Goal: Transaction & Acquisition: Book appointment/travel/reservation

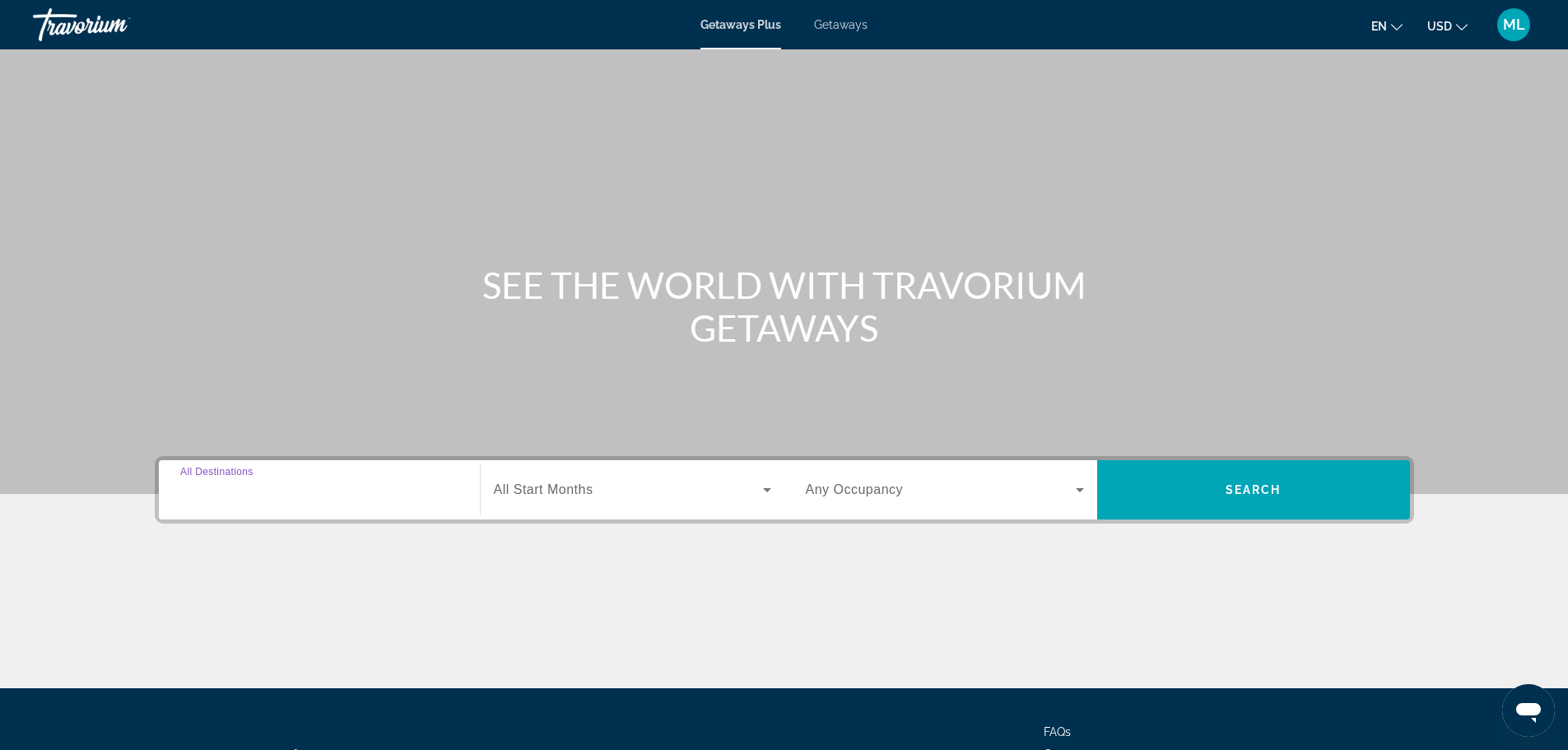
click at [426, 491] on input "Destination All Destinations" at bounding box center [319, 490] width 278 height 20
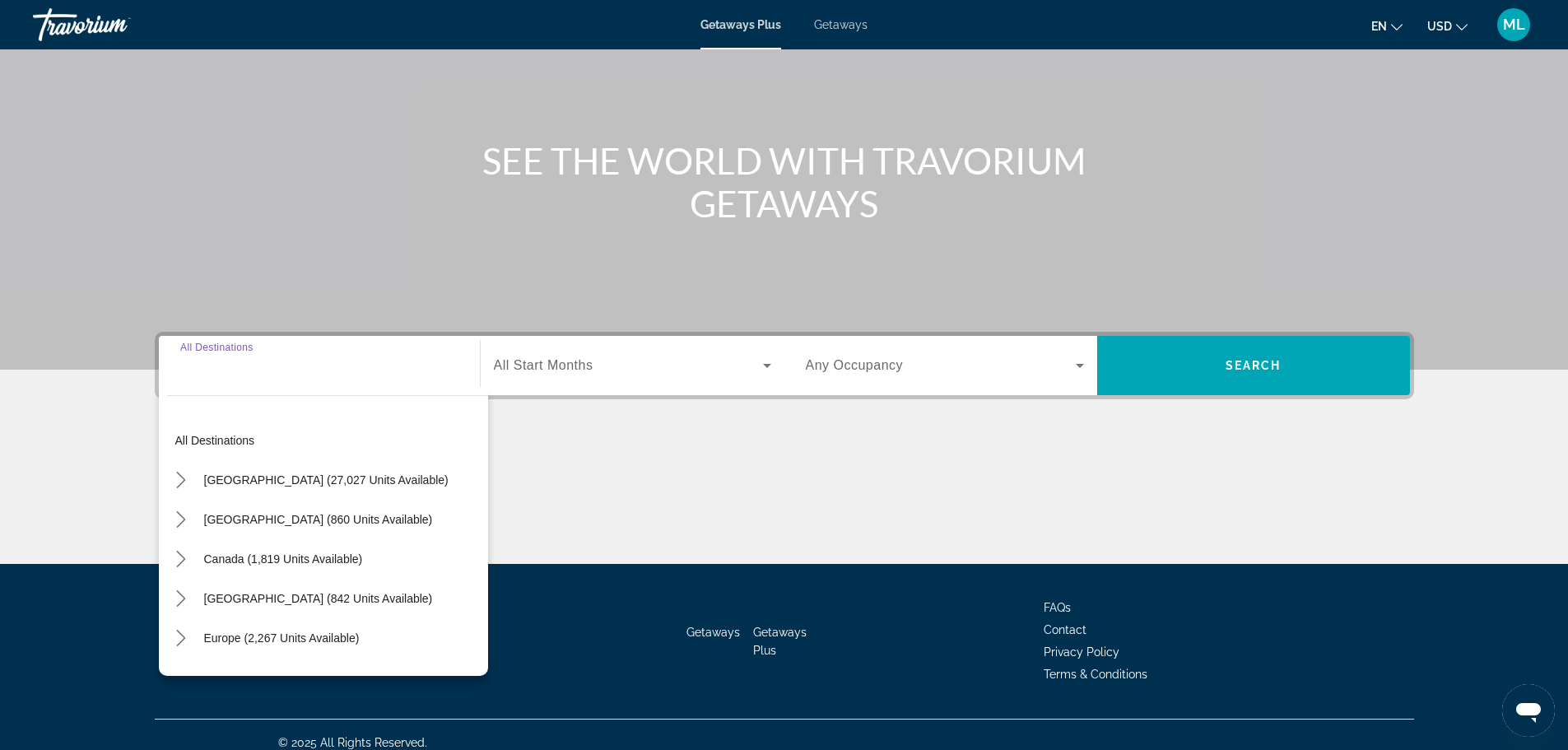
scroll to position [140, 0]
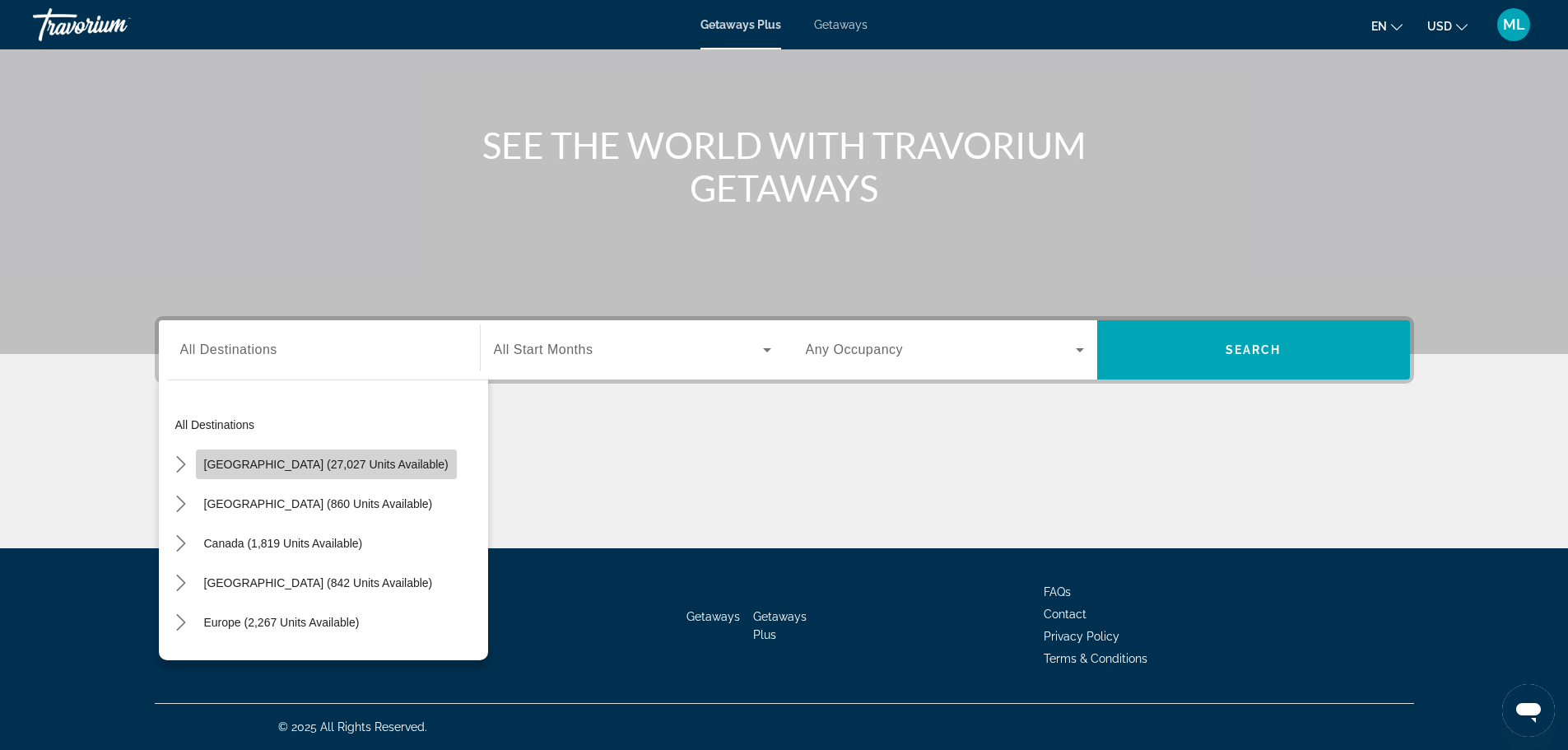
click at [337, 462] on span "United States (27,027 units available)" at bounding box center [325, 464] width 244 height 13
type input "**********"
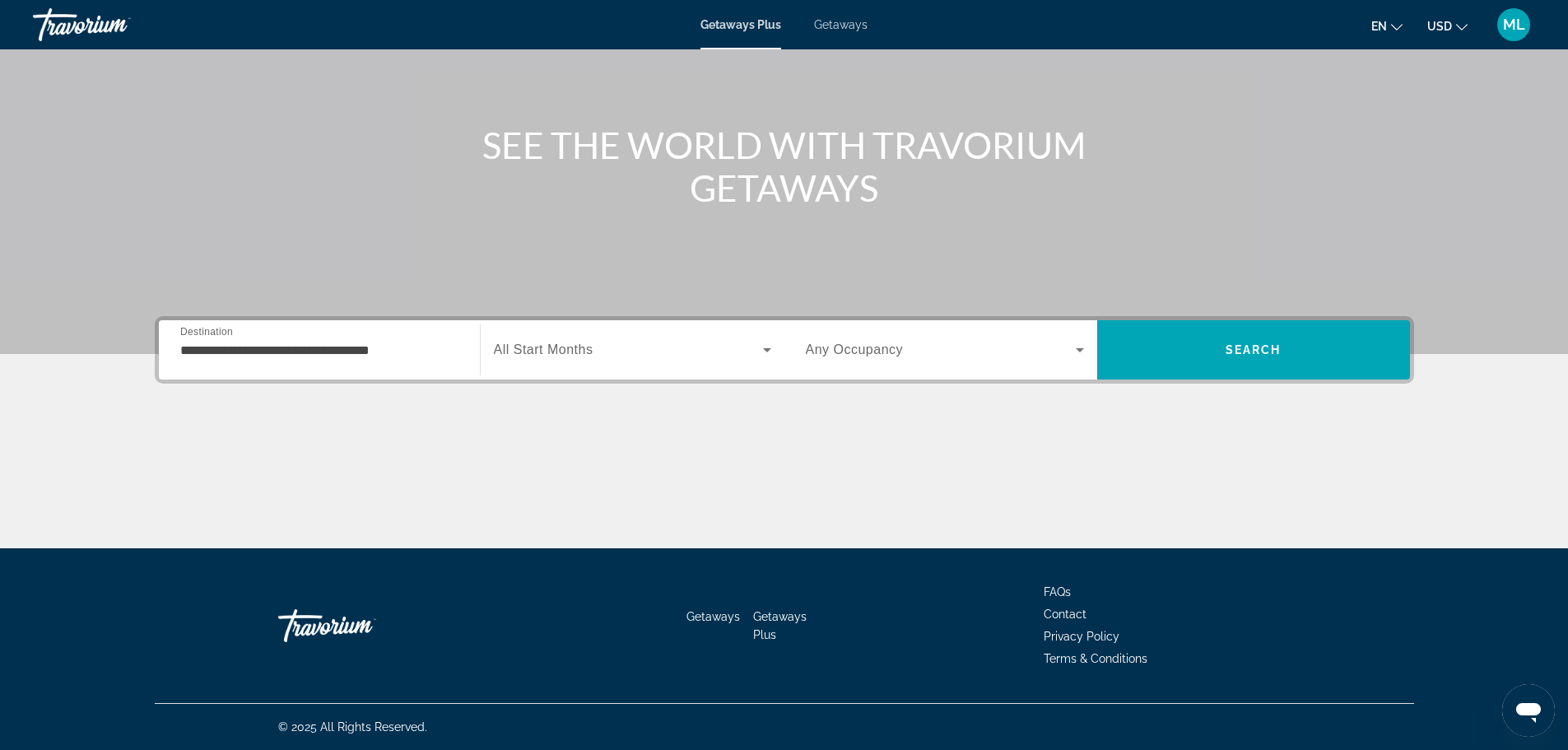
click at [777, 347] on div "Start Month All Start Months" at bounding box center [632, 349] width 304 height 46
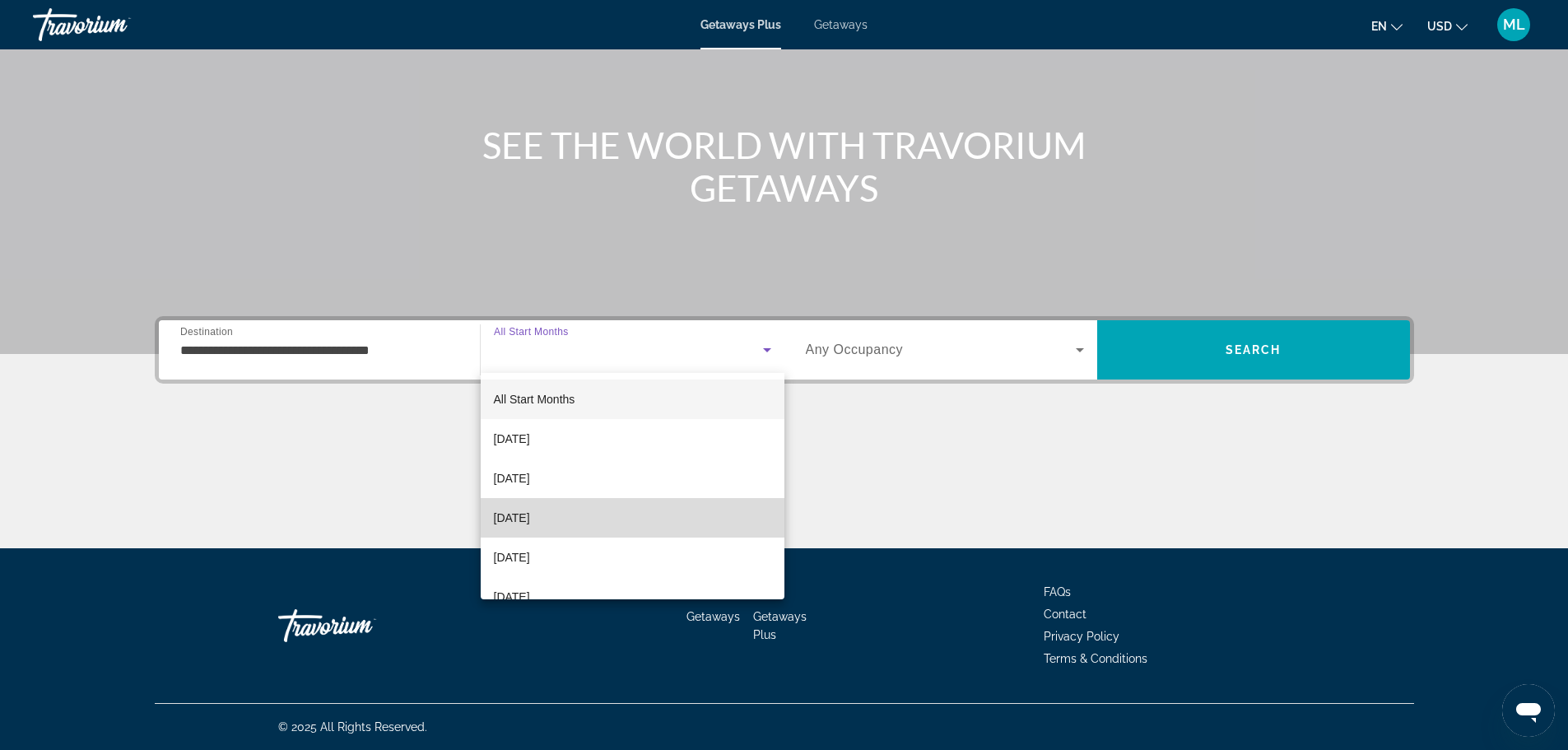
click at [706, 523] on mat-option "December 2025" at bounding box center [632, 518] width 304 height 39
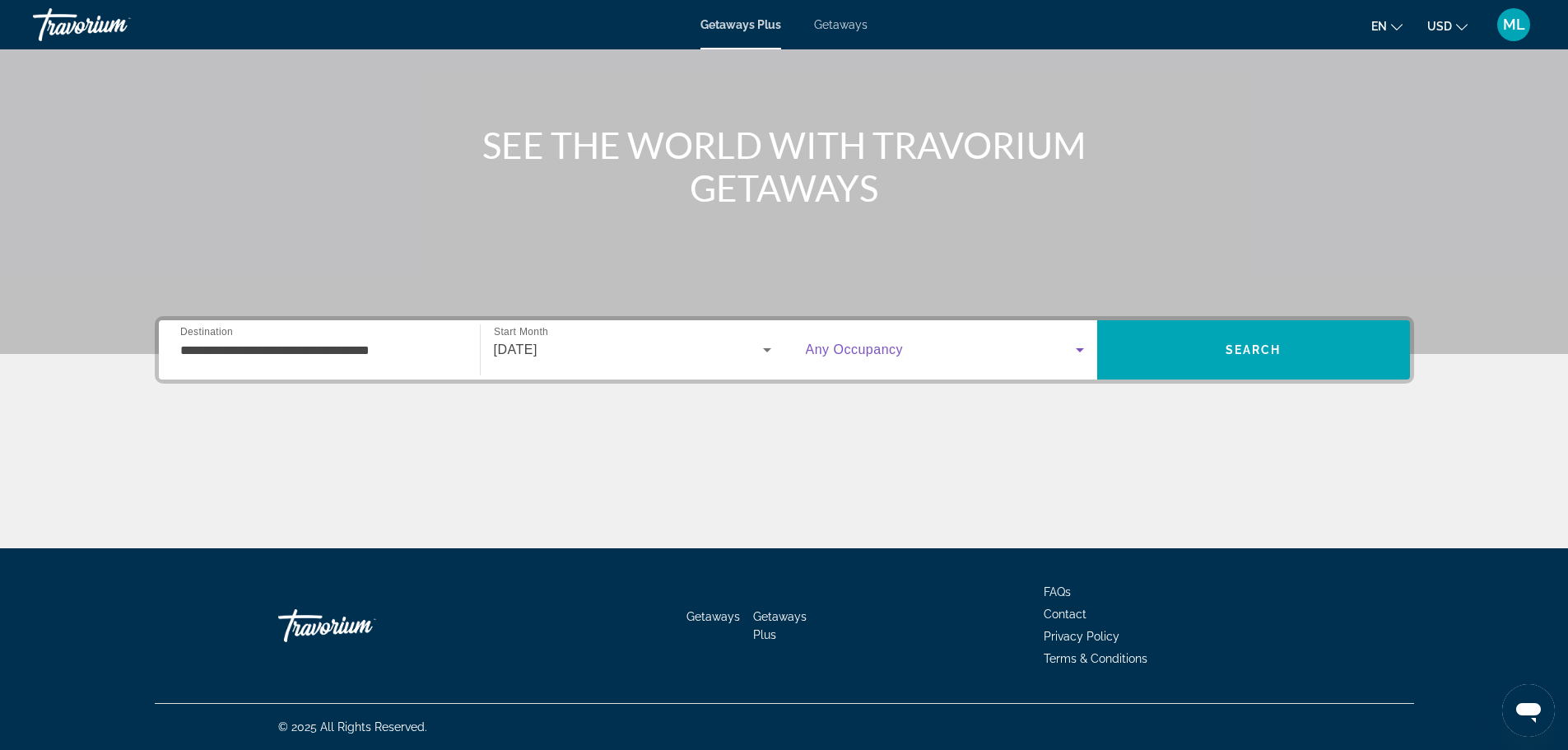
click at [1082, 350] on icon "Search widget" at bounding box center [1080, 350] width 20 height 20
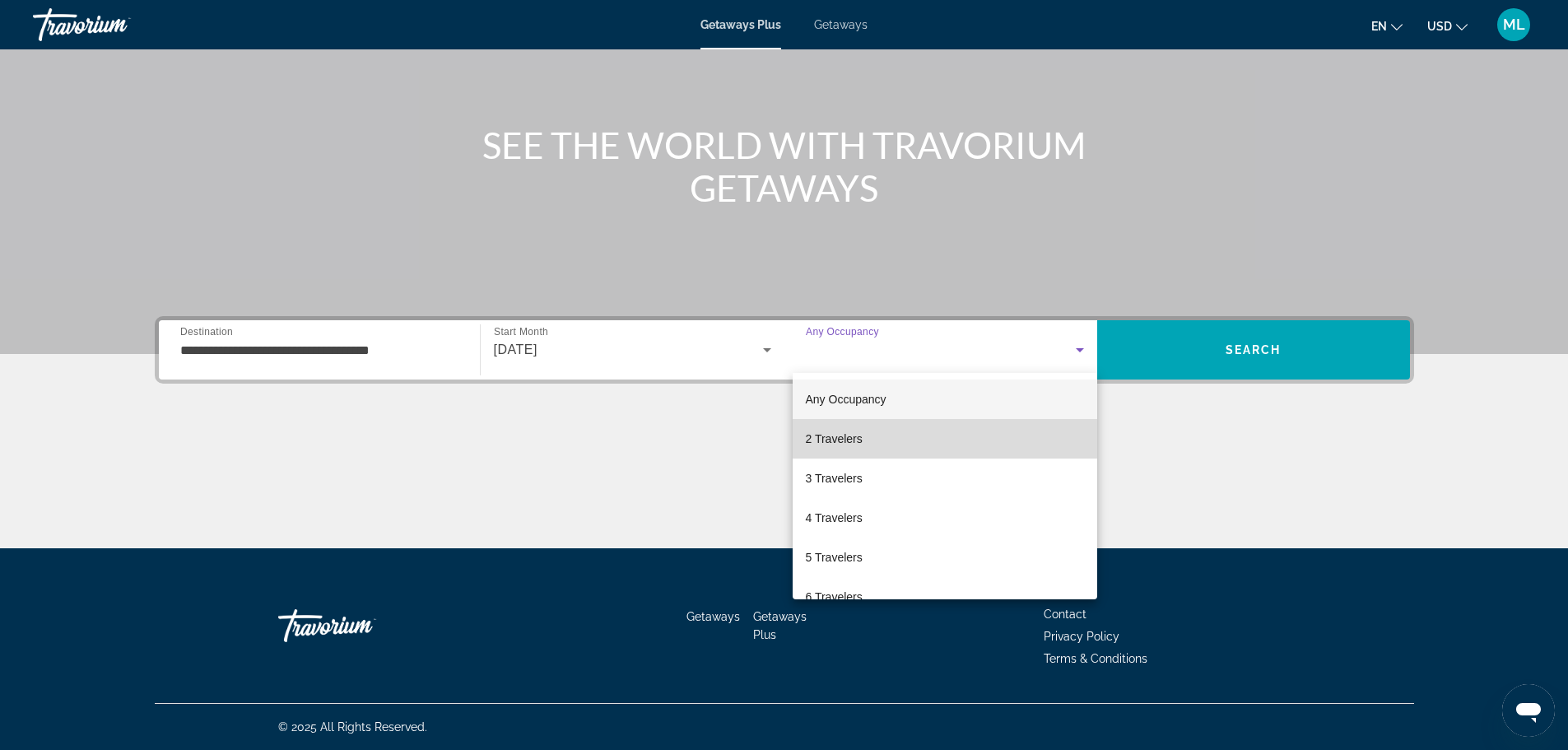
click at [1045, 428] on mat-option "2 Travelers" at bounding box center [945, 438] width 305 height 39
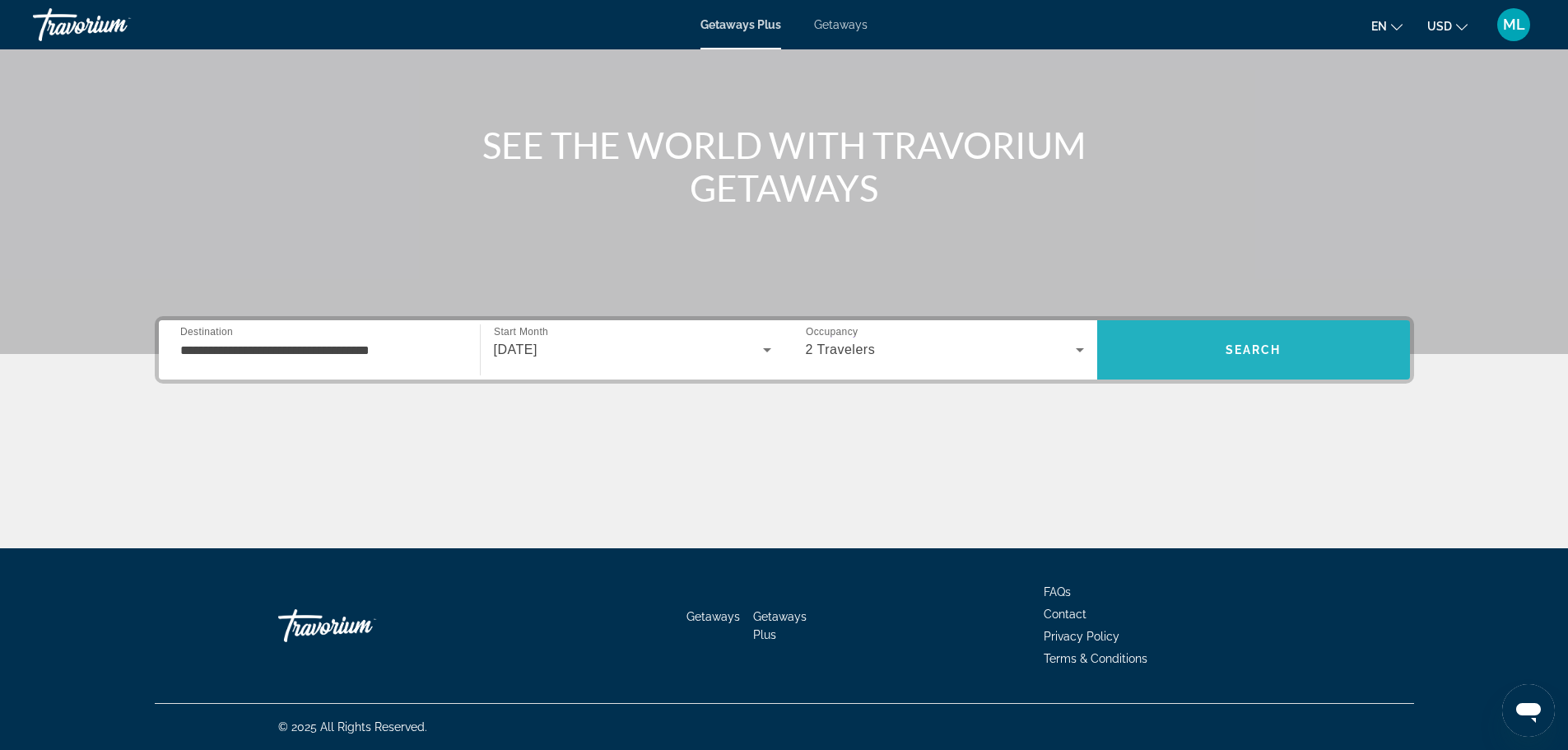
click at [1264, 353] on span "Search" at bounding box center [1252, 349] width 56 height 13
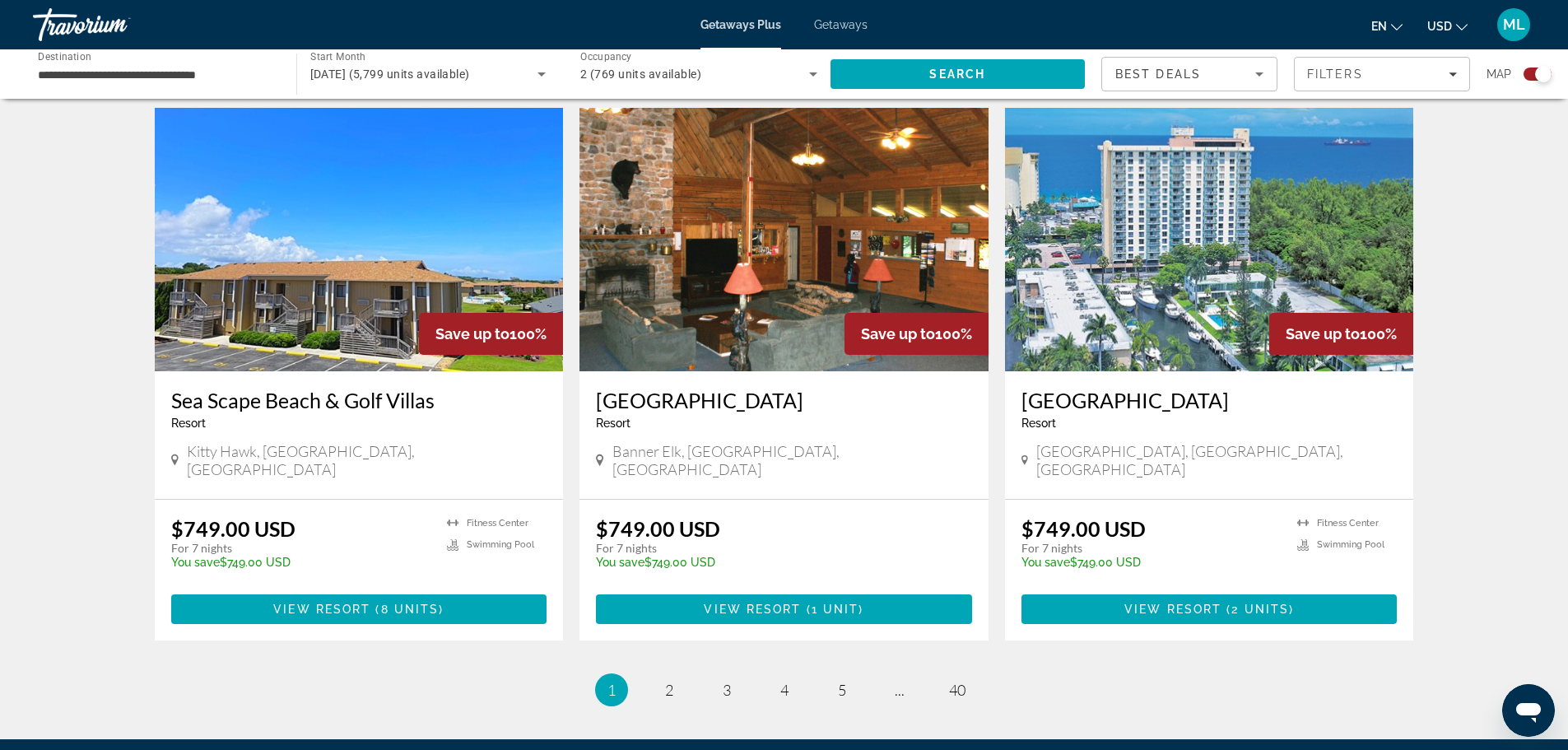
scroll to position [2338, 0]
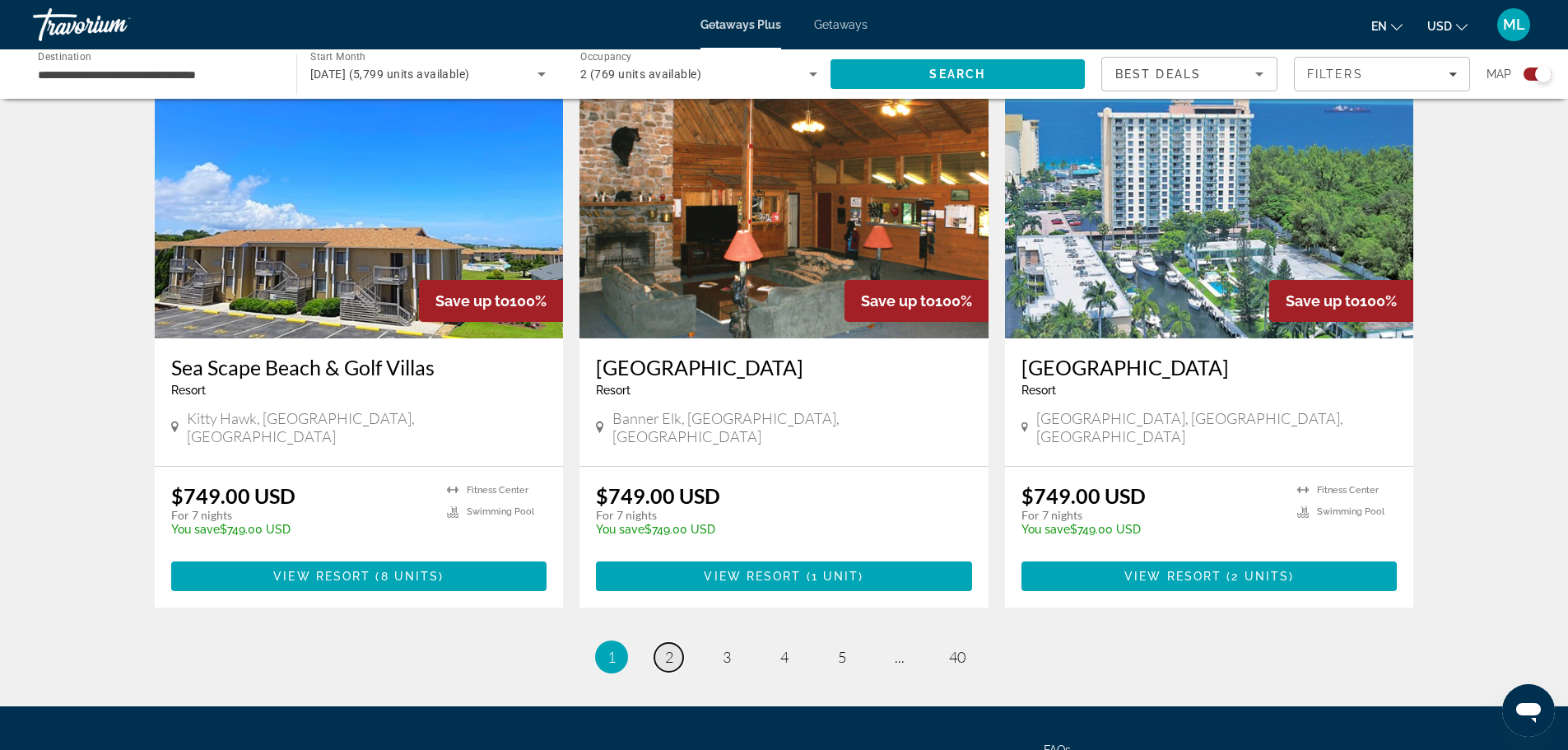
click at [669, 648] on span "2" at bounding box center [669, 657] width 8 height 18
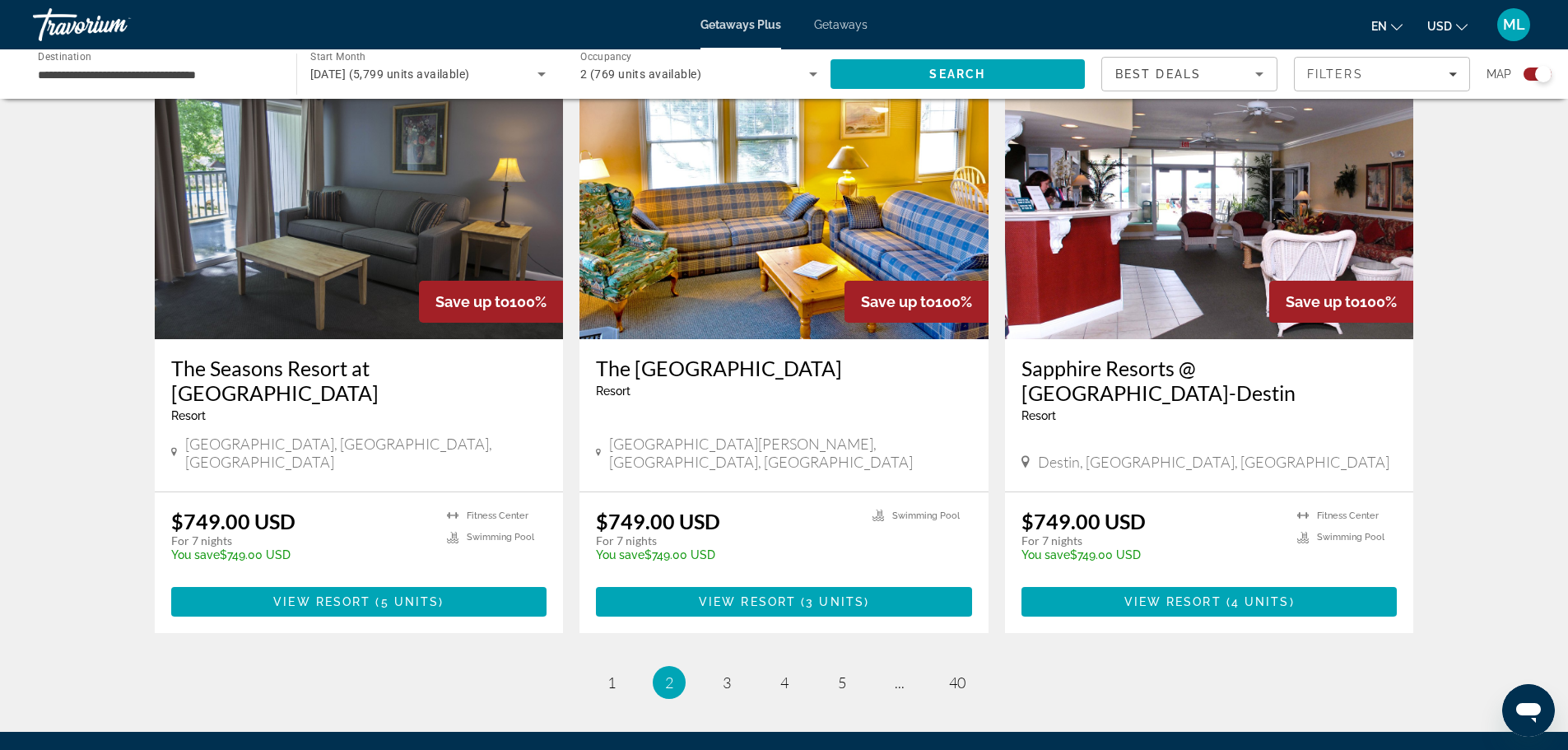
scroll to position [2399, 0]
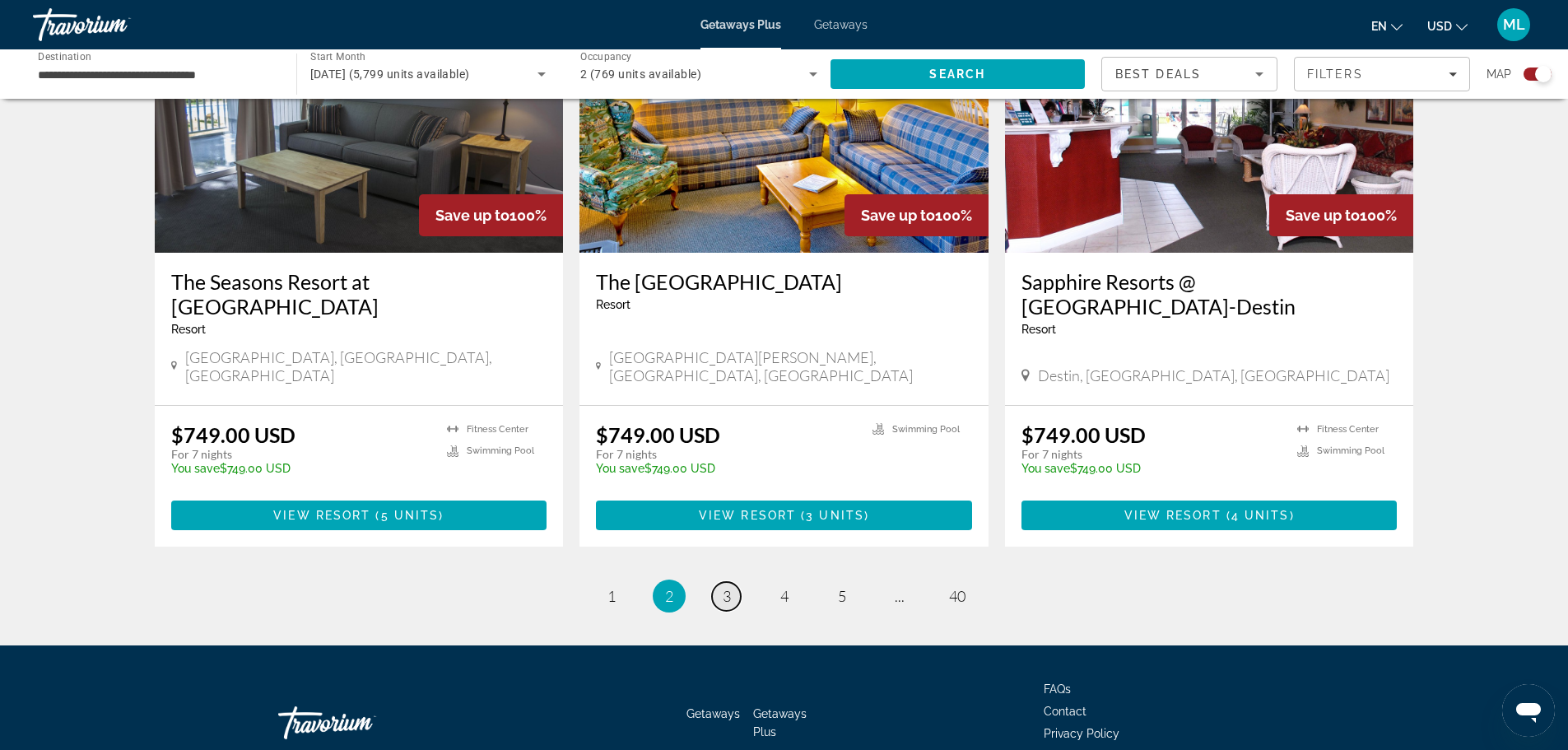
click at [723, 587] on span "3" at bounding box center [726, 596] width 8 height 18
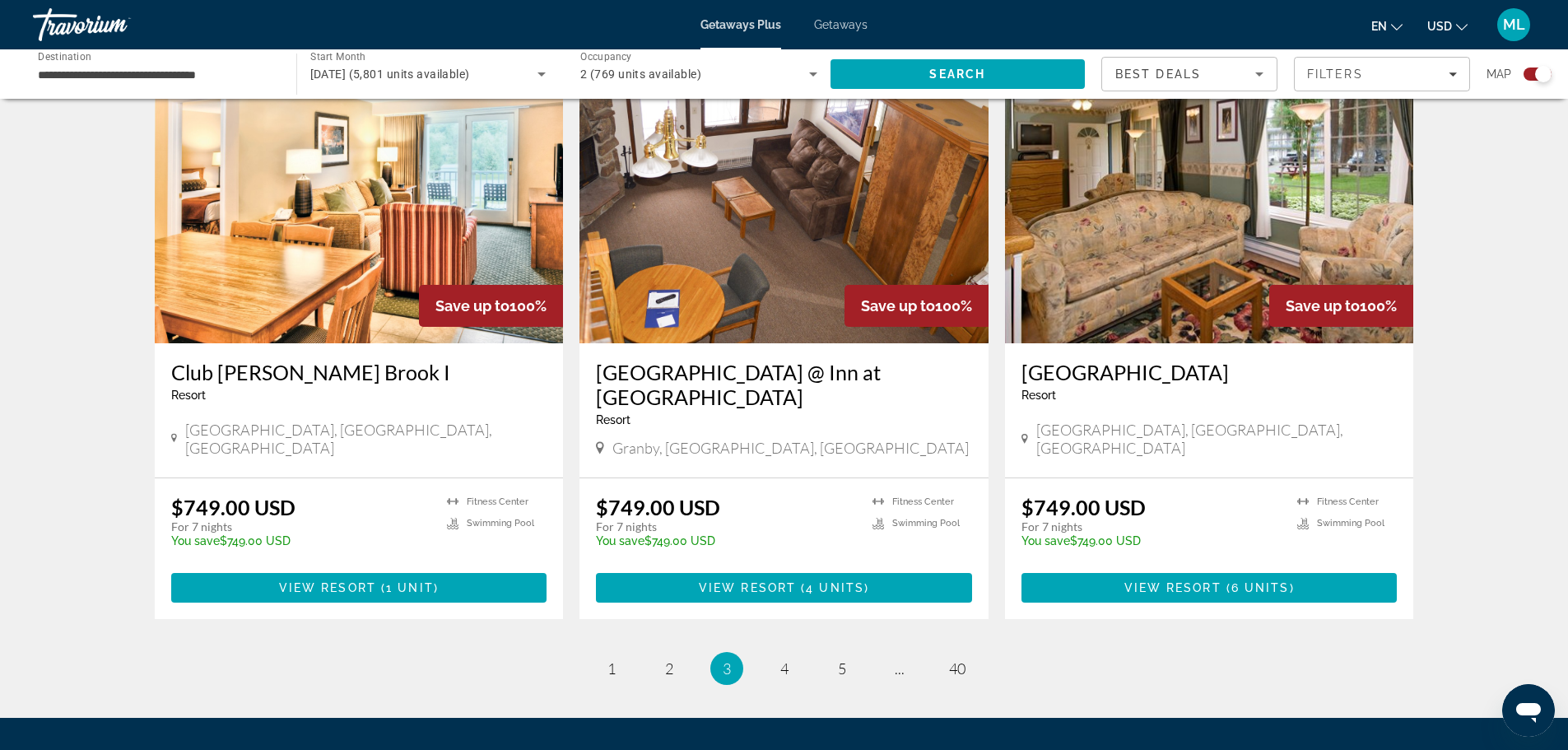
scroll to position [2372, 0]
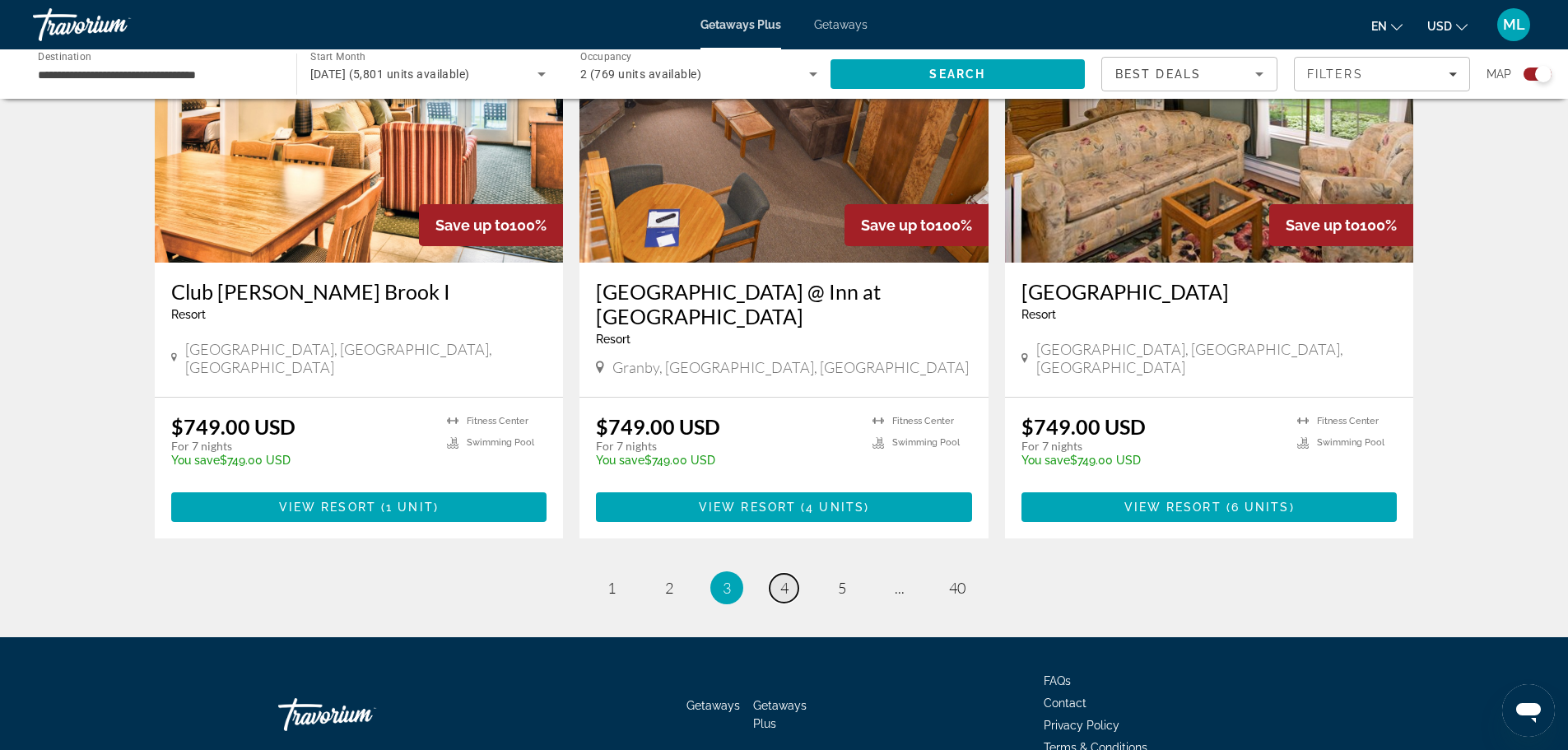
click at [788, 578] on span "4" at bounding box center [784, 587] width 8 height 18
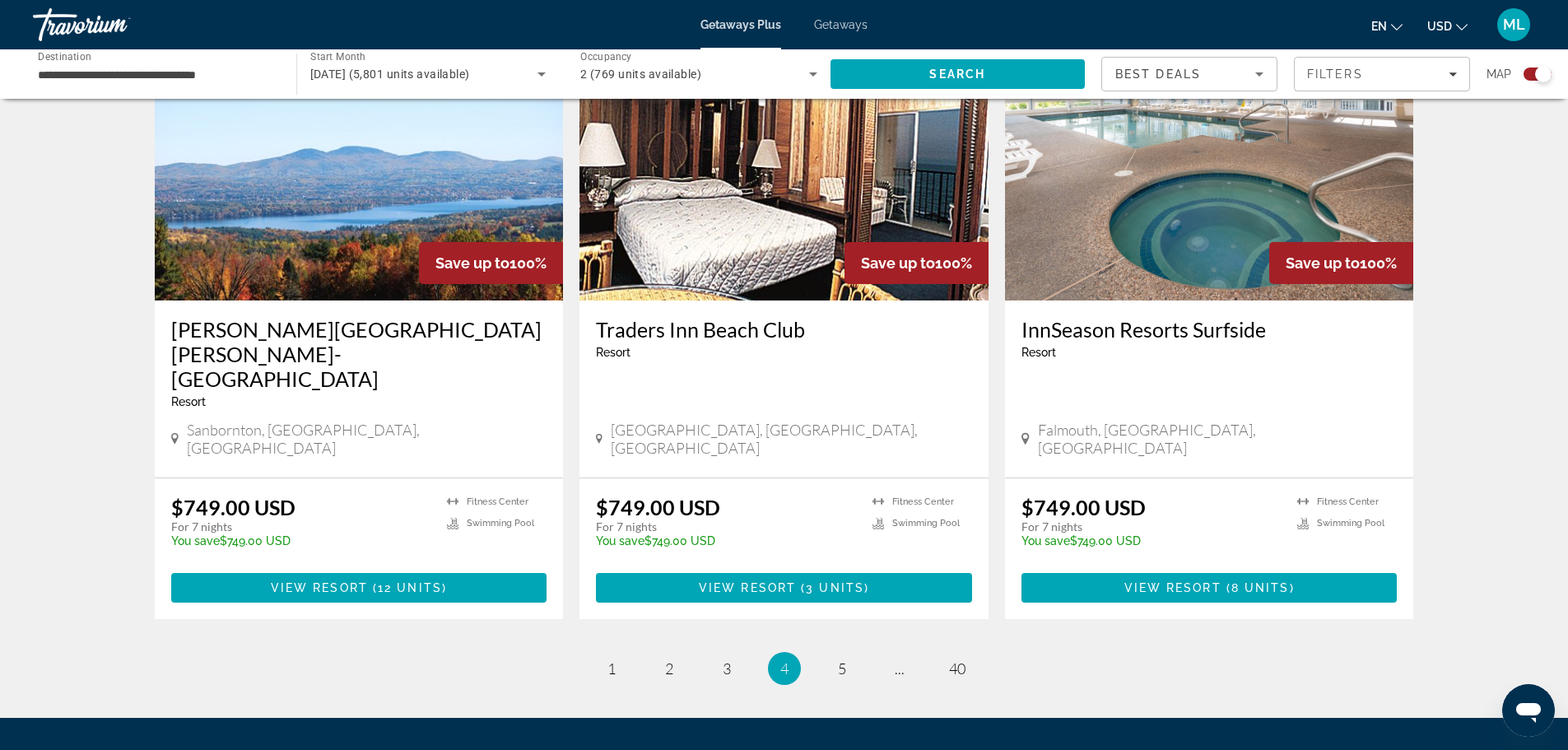
scroll to position [2372, 0]
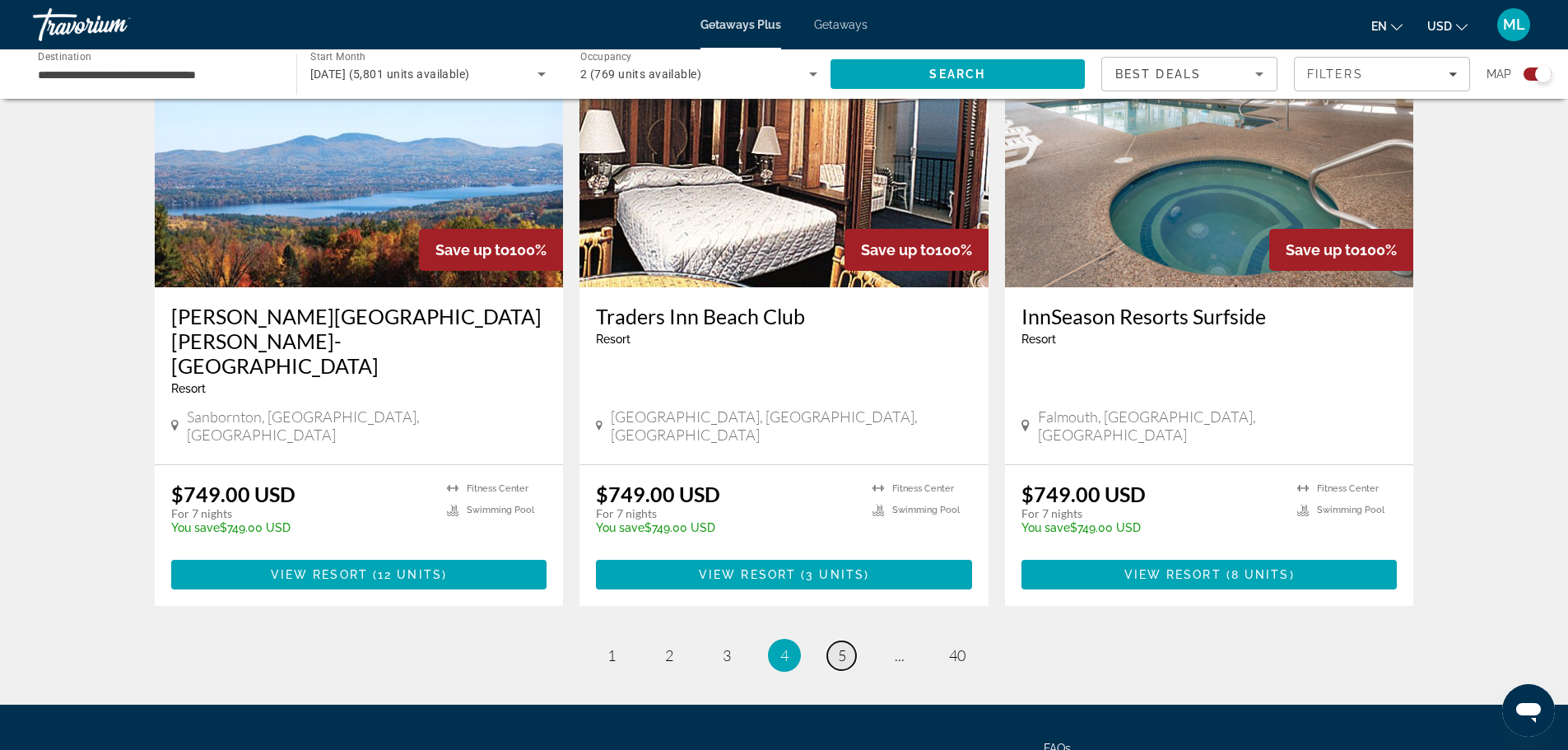
click at [842, 646] on span "5" at bounding box center [842, 655] width 8 height 18
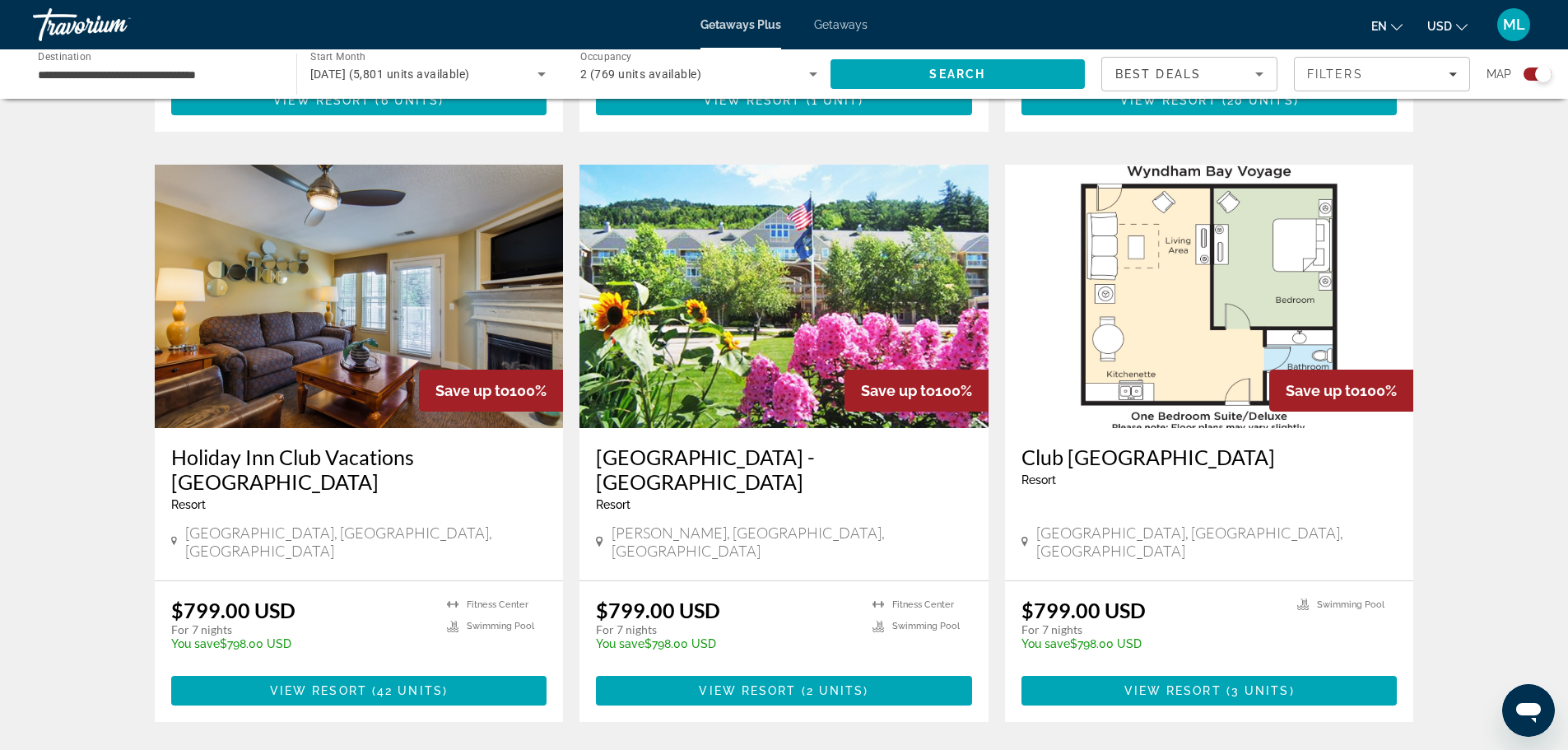
scroll to position [2305, 0]
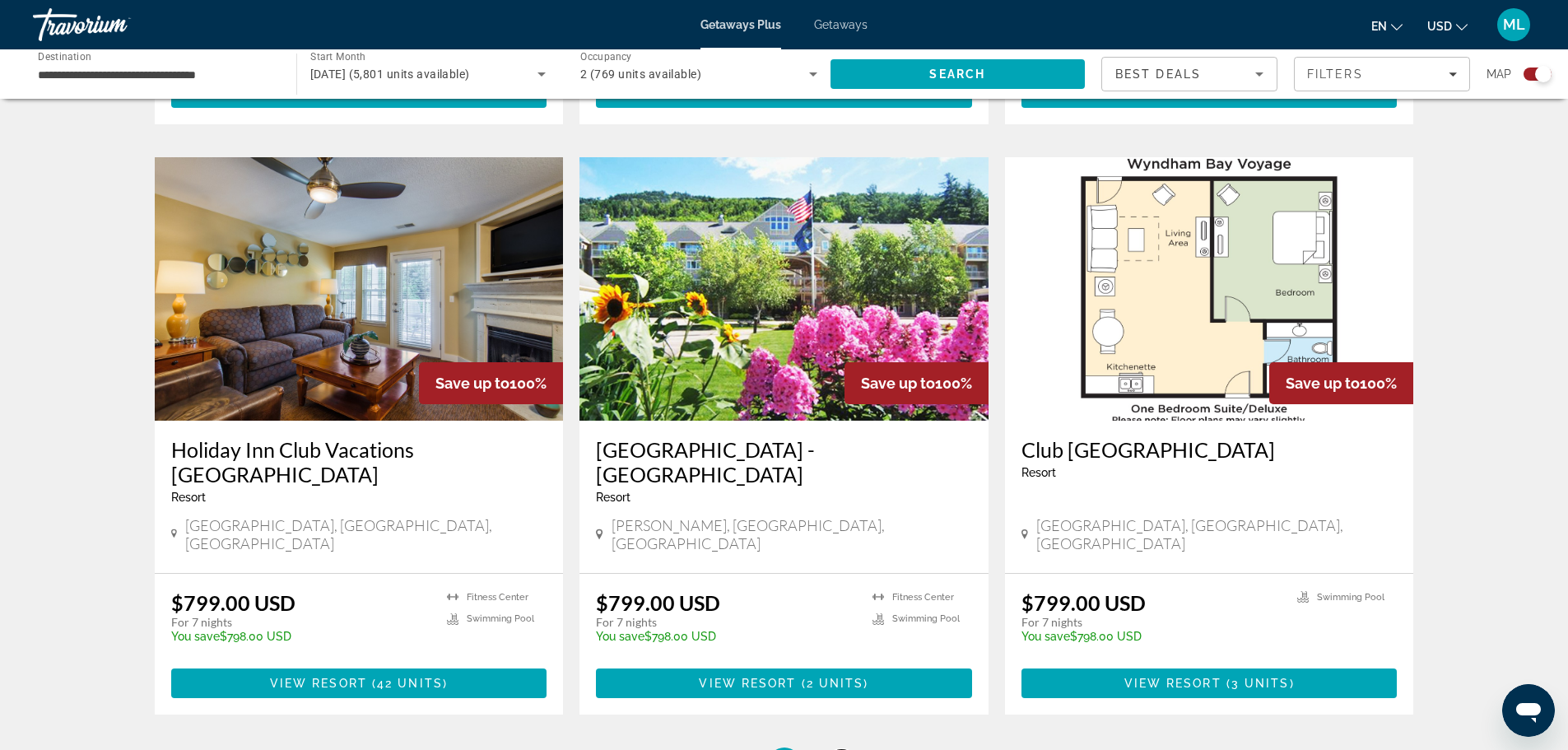
click at [839, 749] on span "6" at bounding box center [842, 764] width 8 height 18
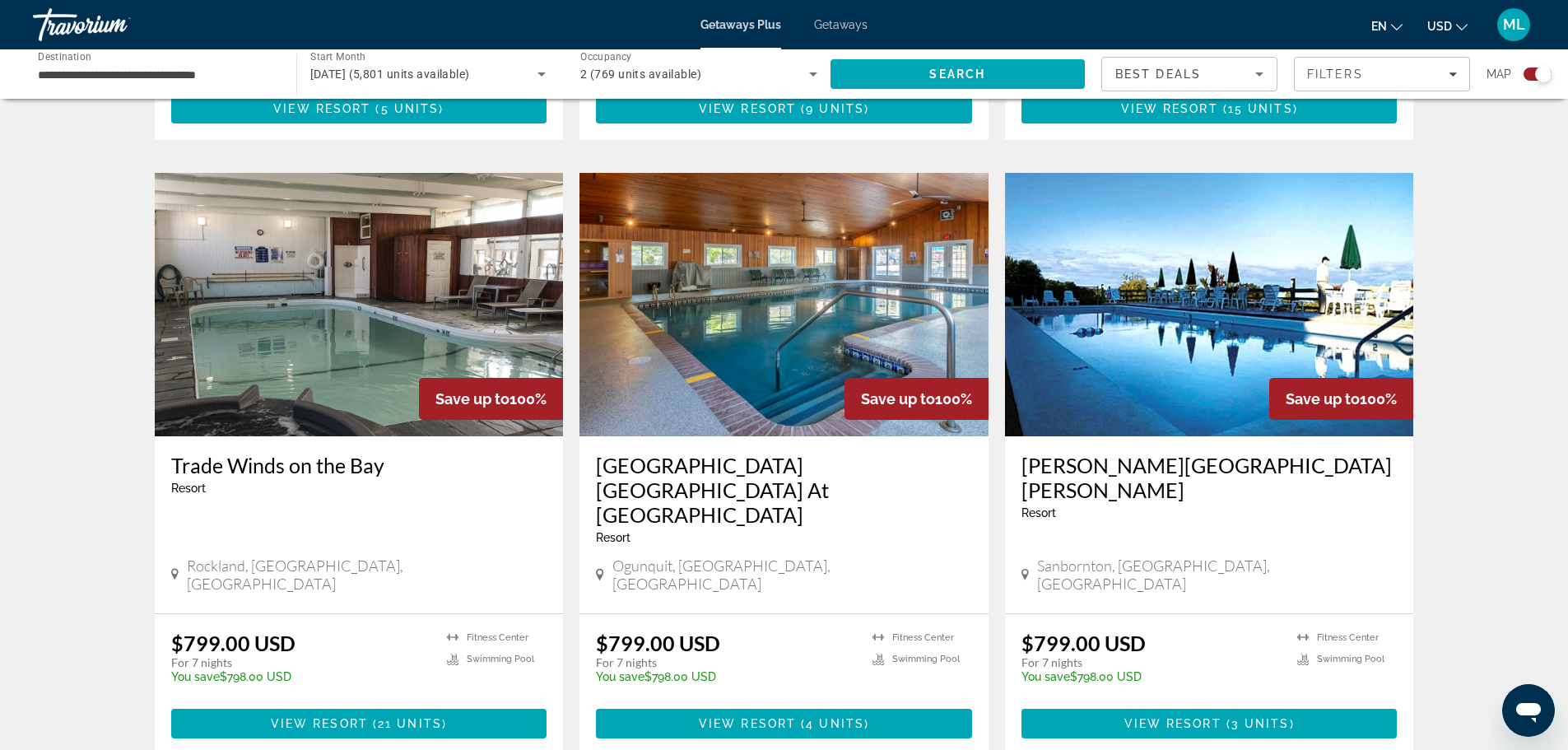
scroll to position [2305, 0]
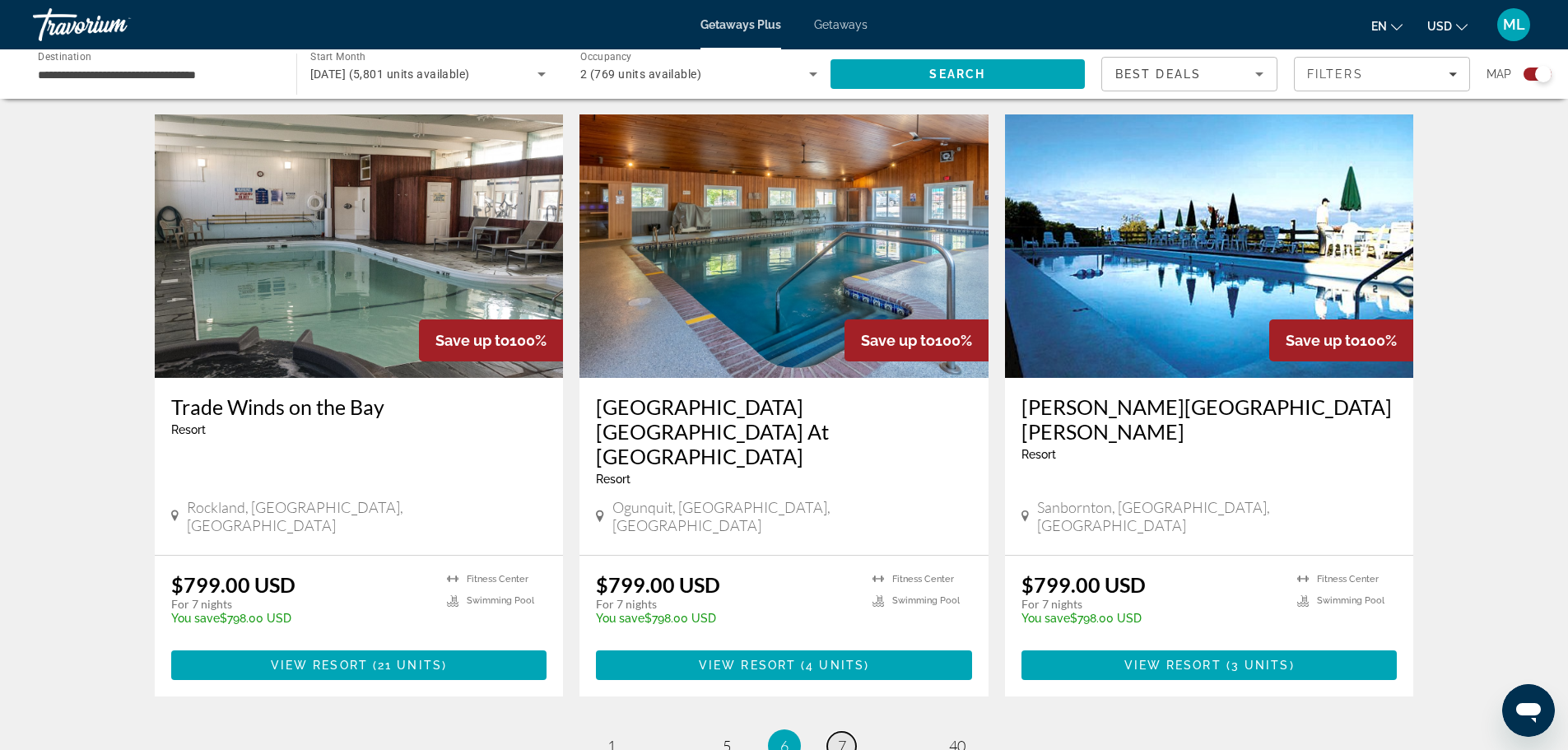
click at [847, 732] on link "page 7" at bounding box center [841, 746] width 28 height 28
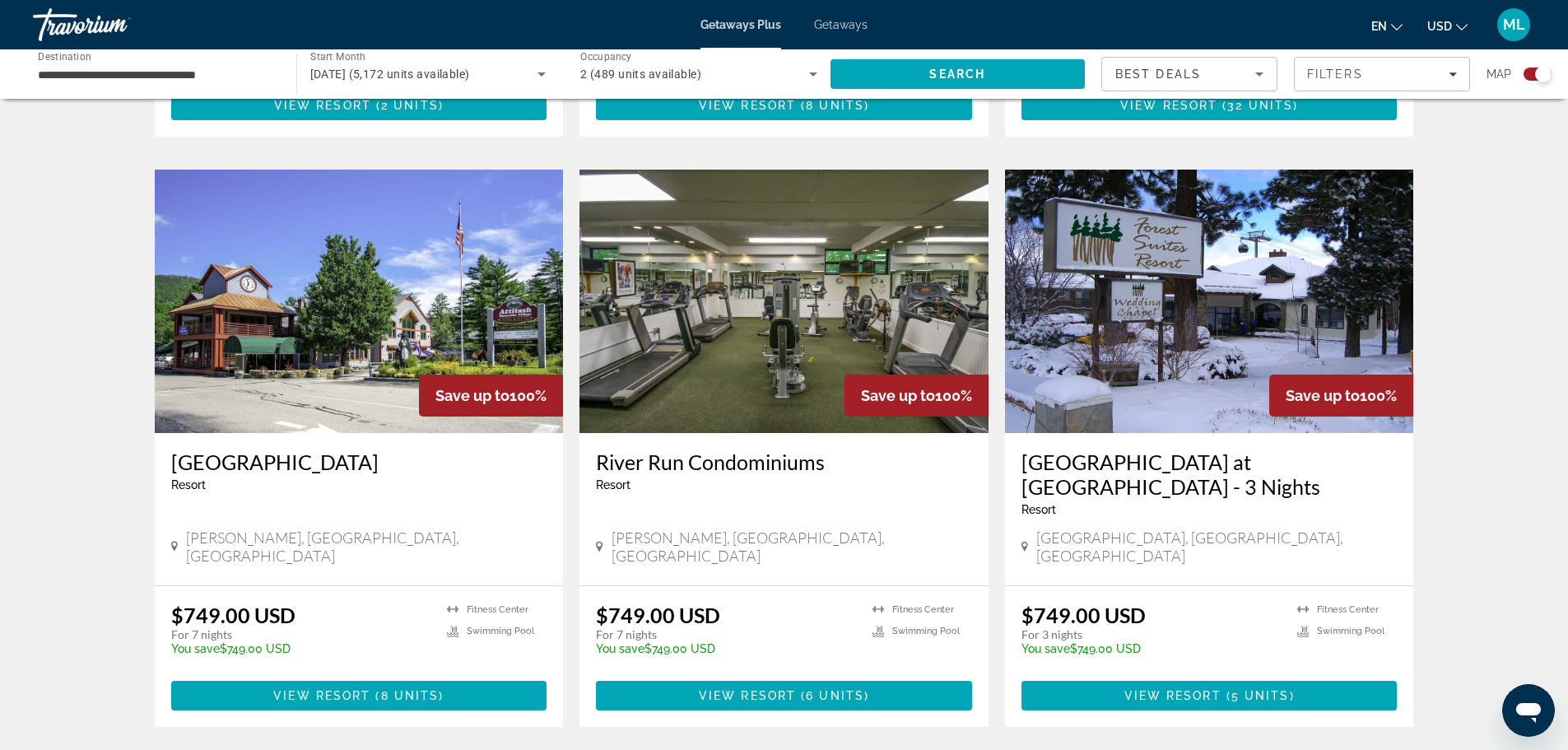
scroll to position [2273, 0]
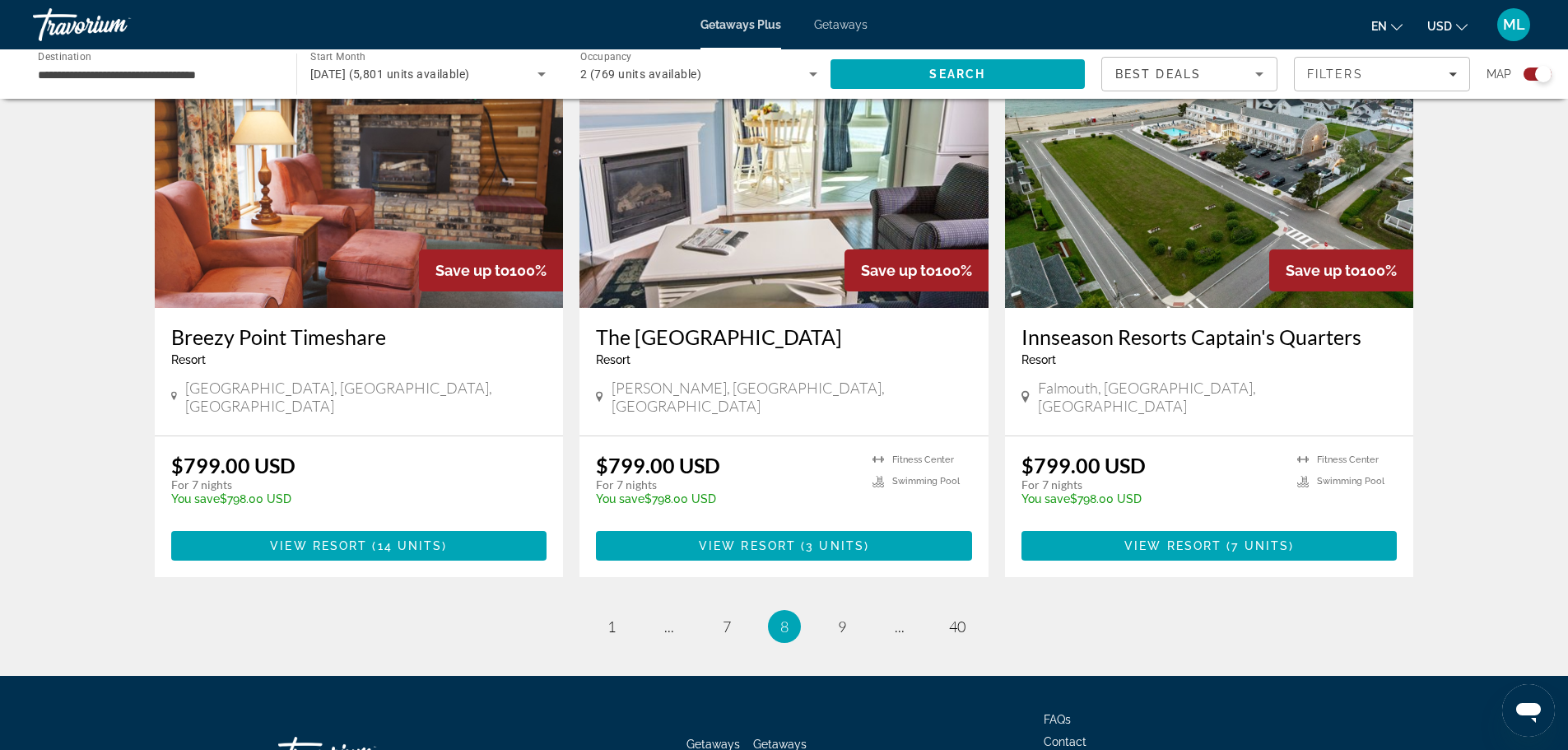
scroll to position [2375, 0]
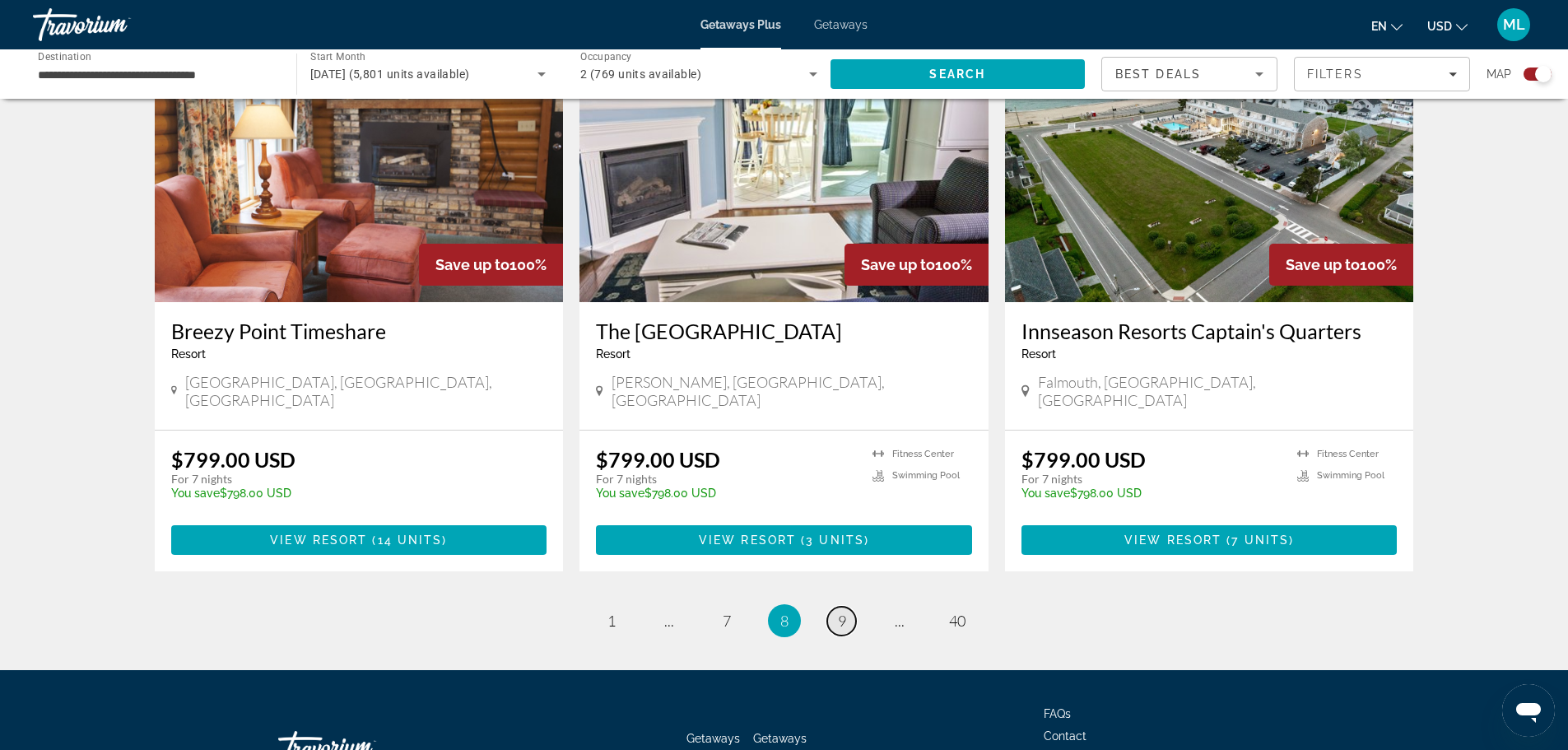
click at [840, 612] on span "9" at bounding box center [842, 621] width 8 height 18
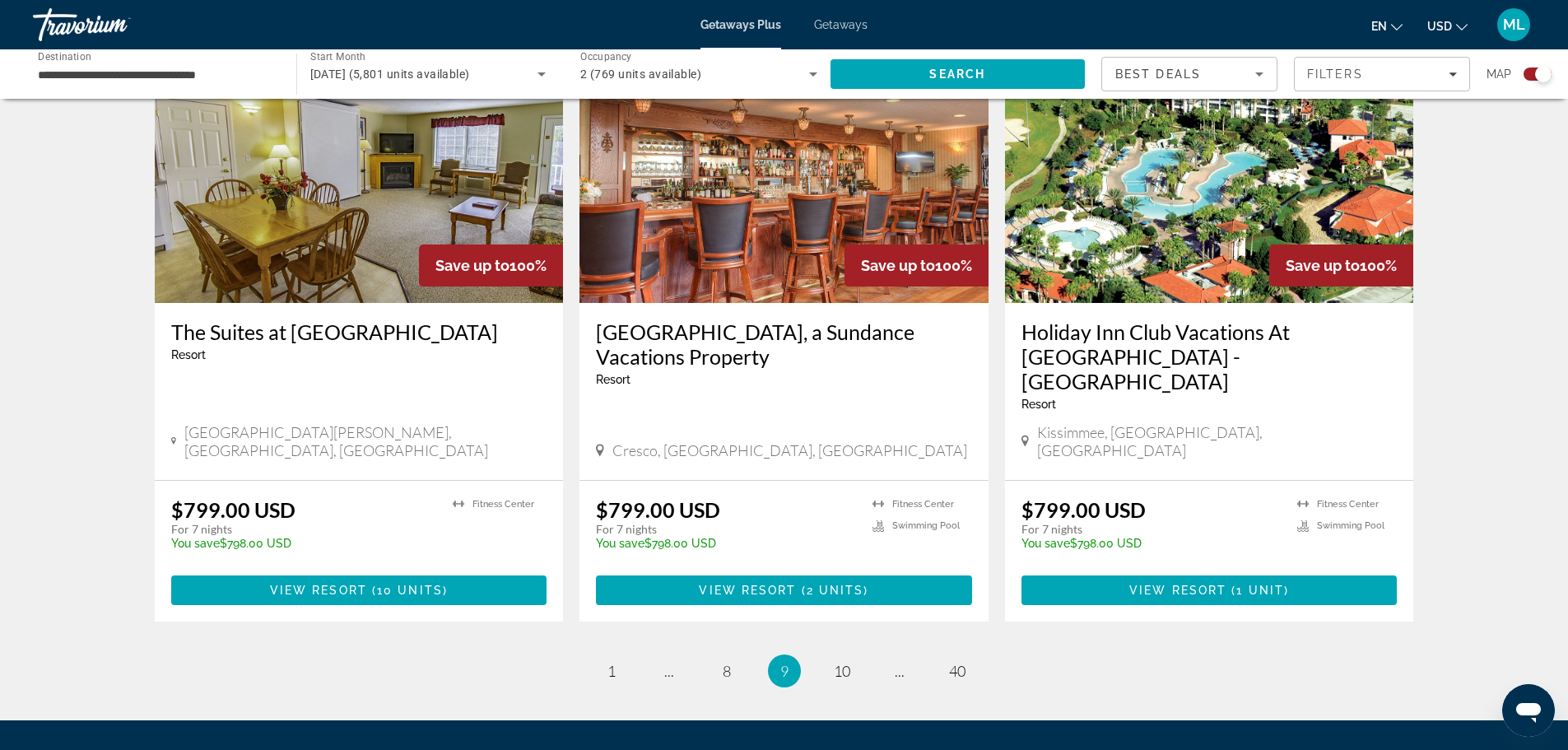
scroll to position [2449, 0]
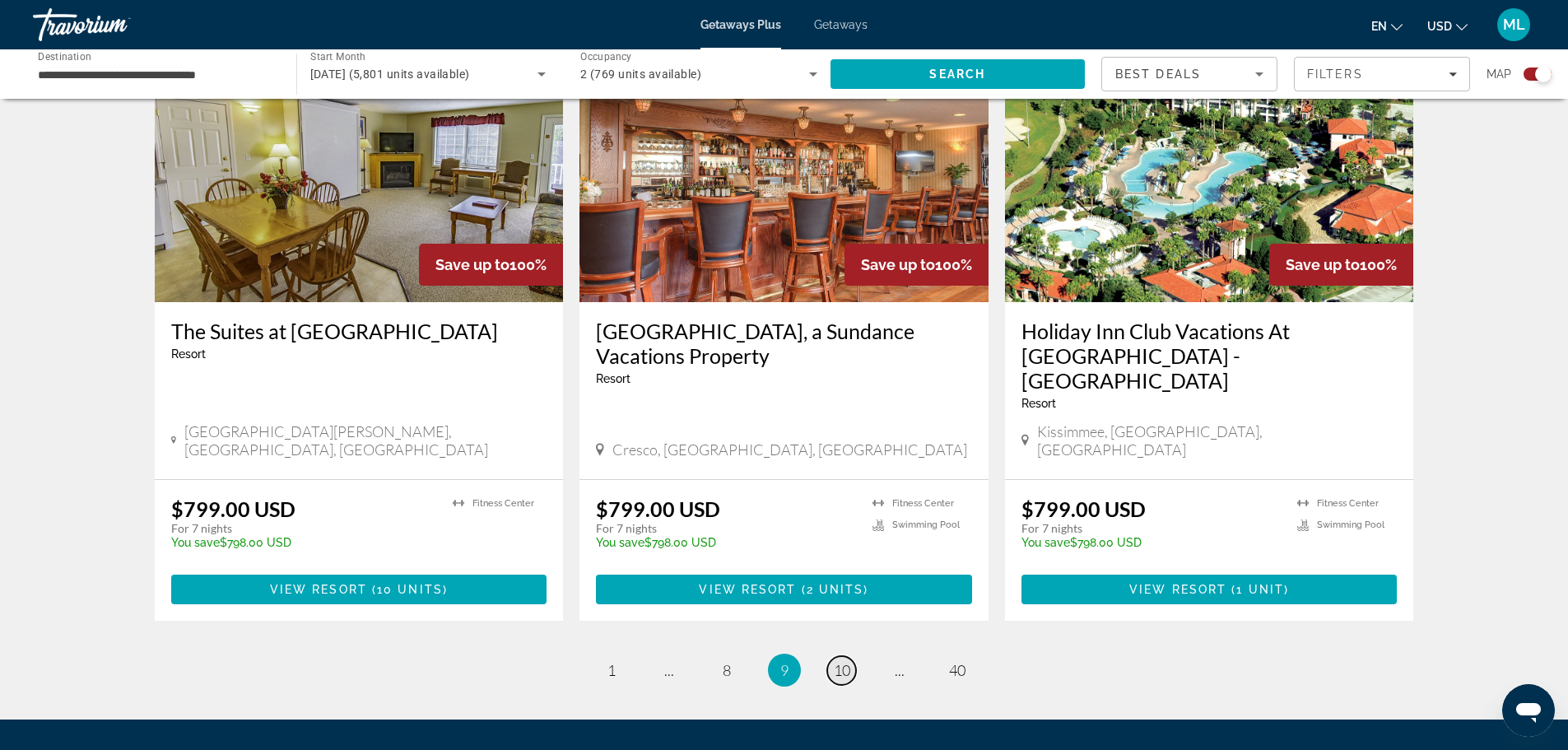
click at [840, 661] on span "10" at bounding box center [842, 670] width 17 height 18
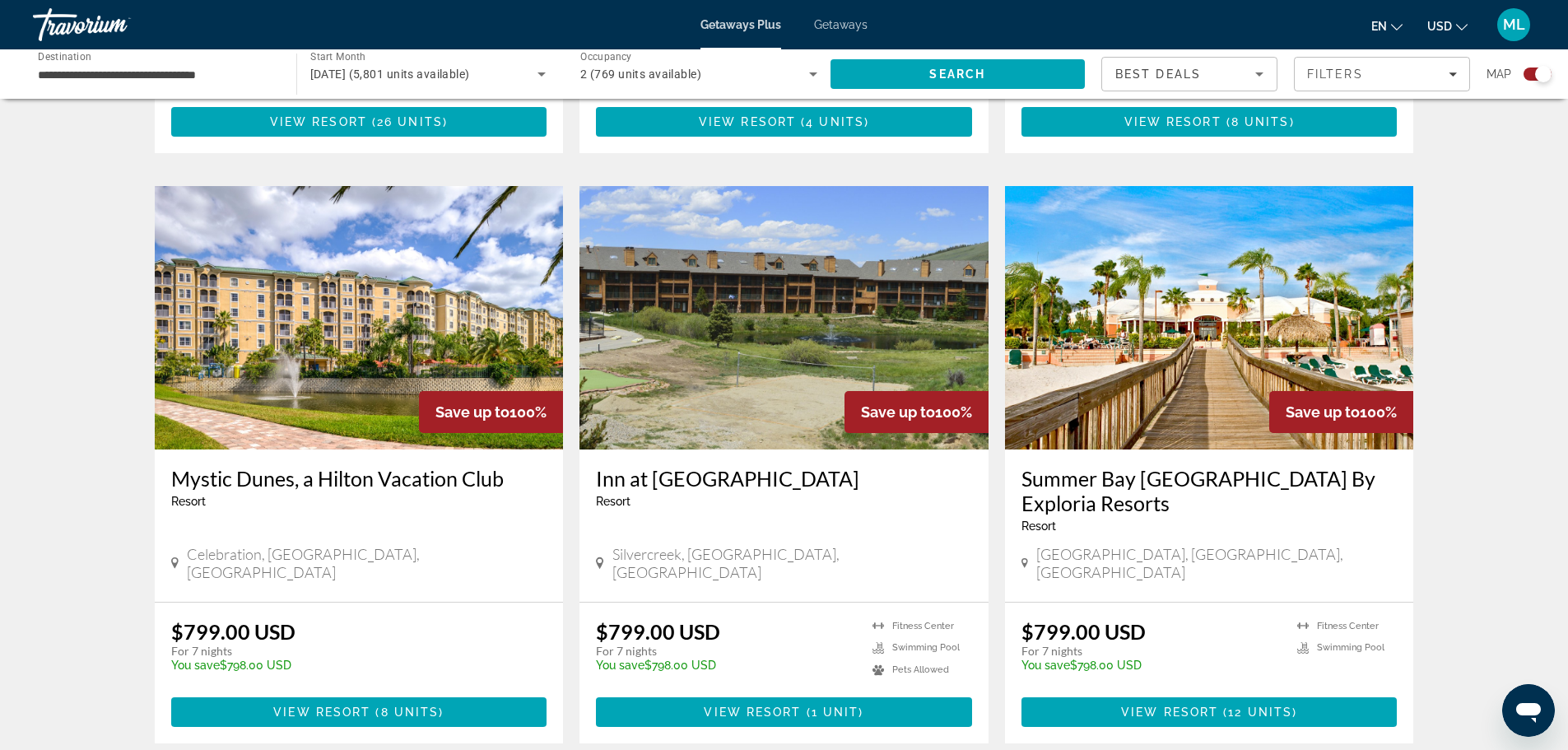
scroll to position [2207, 0]
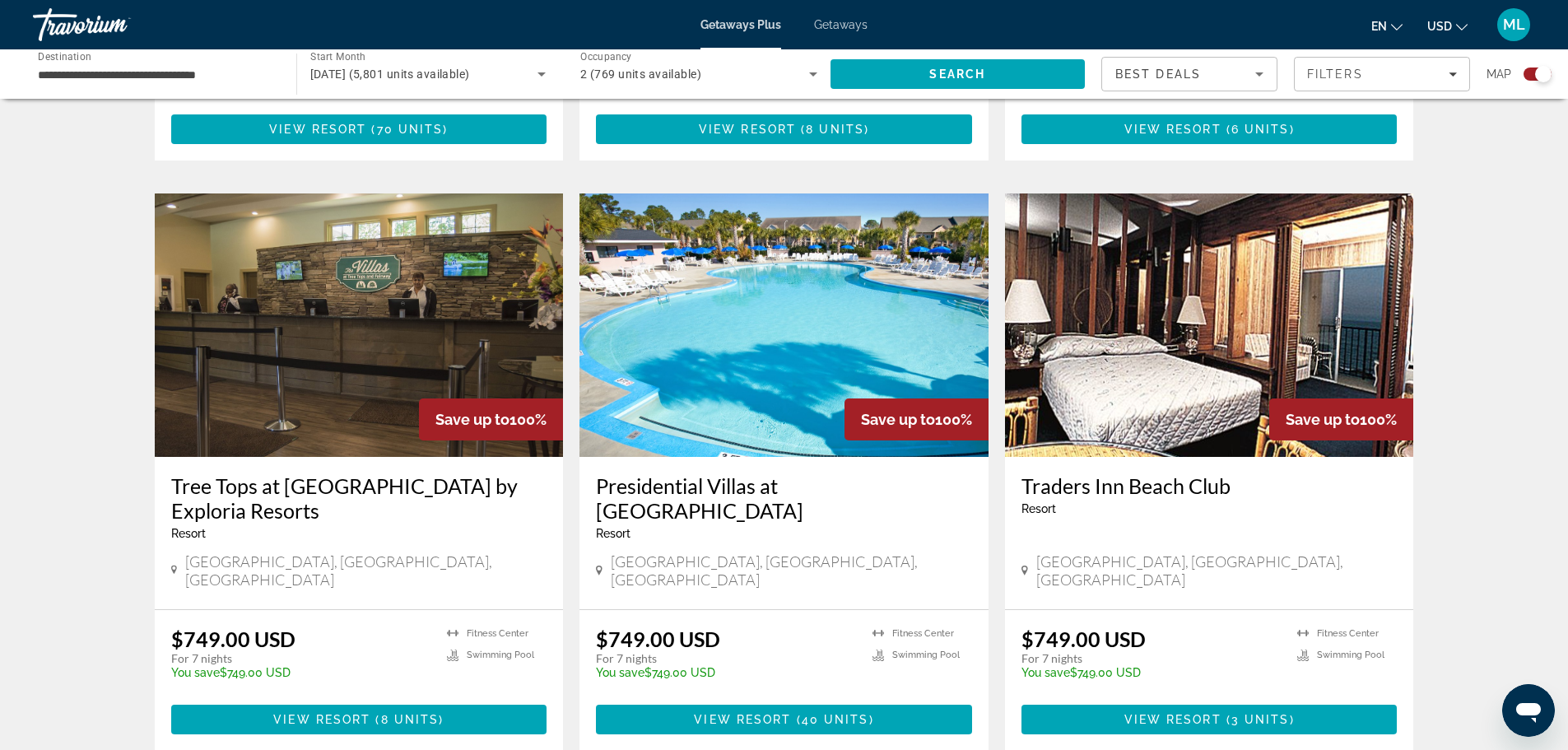
scroll to position [2207, 0]
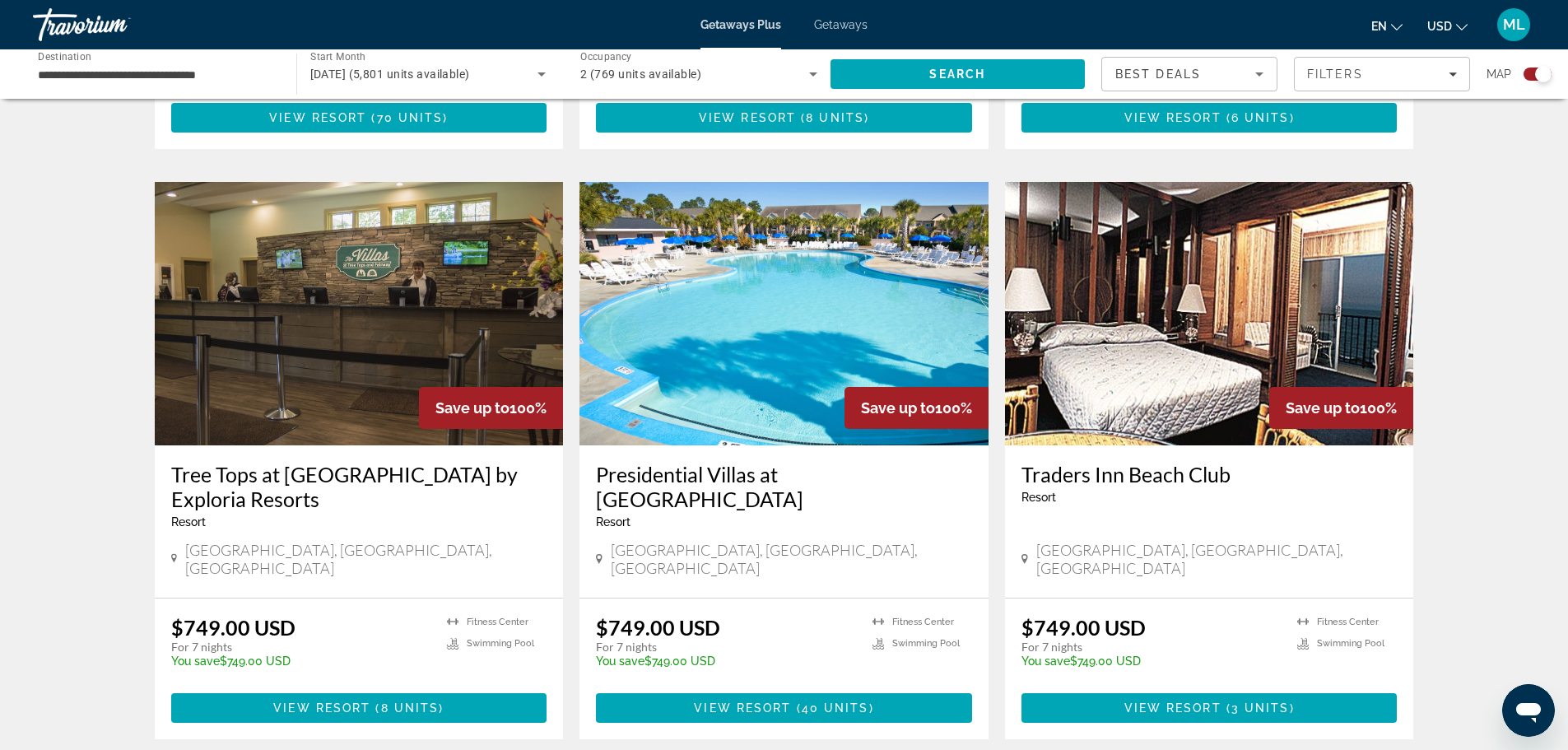
click at [795, 342] on img "Main content" at bounding box center [783, 314] width 409 height 264
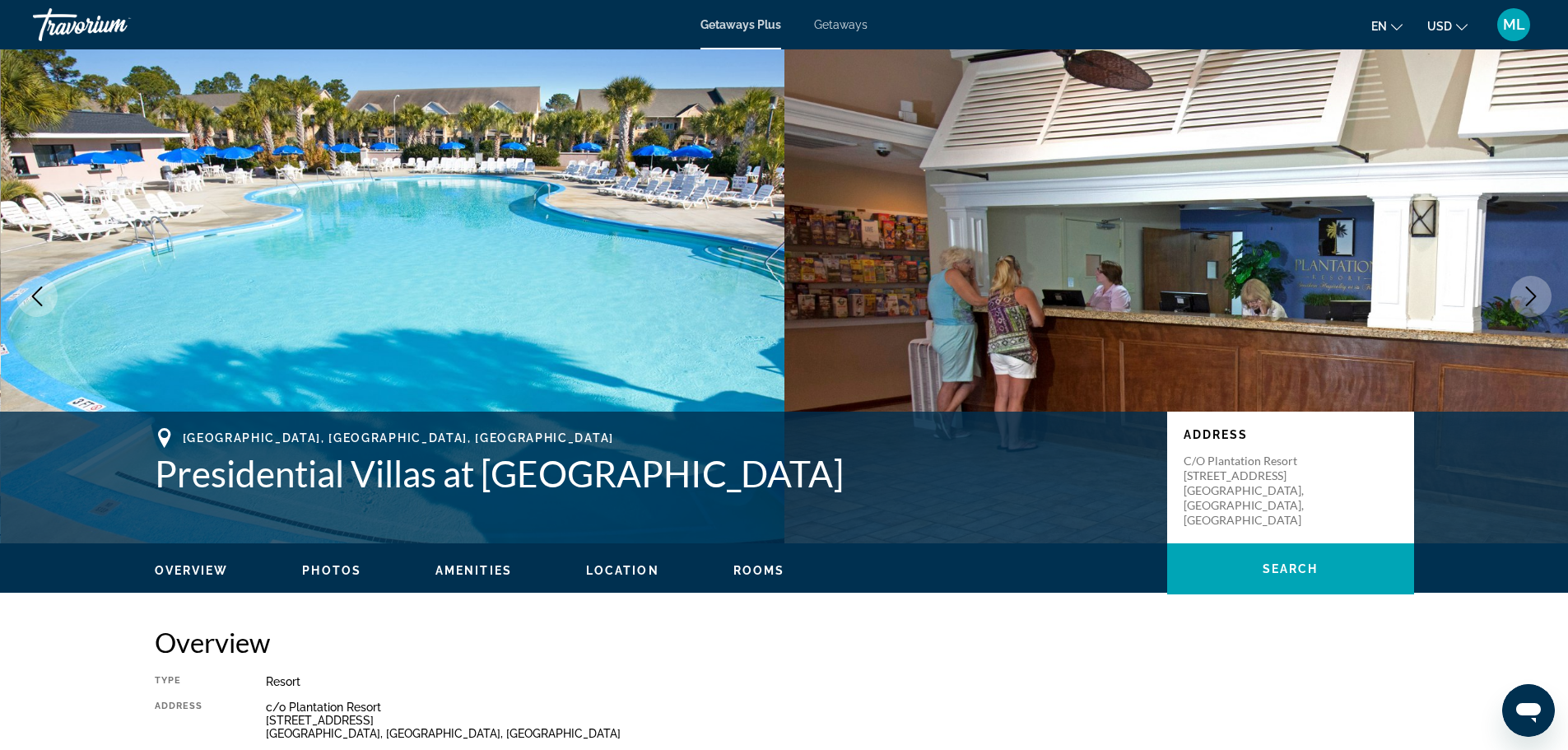
click at [743, 384] on img "Main content" at bounding box center [393, 296] width 784 height 494
click at [1534, 292] on icon "Next image" at bounding box center [1531, 296] width 20 height 20
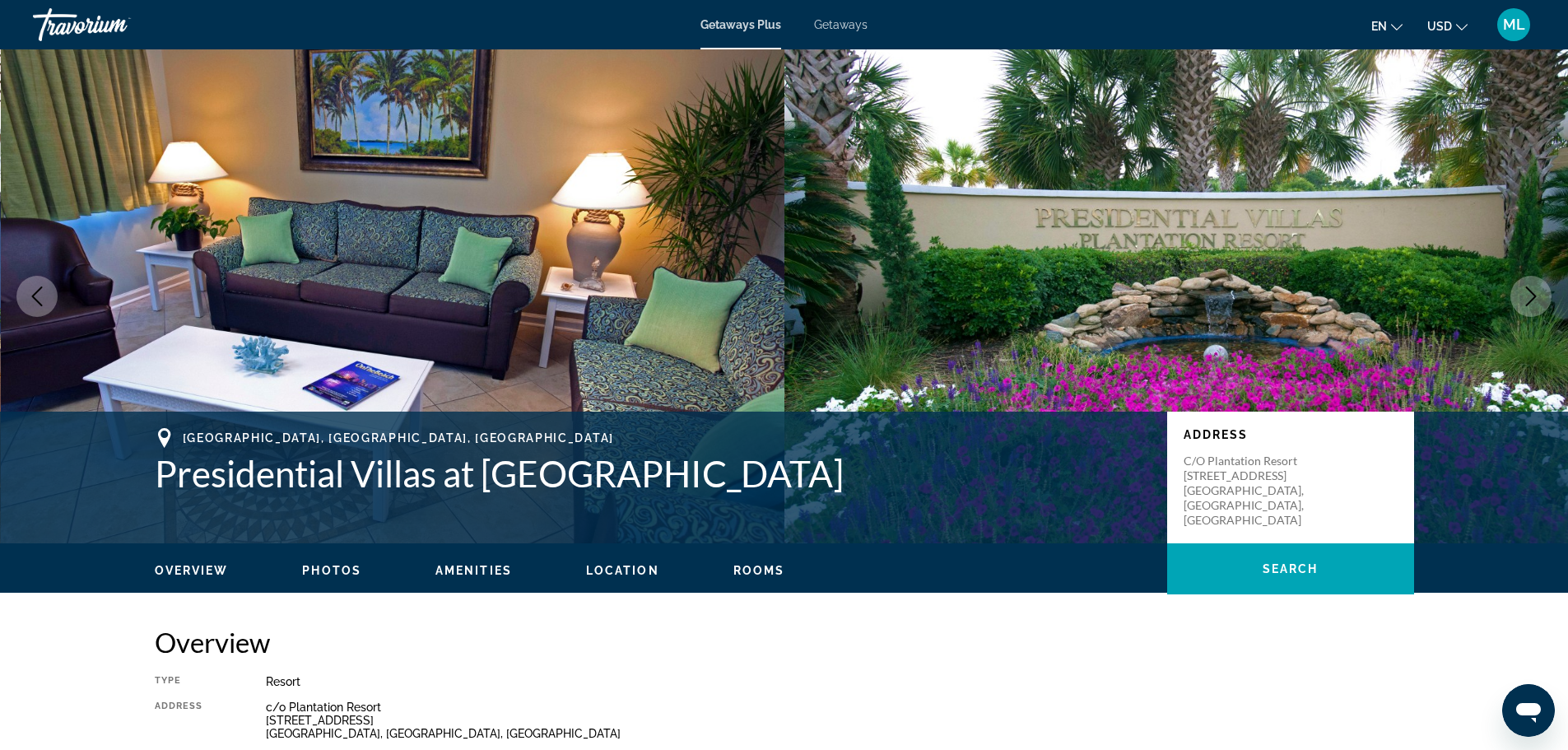
click at [1534, 292] on icon "Next image" at bounding box center [1531, 296] width 20 height 20
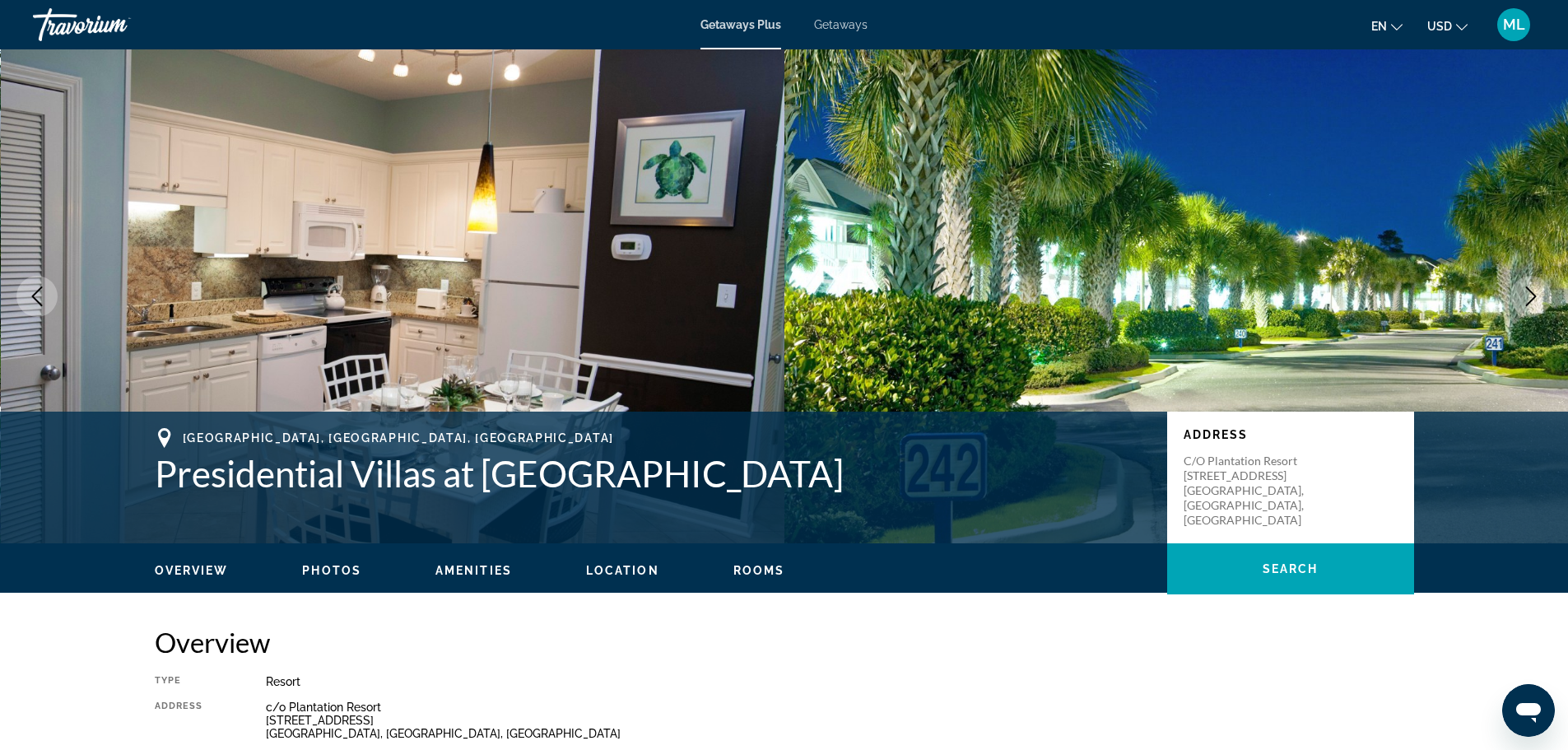
click at [1534, 292] on icon "Next image" at bounding box center [1531, 296] width 20 height 20
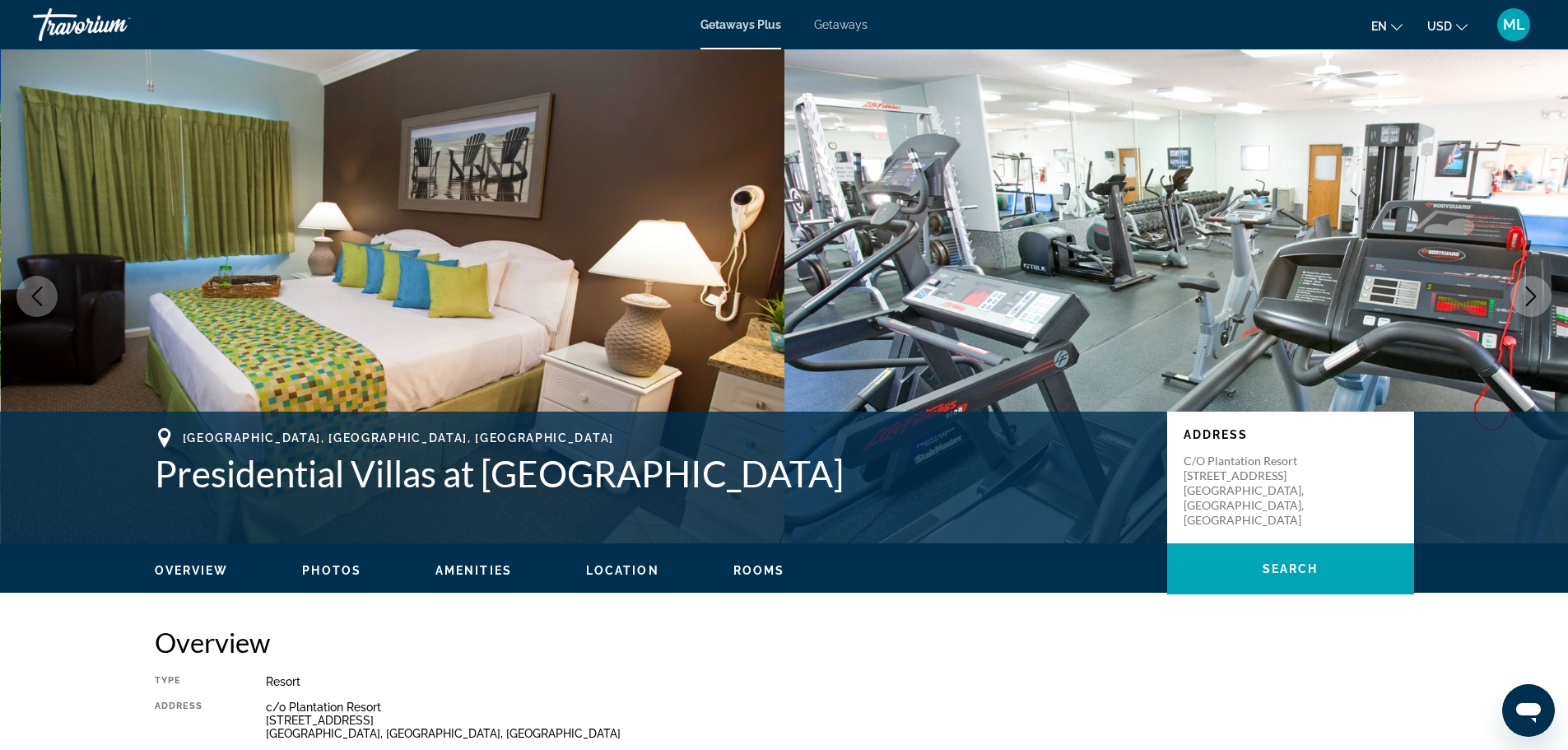
click at [1534, 292] on icon "Next image" at bounding box center [1531, 296] width 20 height 20
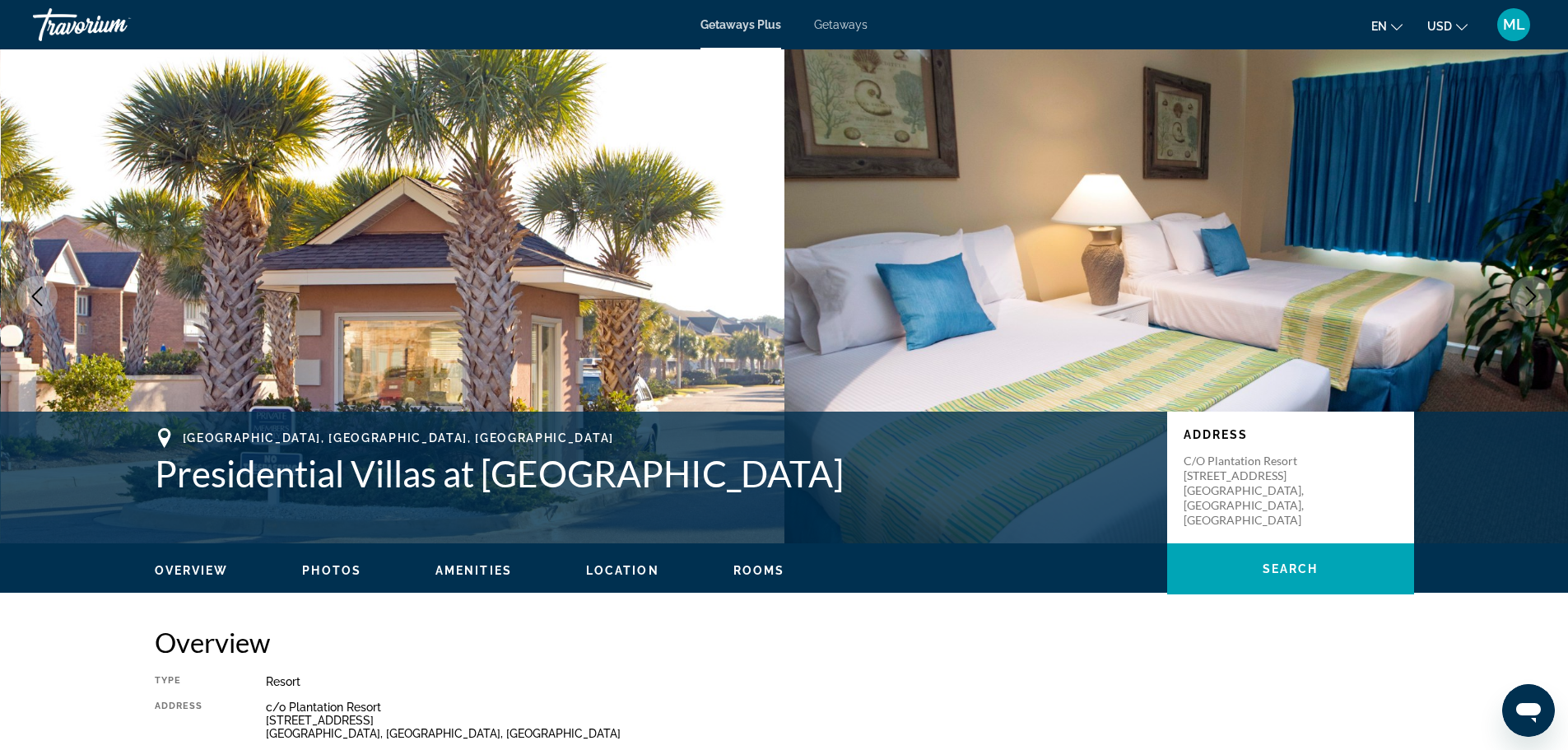
click at [1534, 292] on icon "Next image" at bounding box center [1531, 296] width 20 height 20
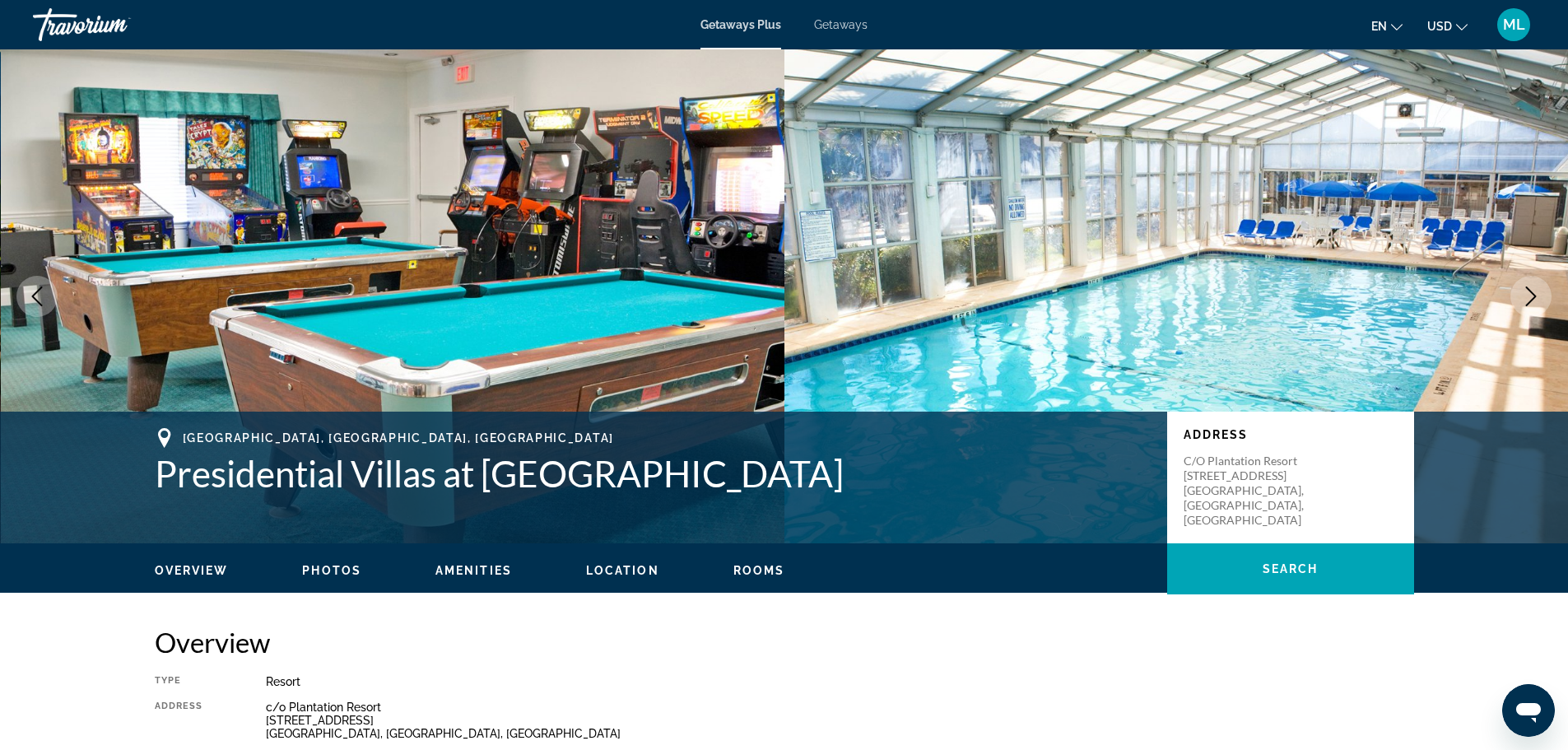
click at [1534, 292] on icon "Next image" at bounding box center [1531, 296] width 20 height 20
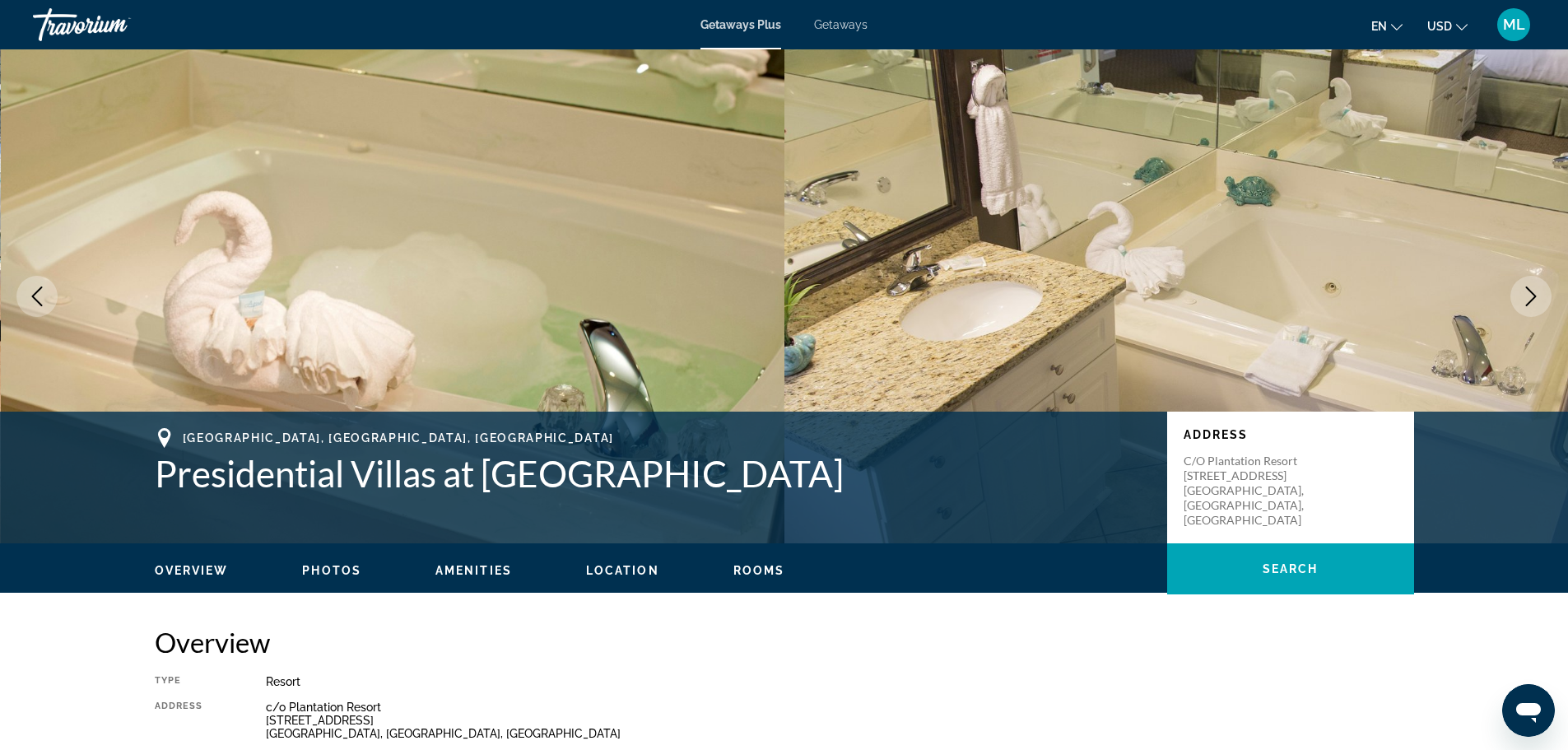
click at [1534, 292] on icon "Next image" at bounding box center [1531, 296] width 20 height 20
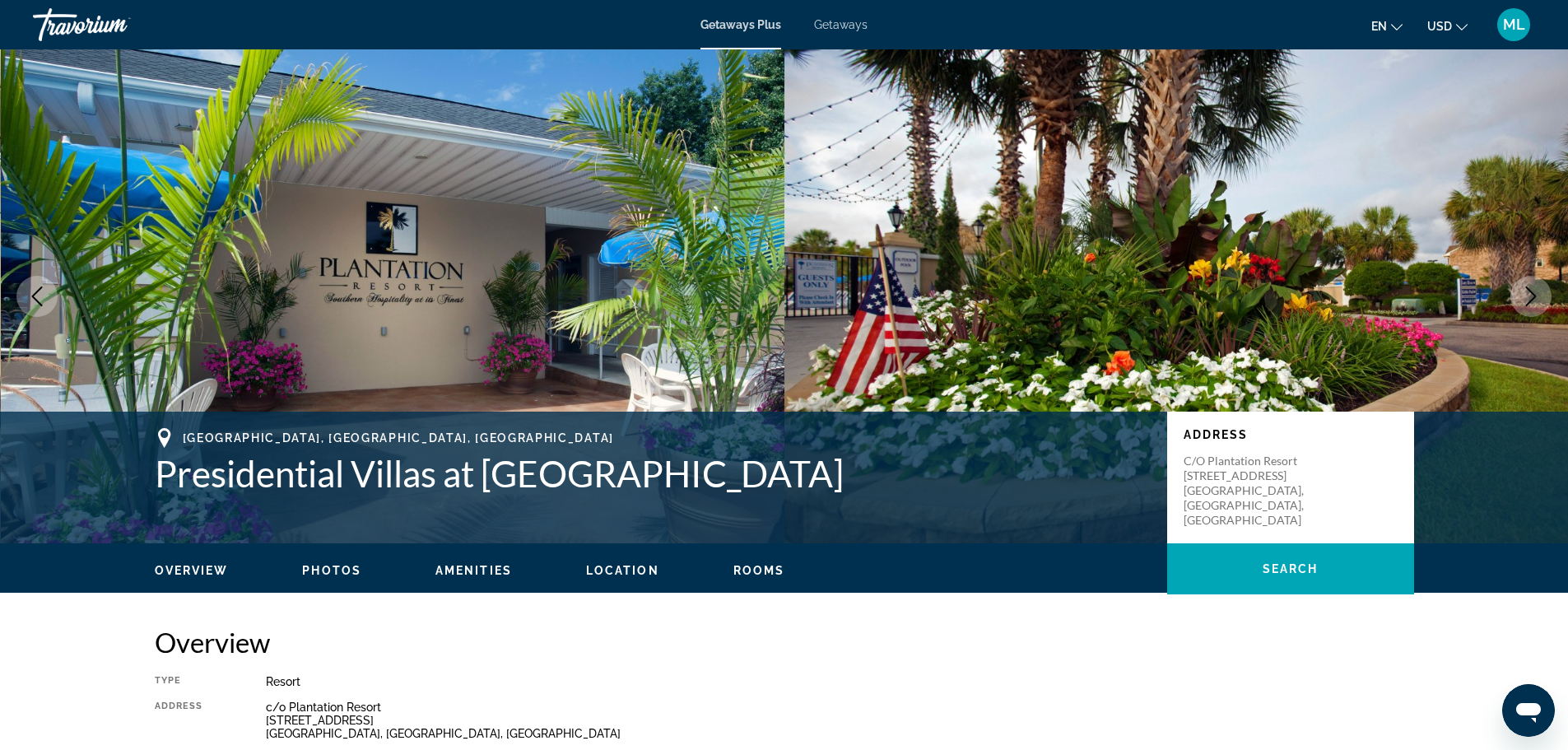
click at [1534, 292] on icon "Next image" at bounding box center [1531, 296] width 20 height 20
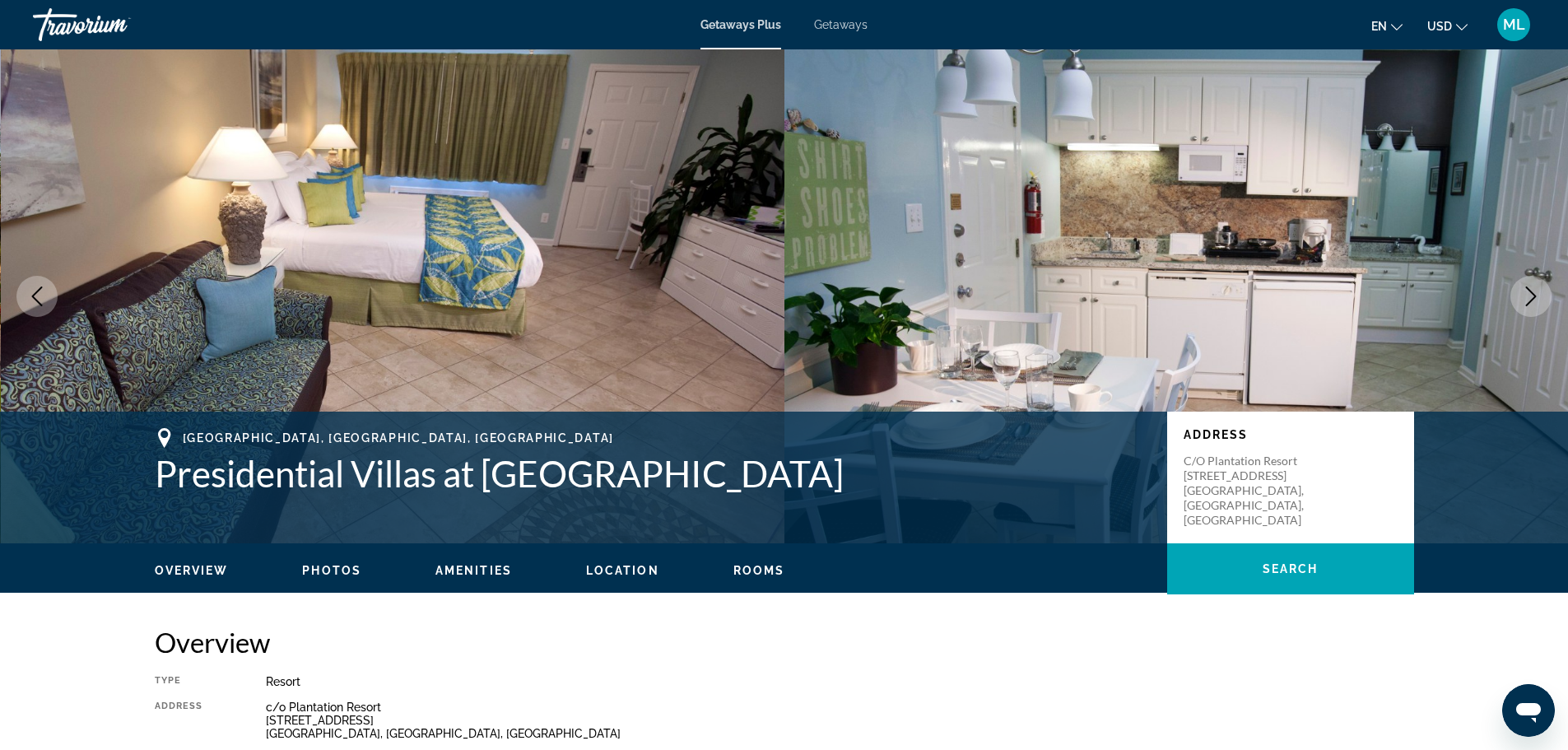
click at [1534, 292] on icon "Next image" at bounding box center [1531, 296] width 20 height 20
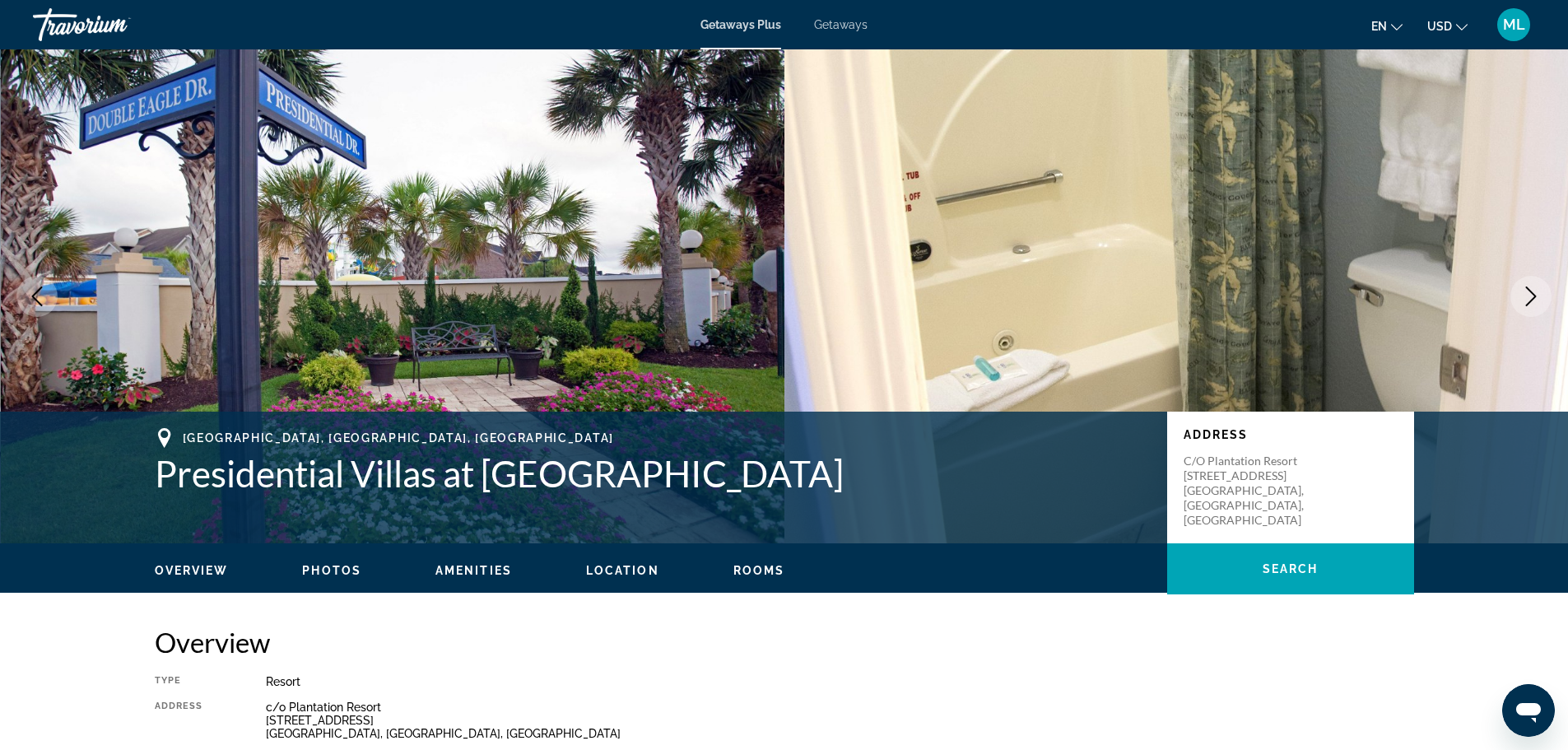
click at [1534, 292] on icon "Next image" at bounding box center [1531, 296] width 20 height 20
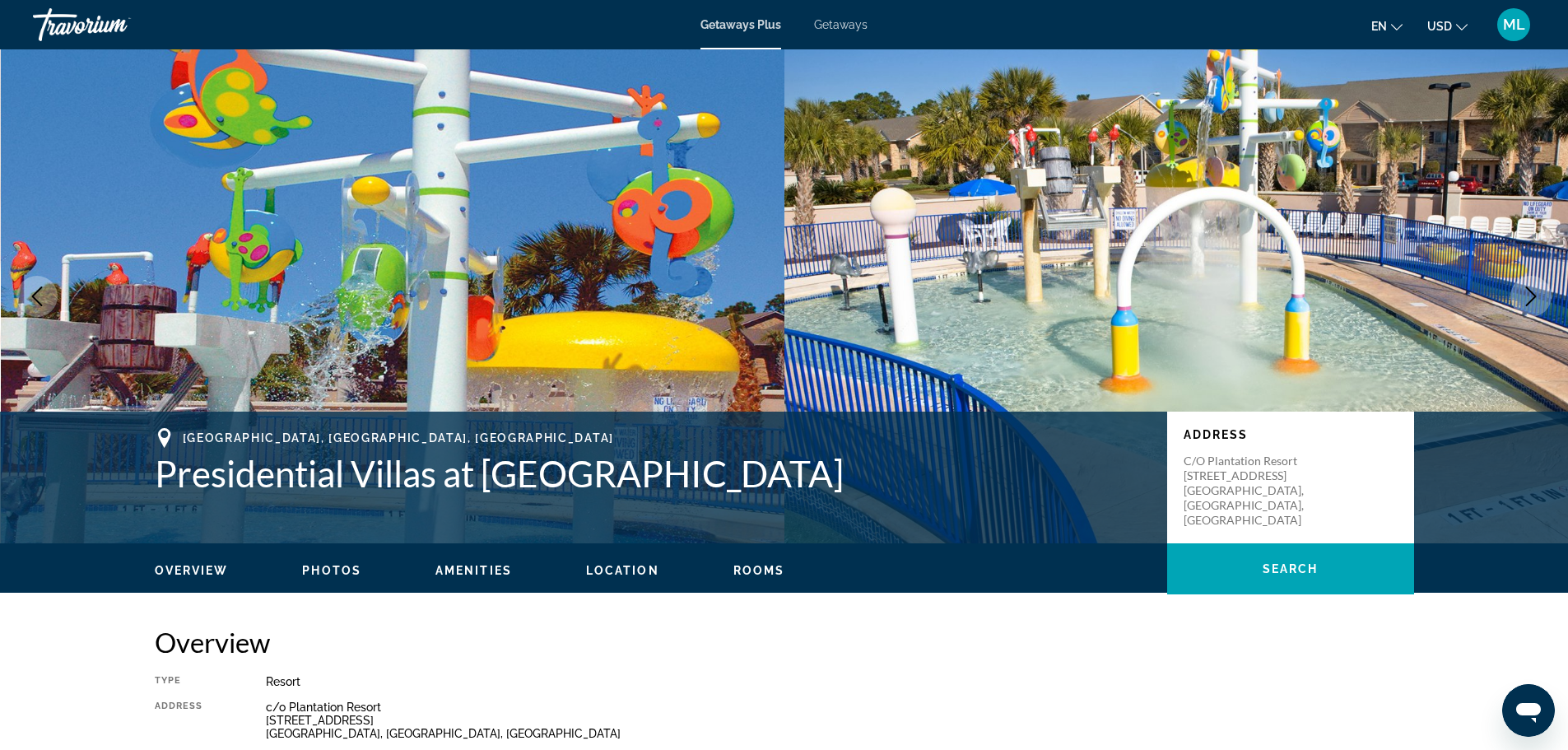
click at [1534, 292] on icon "Next image" at bounding box center [1531, 296] width 20 height 20
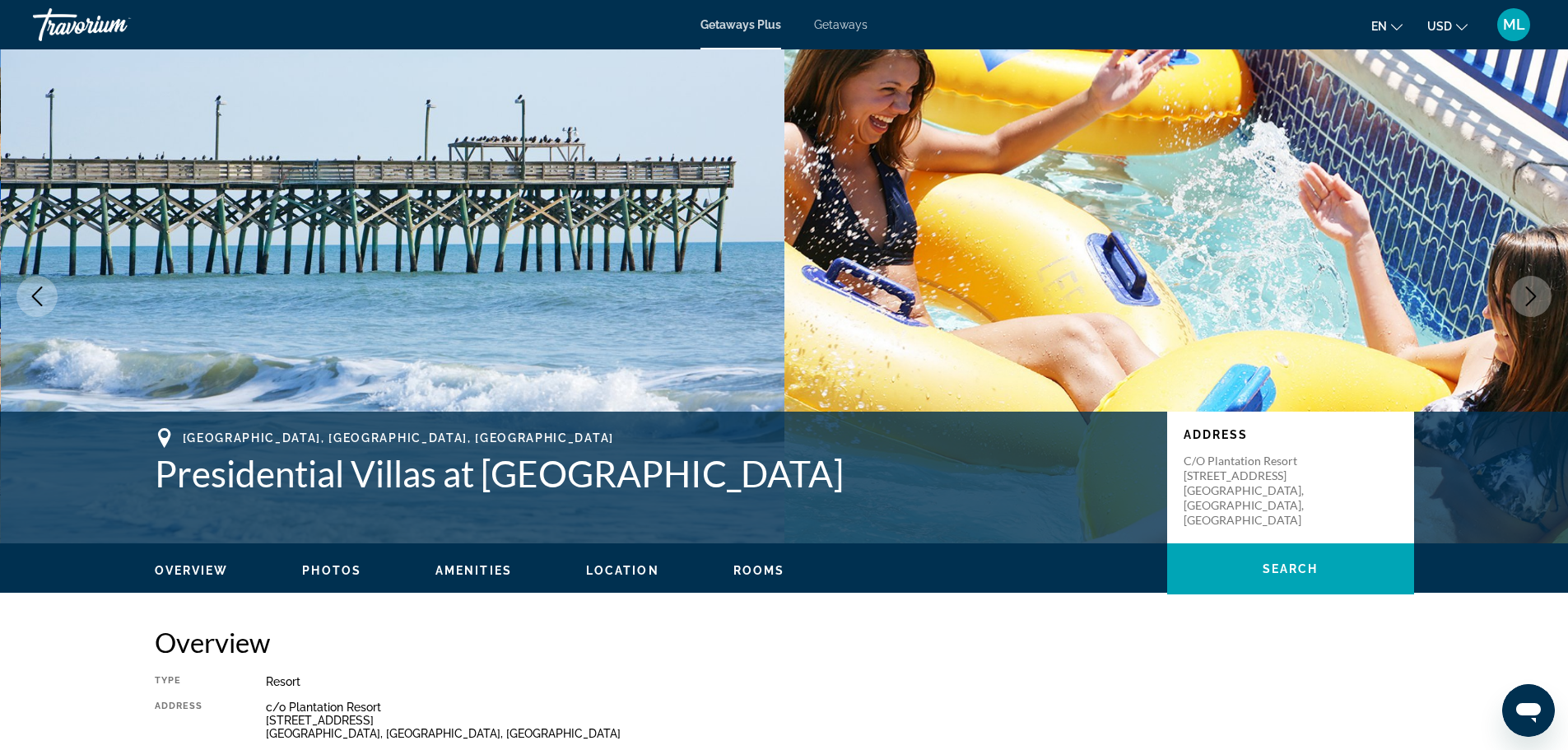
click at [1534, 292] on icon "Next image" at bounding box center [1531, 296] width 20 height 20
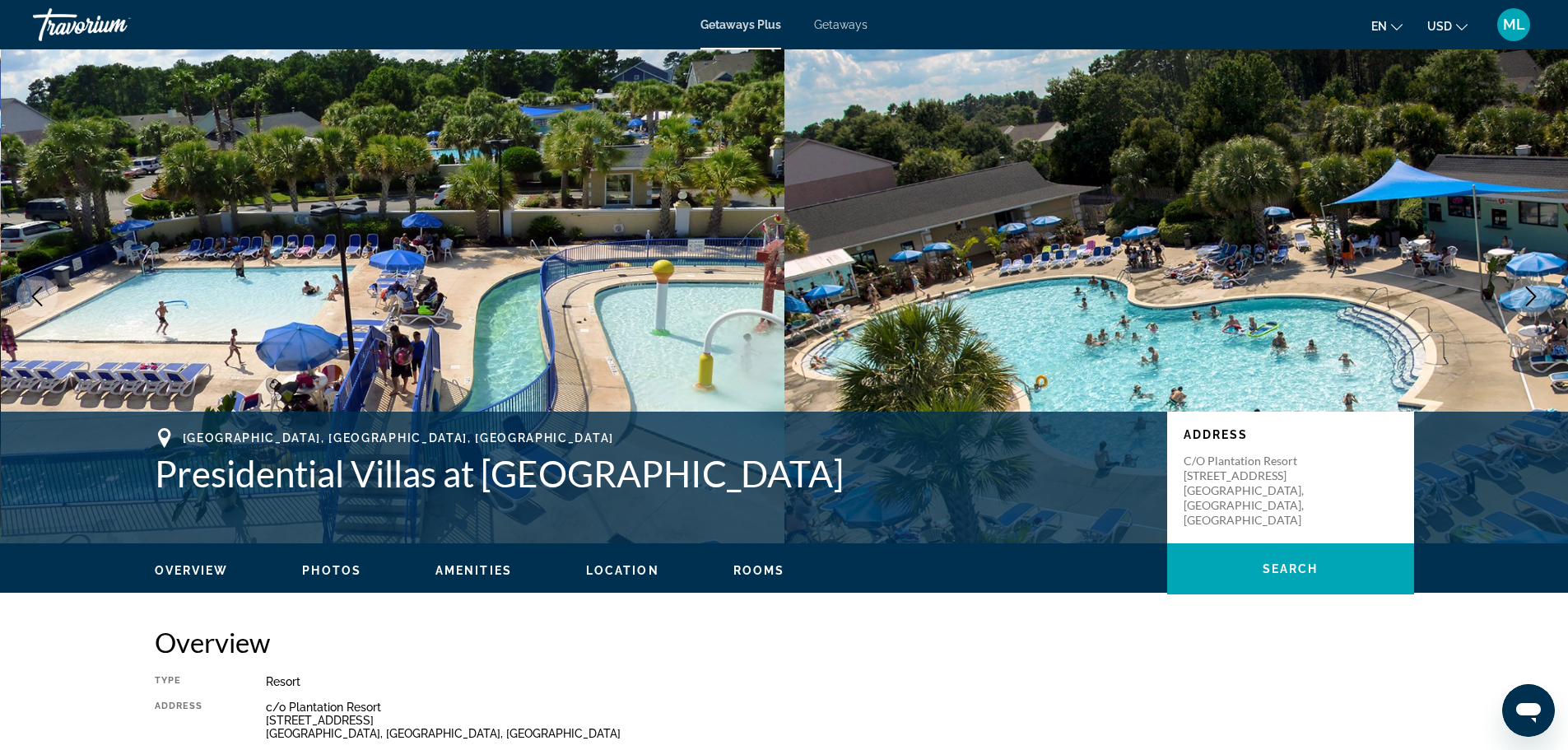
click at [1534, 292] on icon "Next image" at bounding box center [1531, 296] width 20 height 20
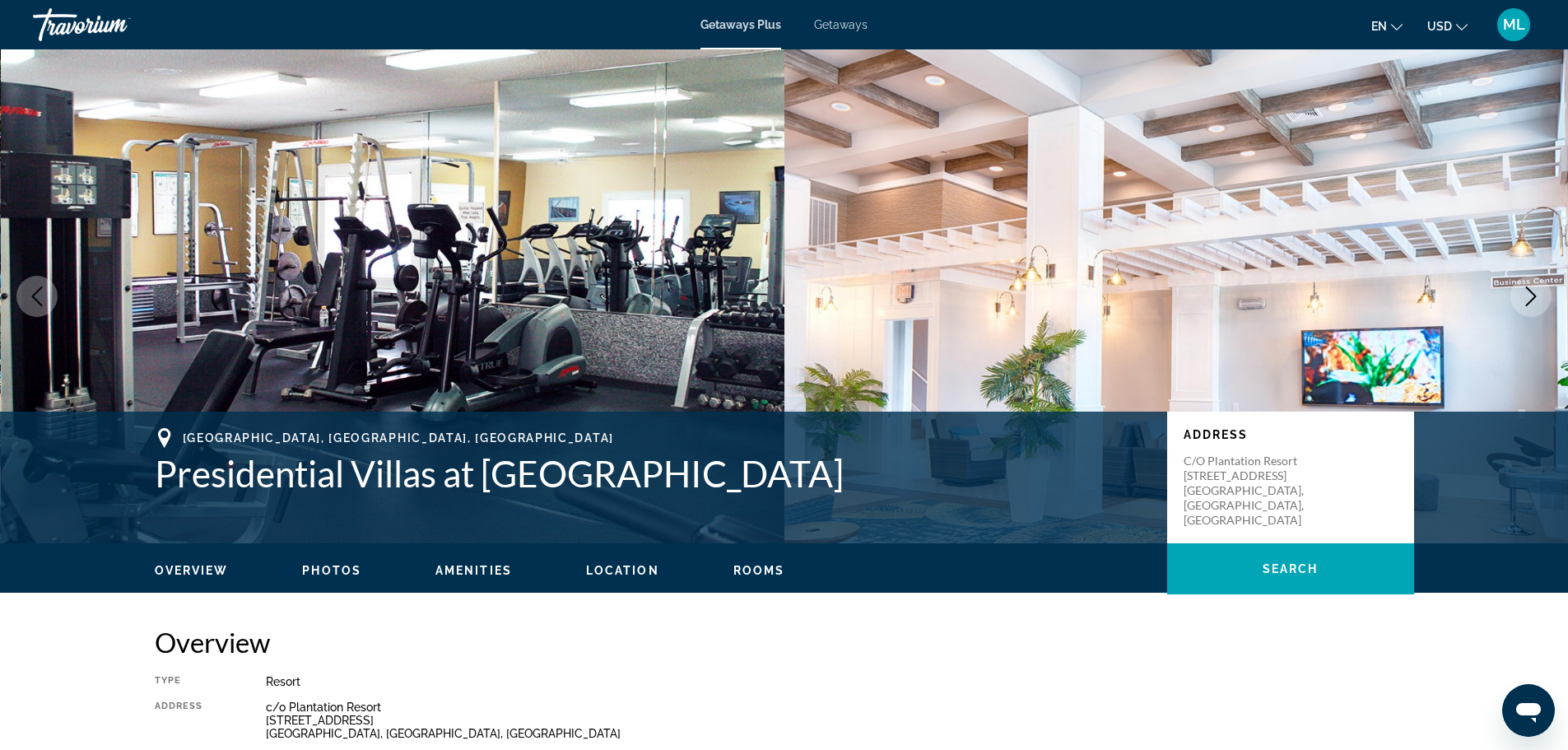
click at [1534, 292] on icon "Next image" at bounding box center [1531, 296] width 20 height 20
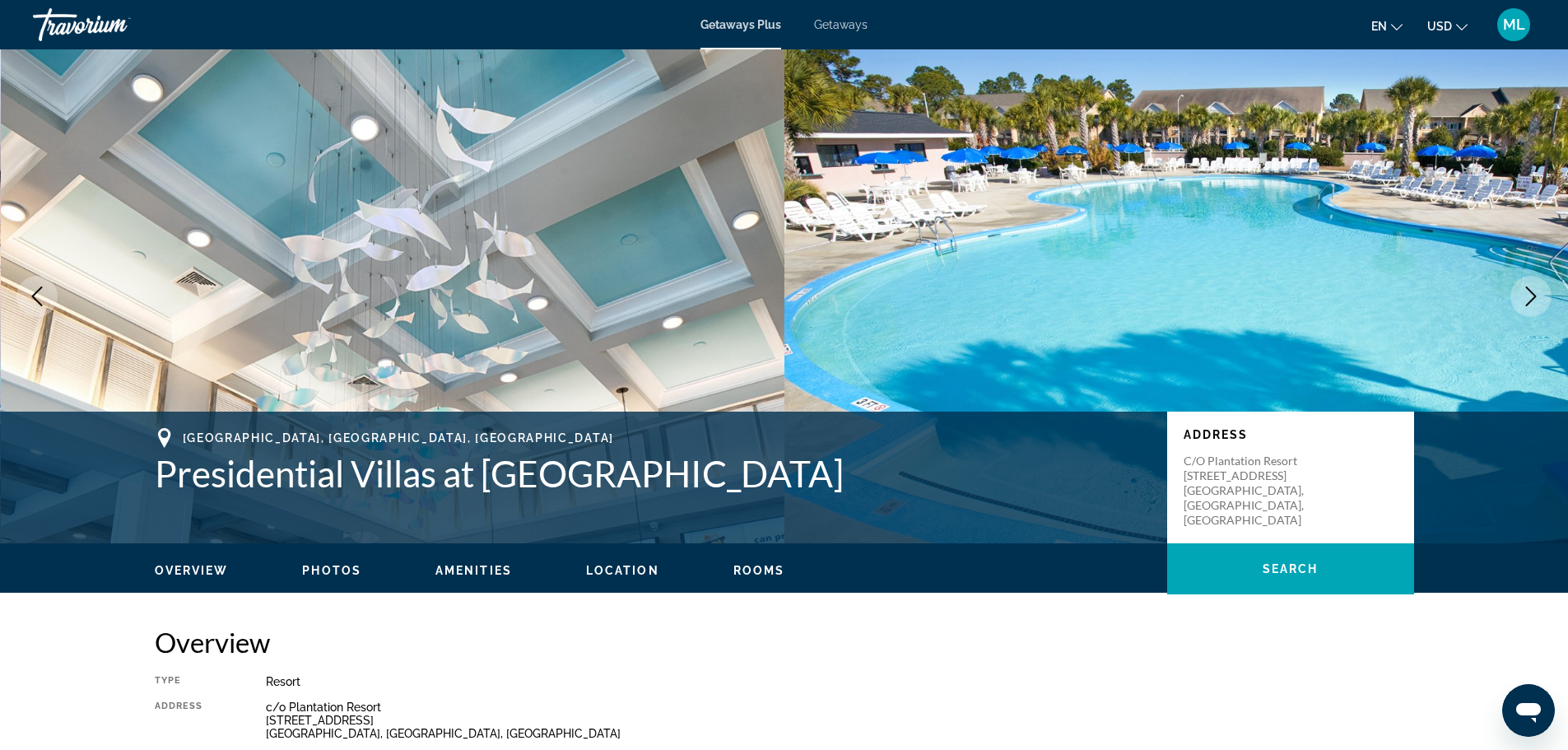
click at [1534, 292] on icon "Next image" at bounding box center [1531, 296] width 20 height 20
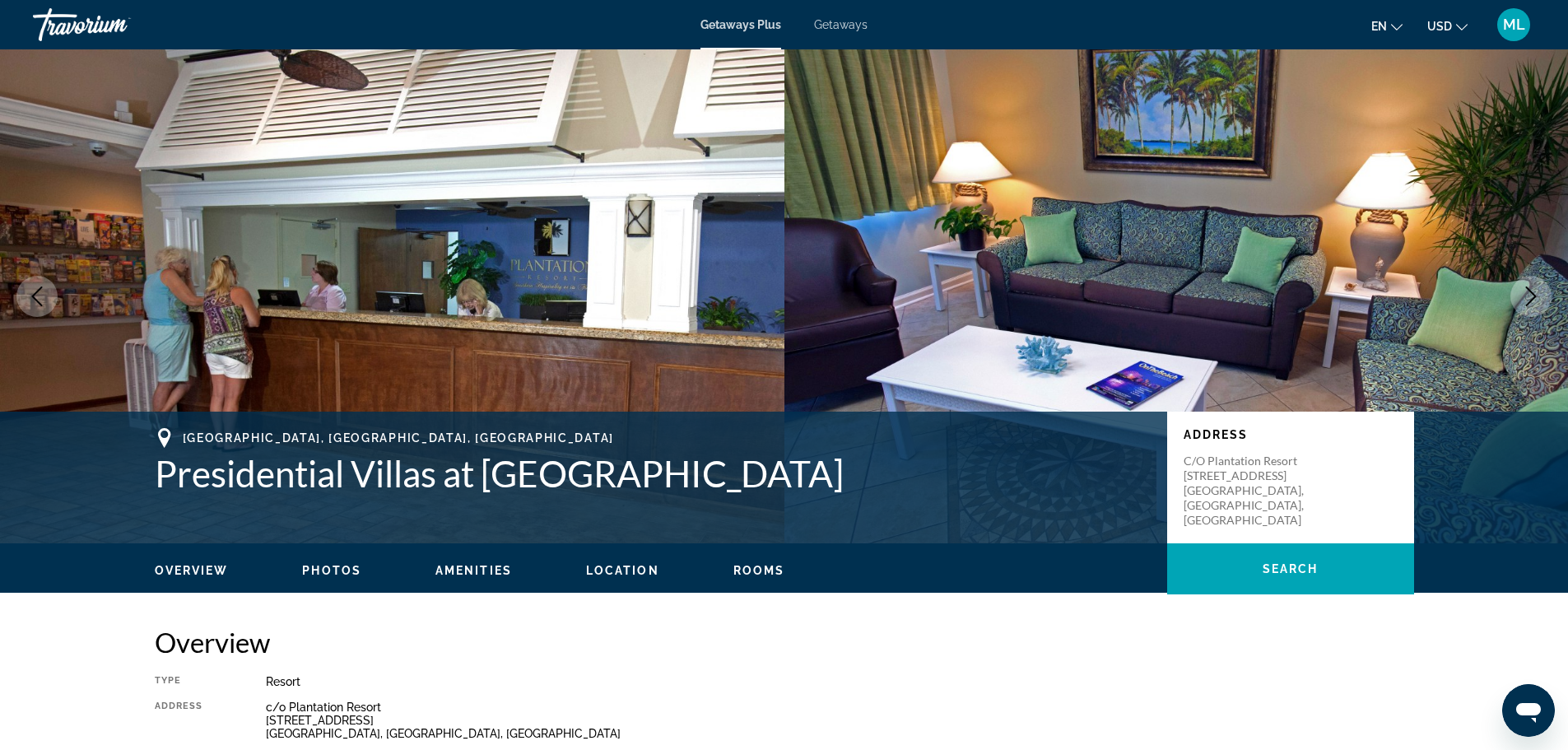
click at [1534, 292] on icon "Next image" at bounding box center [1531, 296] width 20 height 20
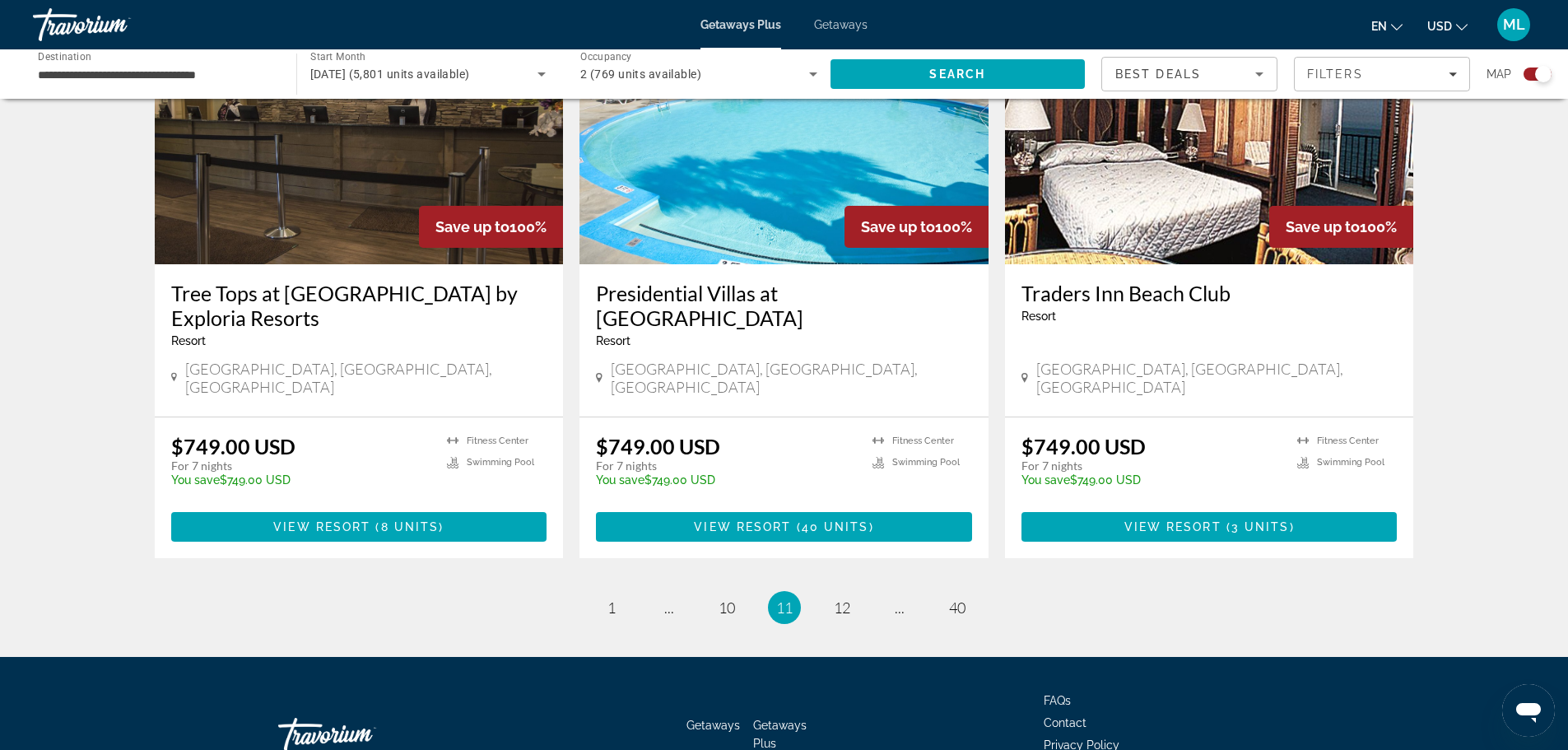
scroll to position [2399, 0]
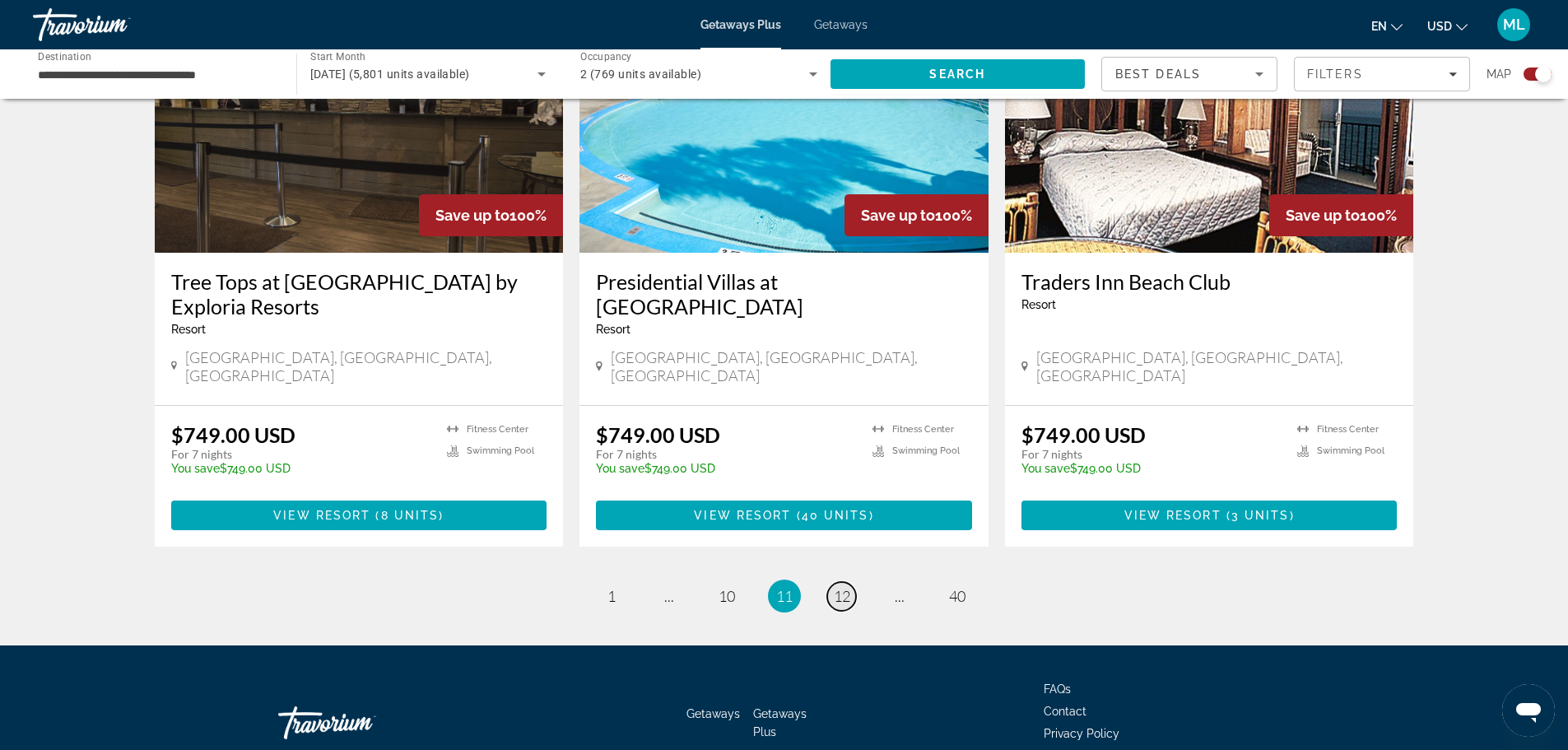
click at [843, 587] on span "12" at bounding box center [842, 596] width 17 height 18
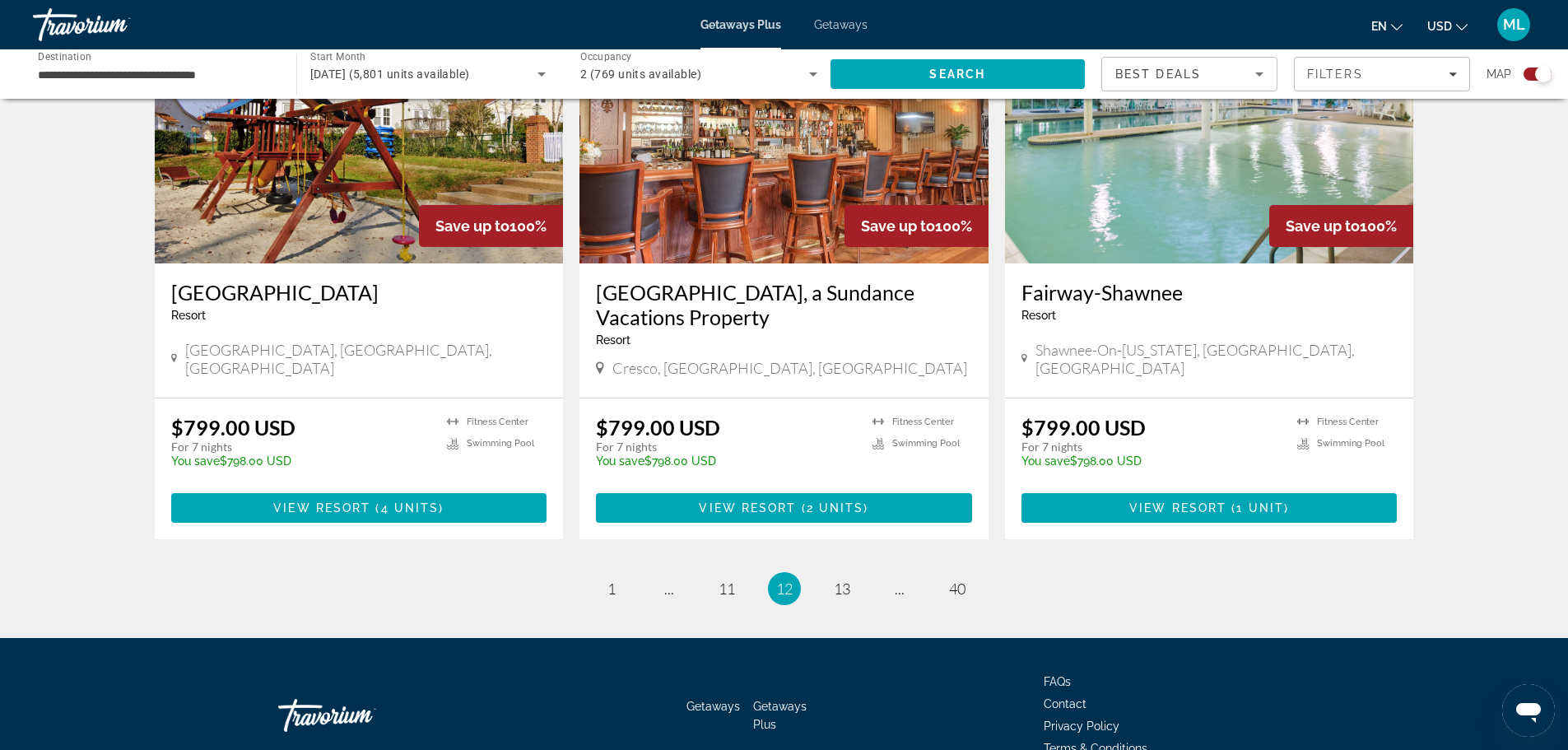
scroll to position [2372, 0]
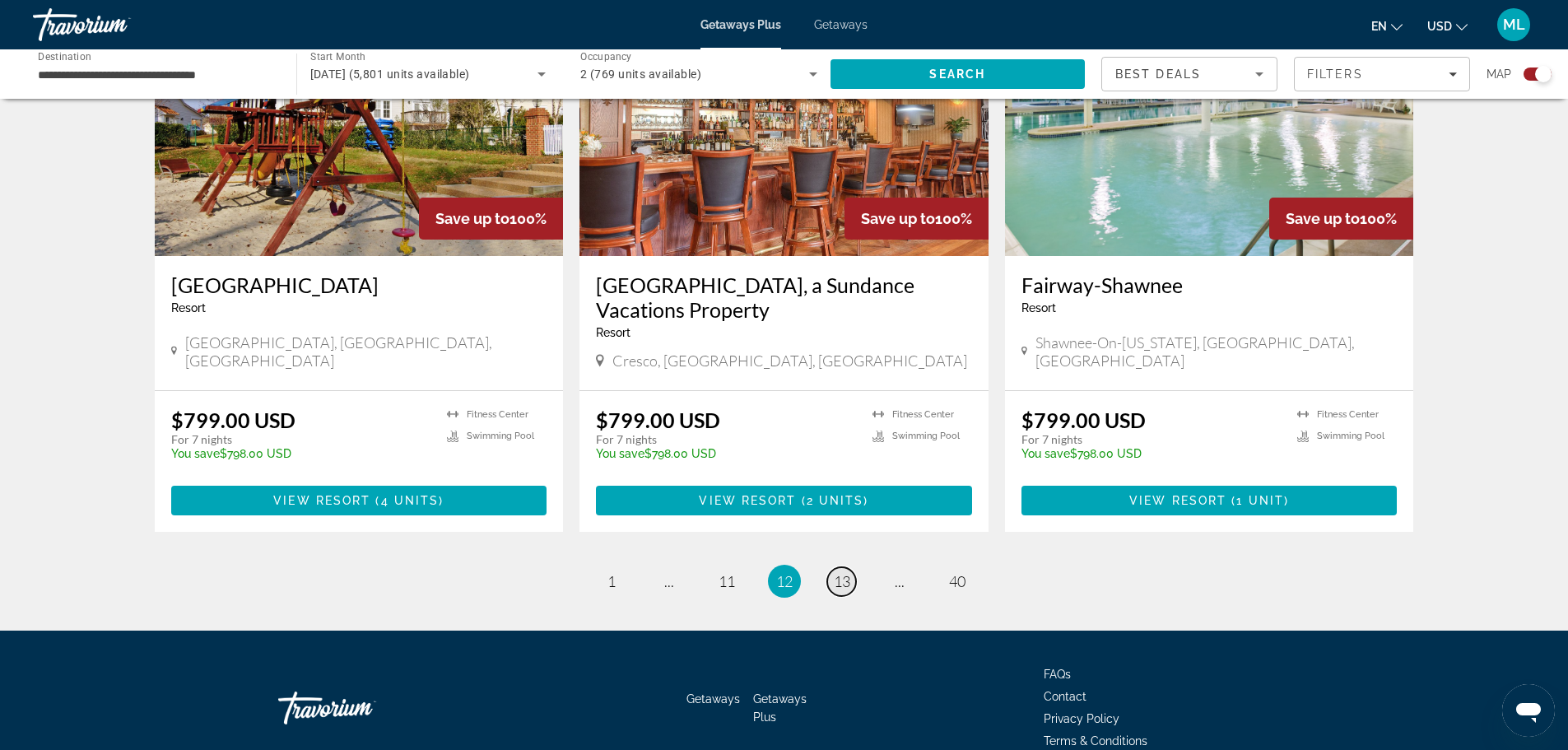
click at [842, 568] on link "page 13" at bounding box center [841, 581] width 28 height 28
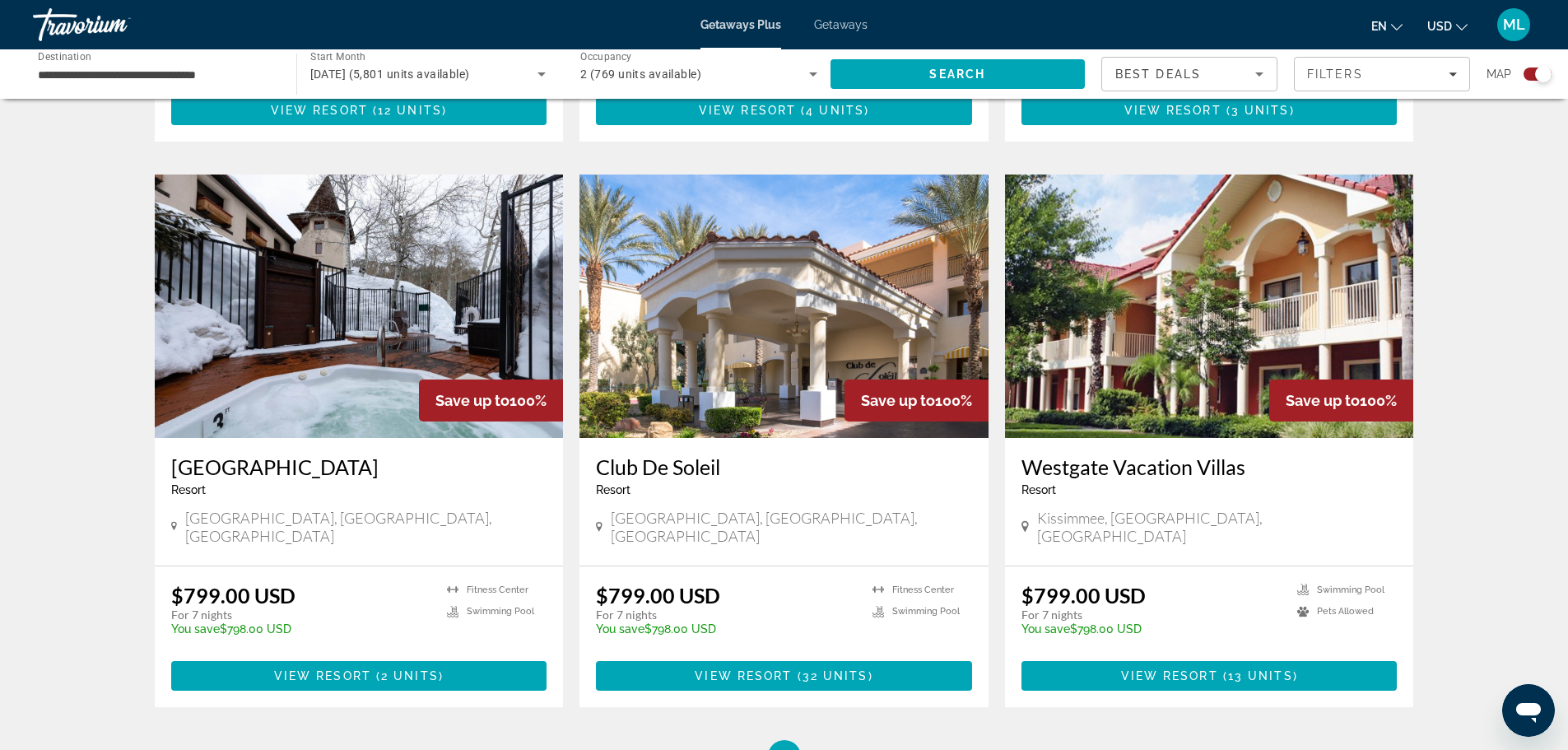
scroll to position [2239, 0]
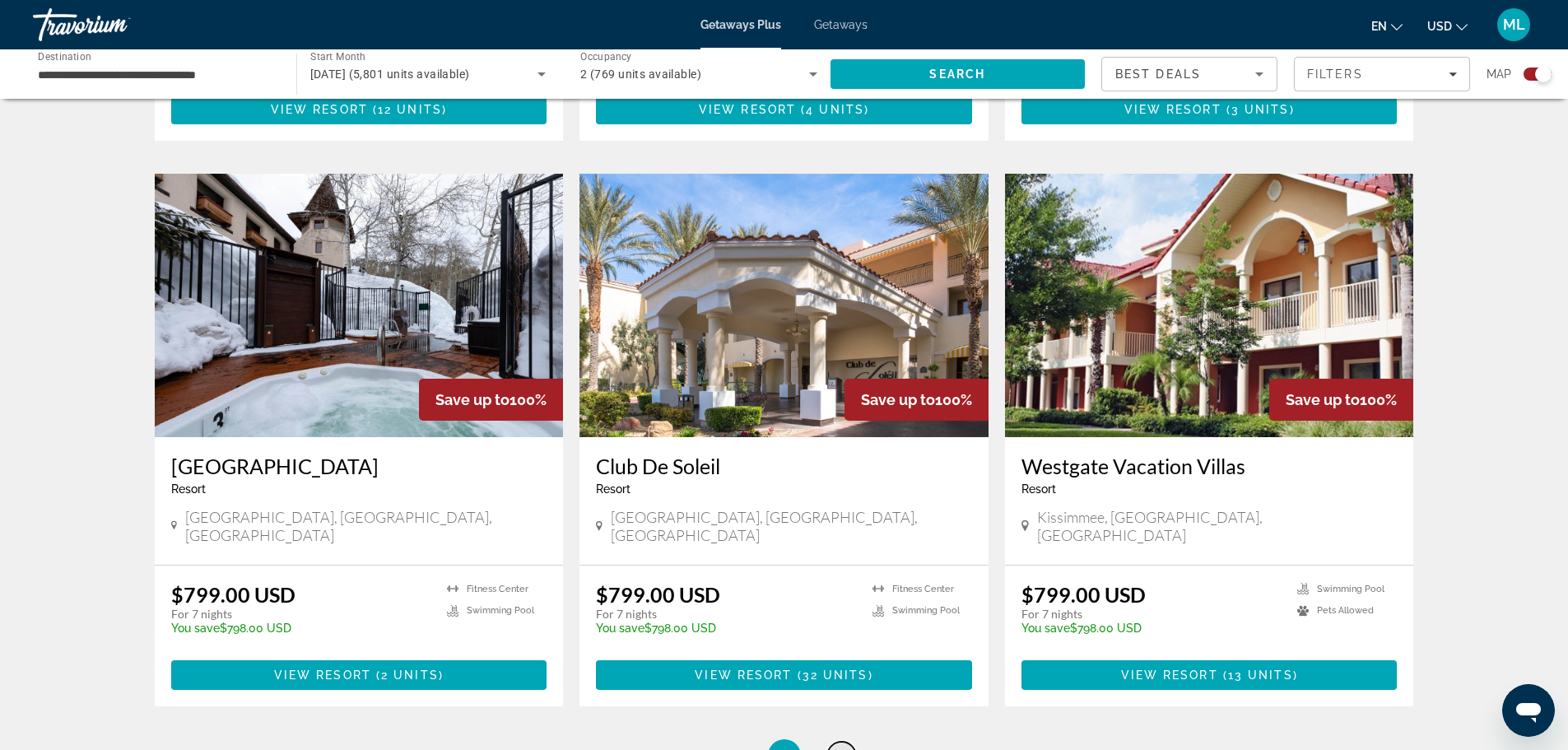
click at [844, 747] on span "14" at bounding box center [842, 756] width 17 height 18
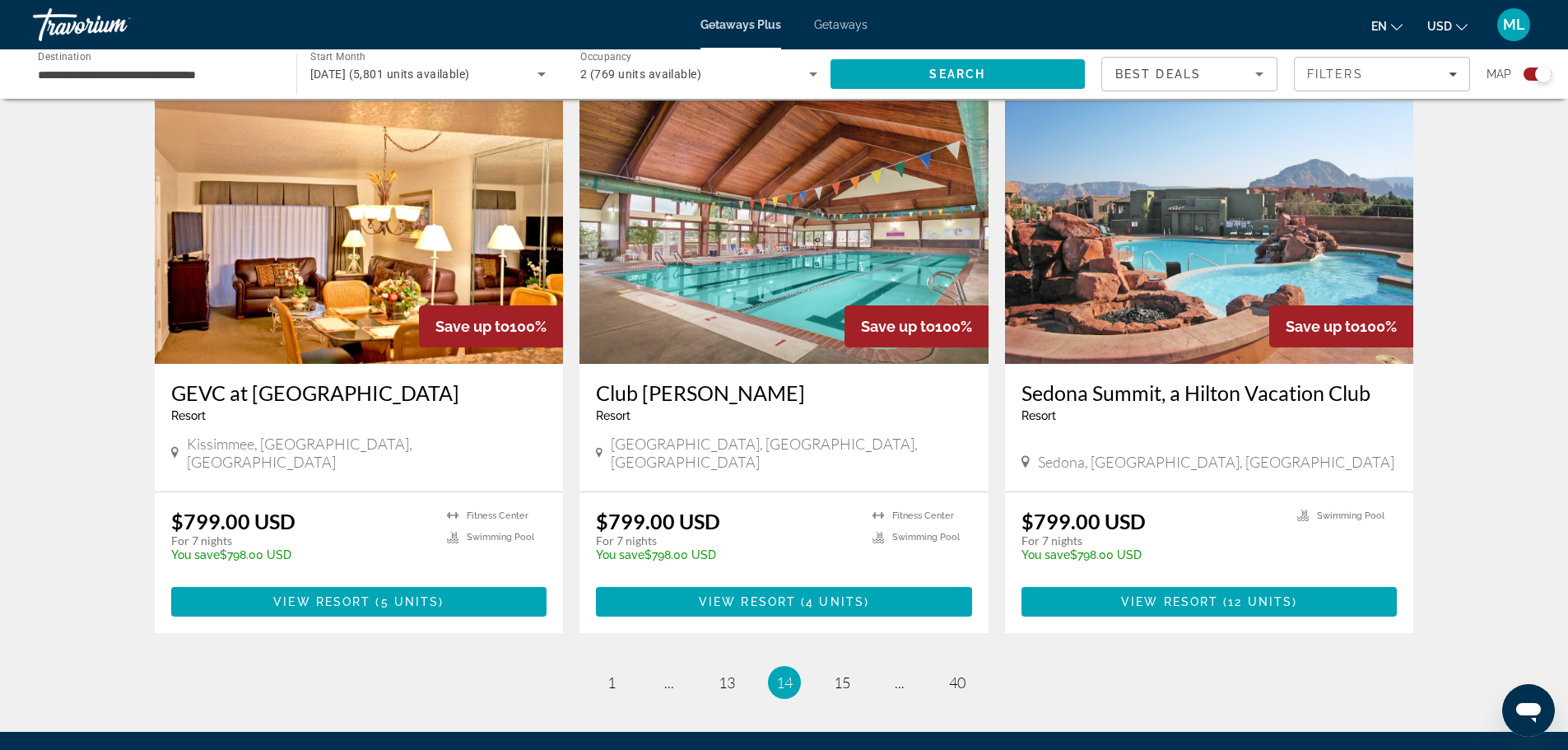
scroll to position [2338, 0]
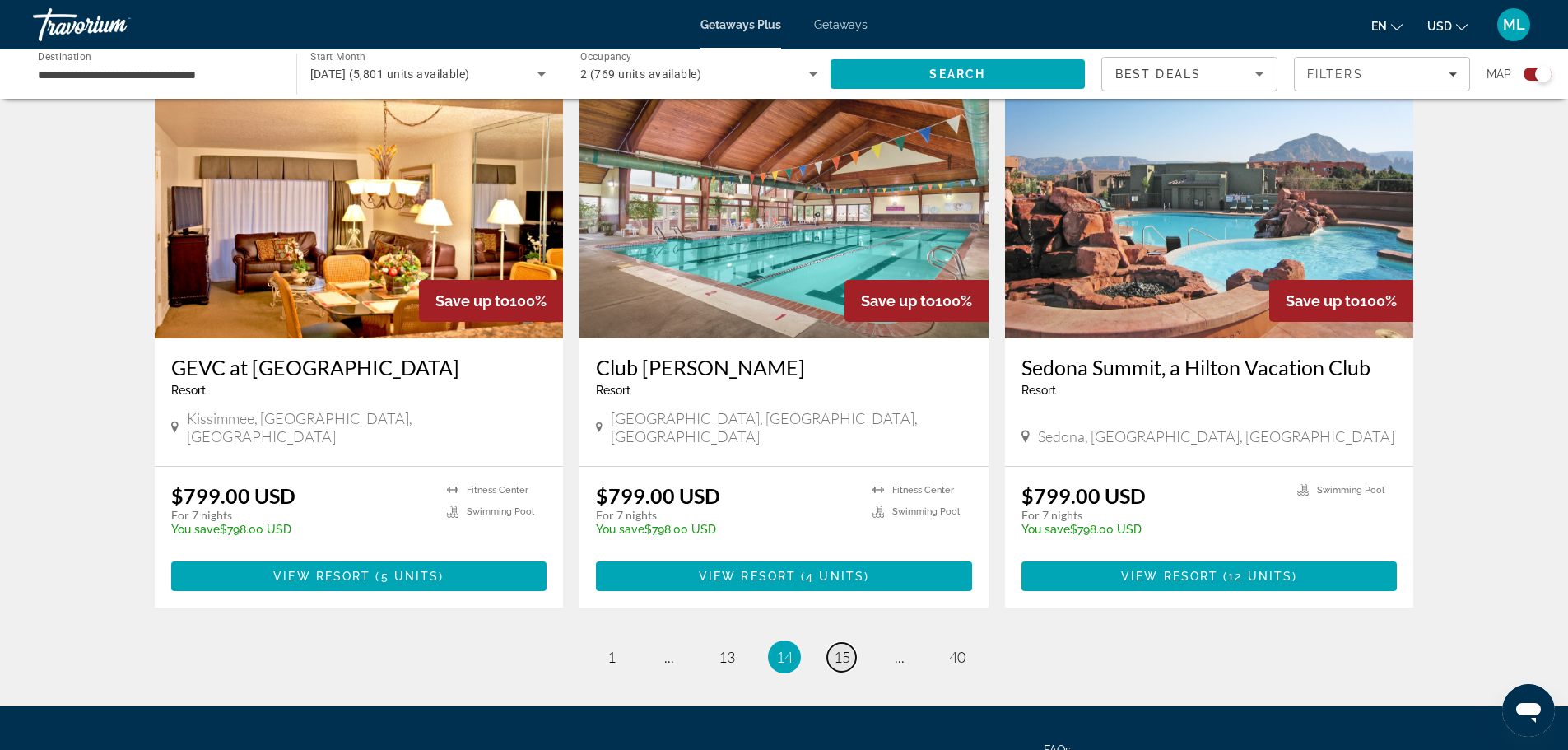
click at [836, 648] on span "15" at bounding box center [842, 657] width 17 height 18
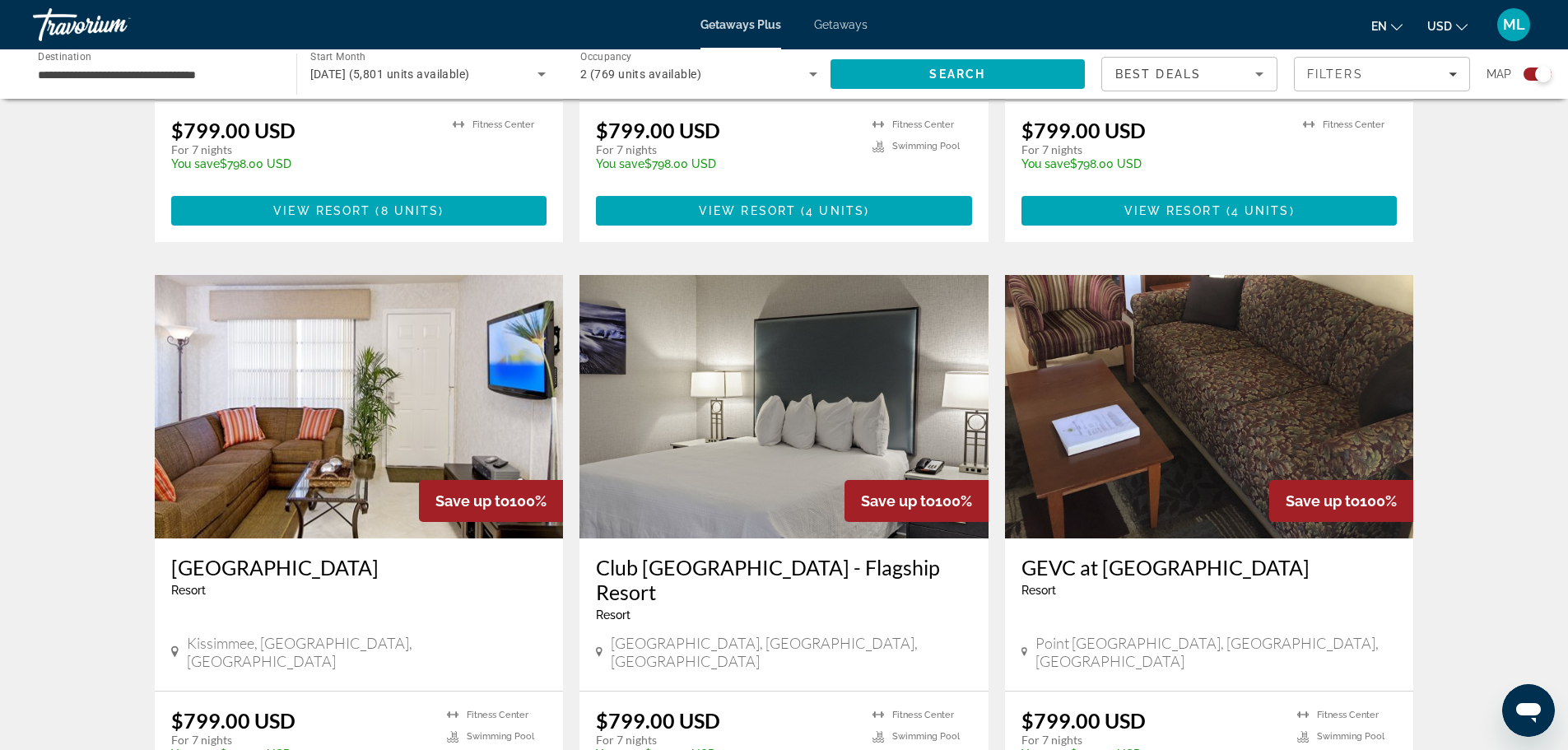
scroll to position [988, 0]
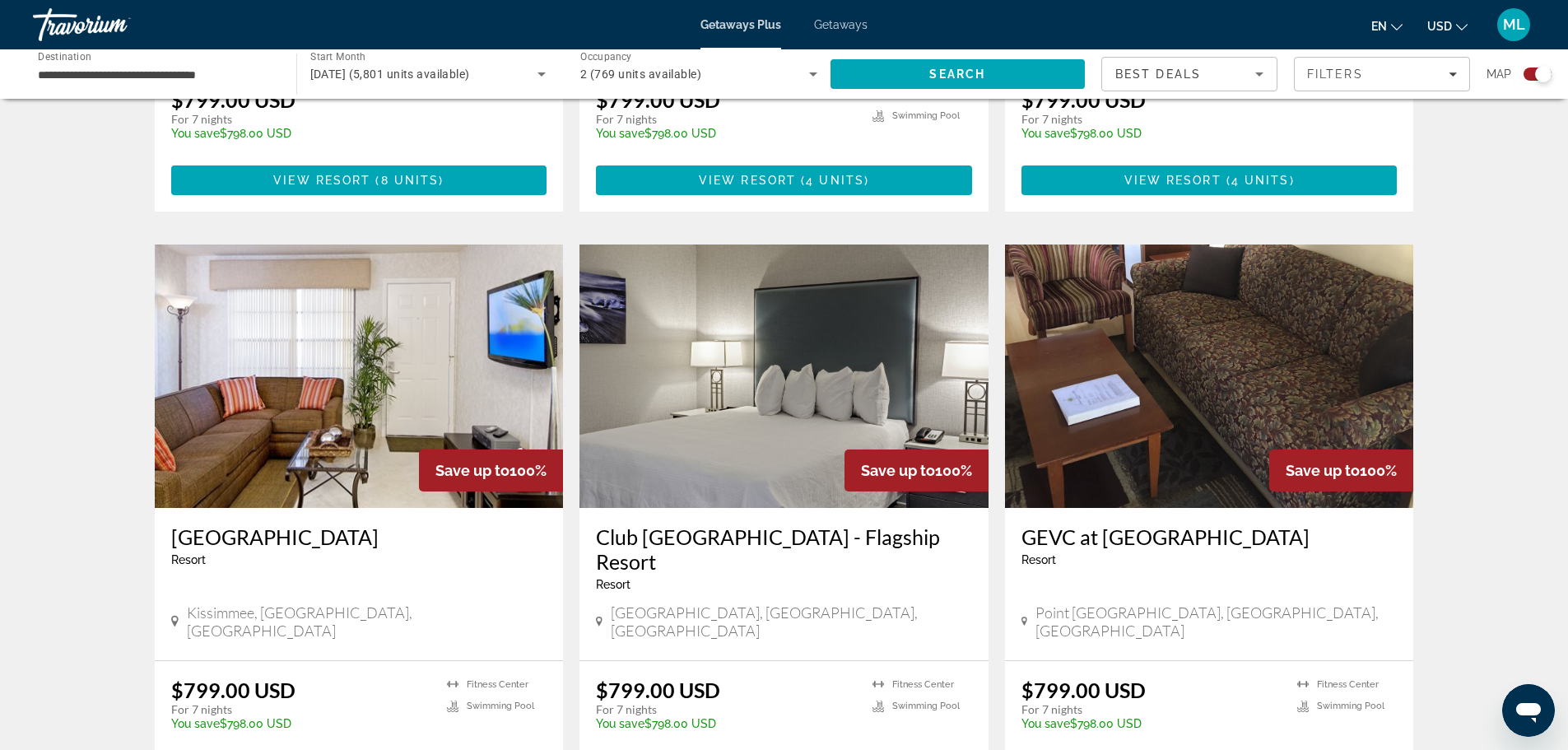
click at [780, 468] on img "Main content" at bounding box center [783, 375] width 409 height 264
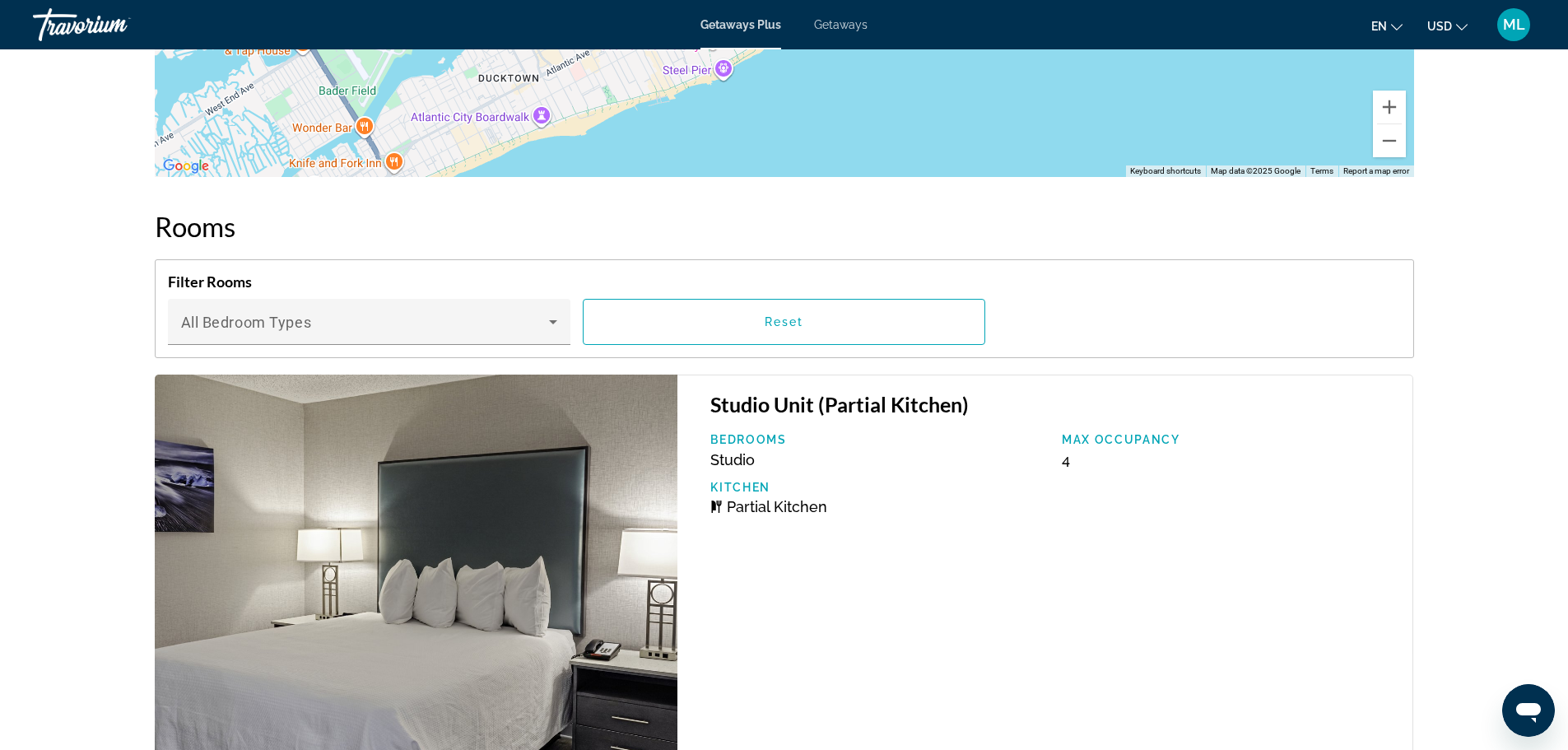
scroll to position [2866, 0]
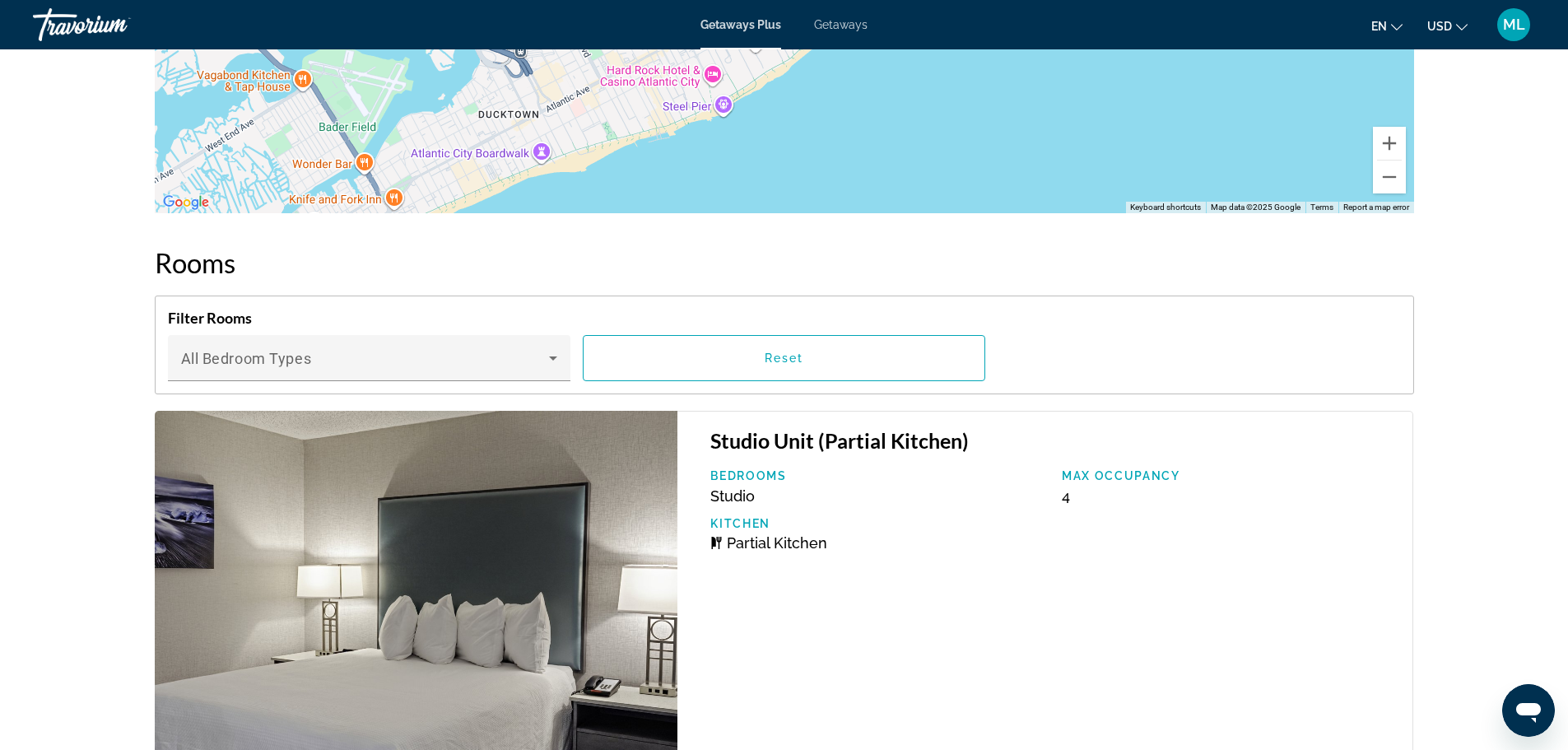
click at [1133, 470] on p "Max Occupancy" at bounding box center [1229, 475] width 335 height 13
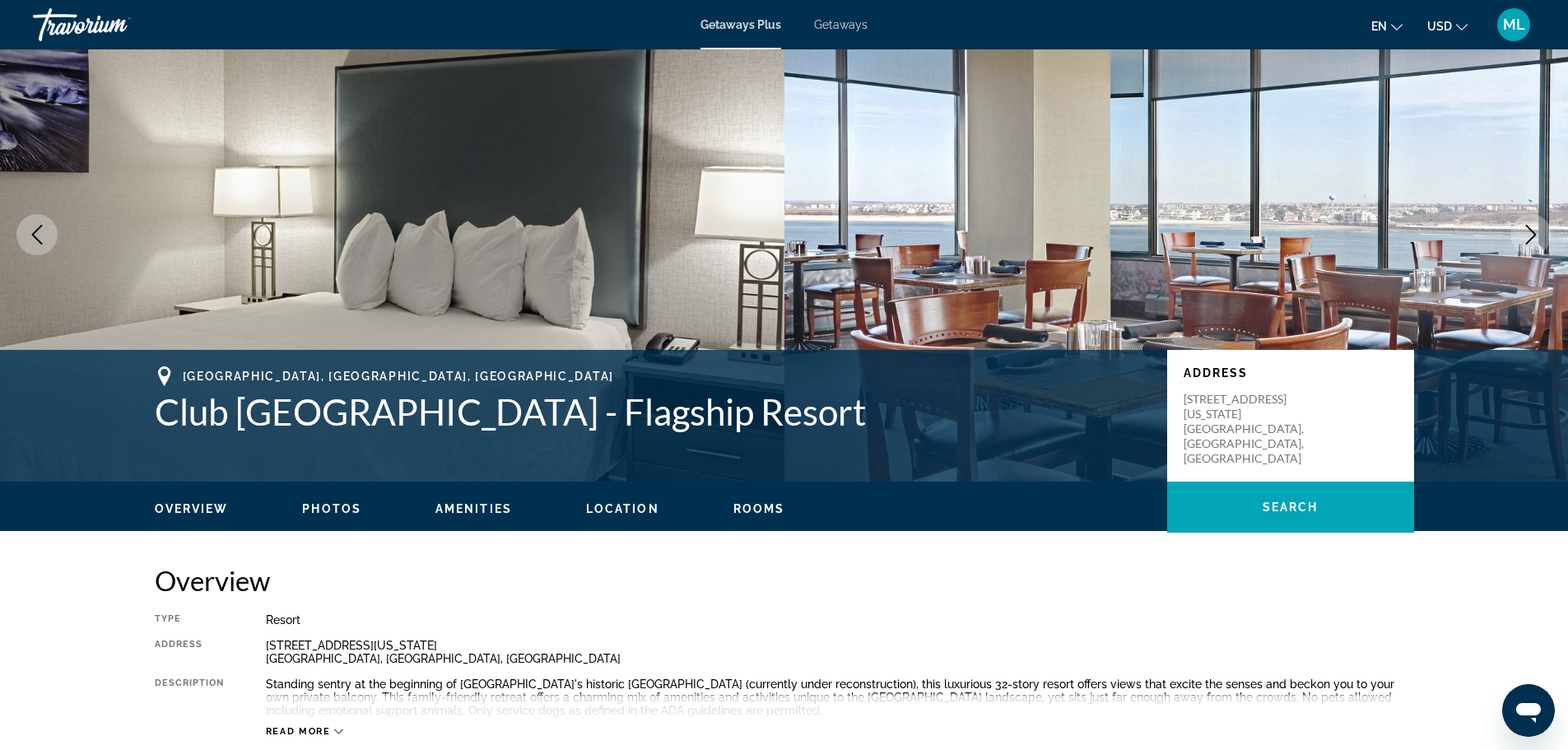
scroll to position [0, 0]
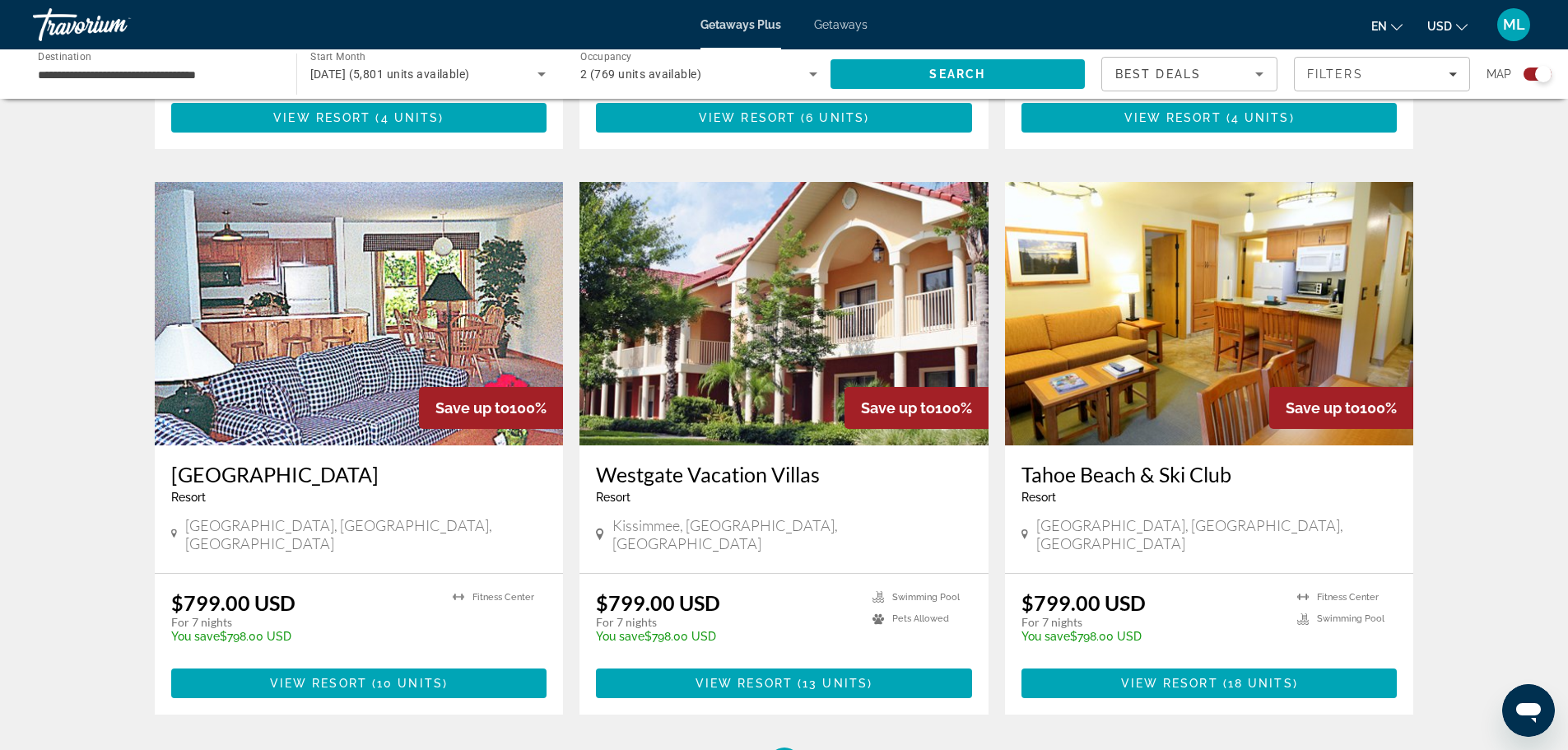
scroll to position [2305, 0]
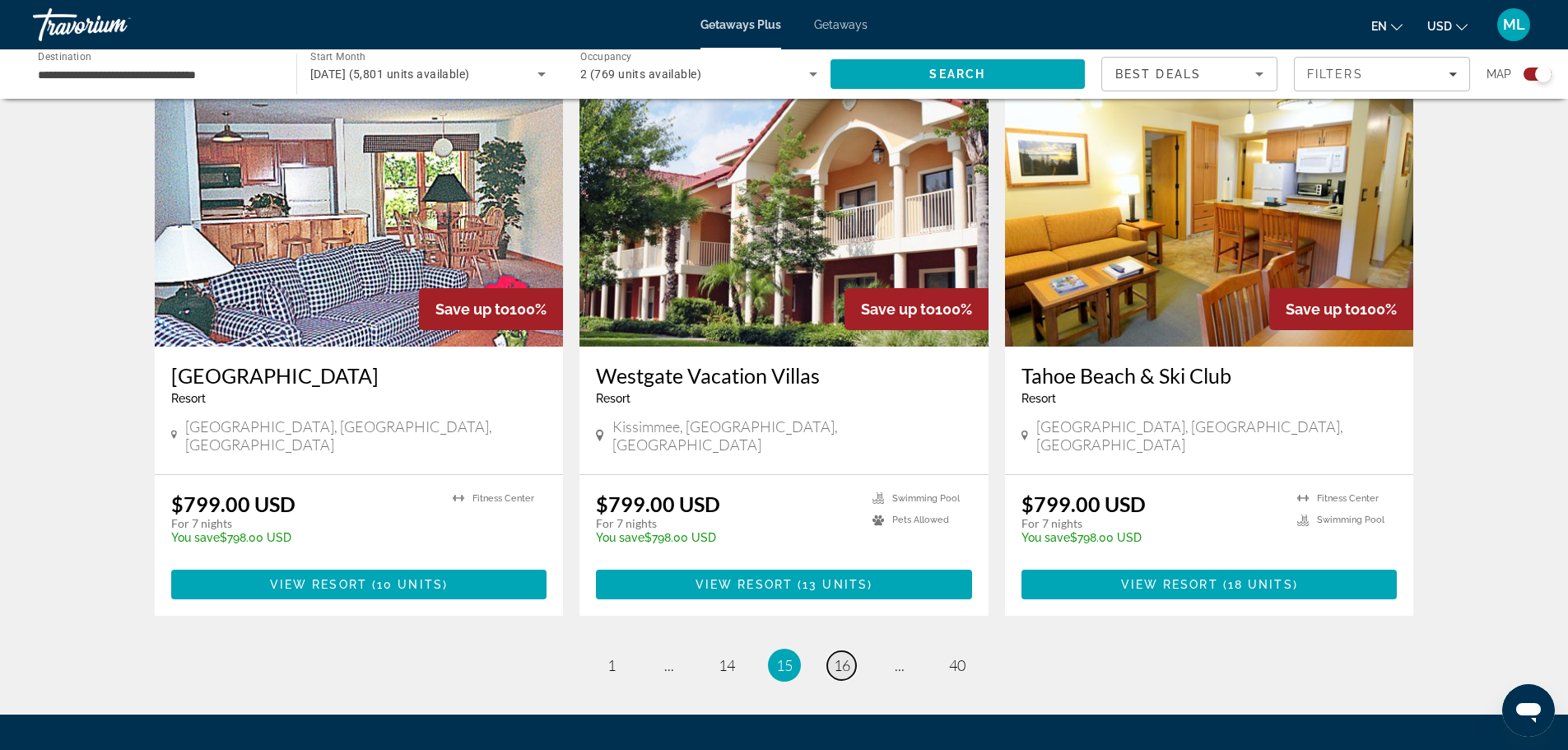
click at [844, 651] on link "page 16" at bounding box center [841, 665] width 28 height 28
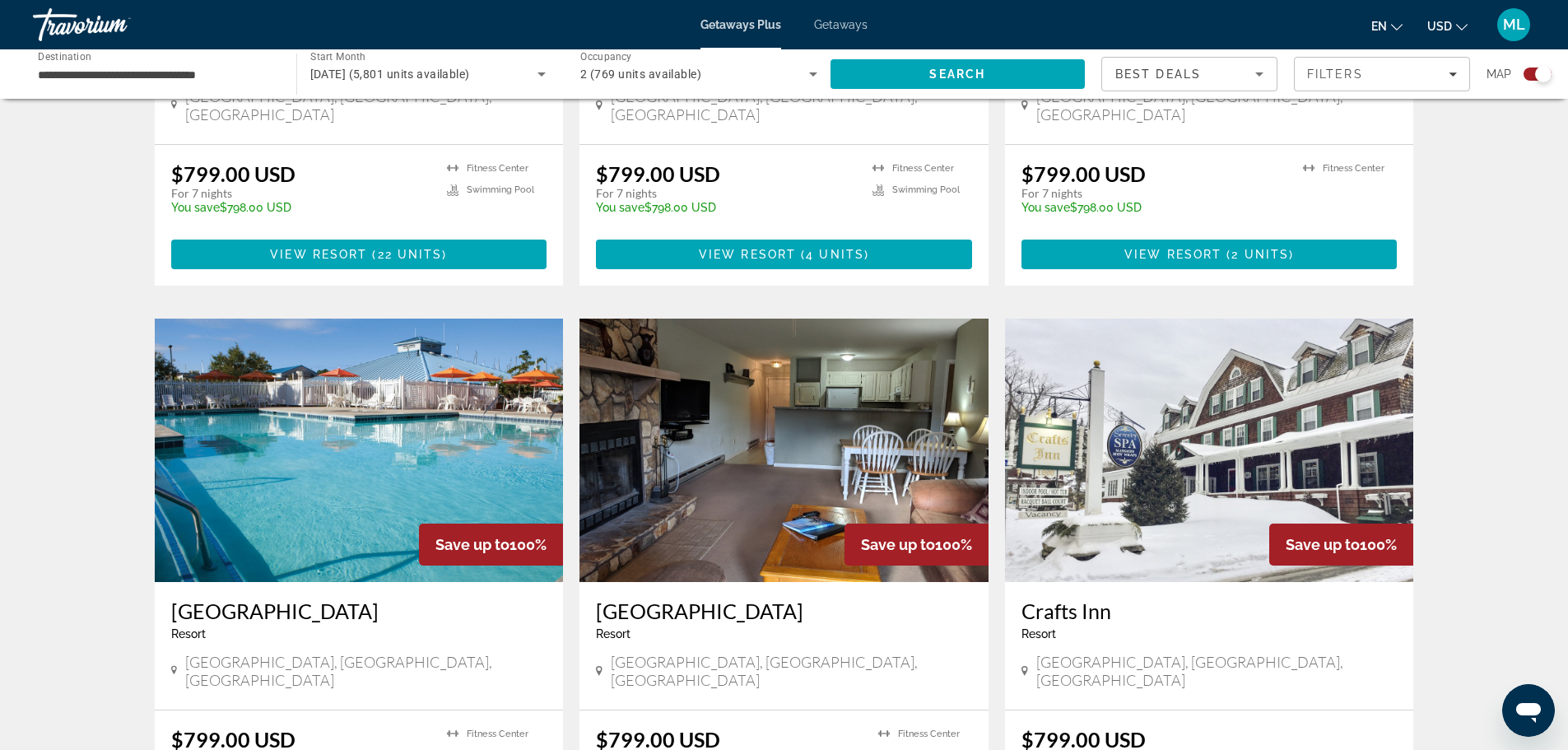
scroll to position [2141, 0]
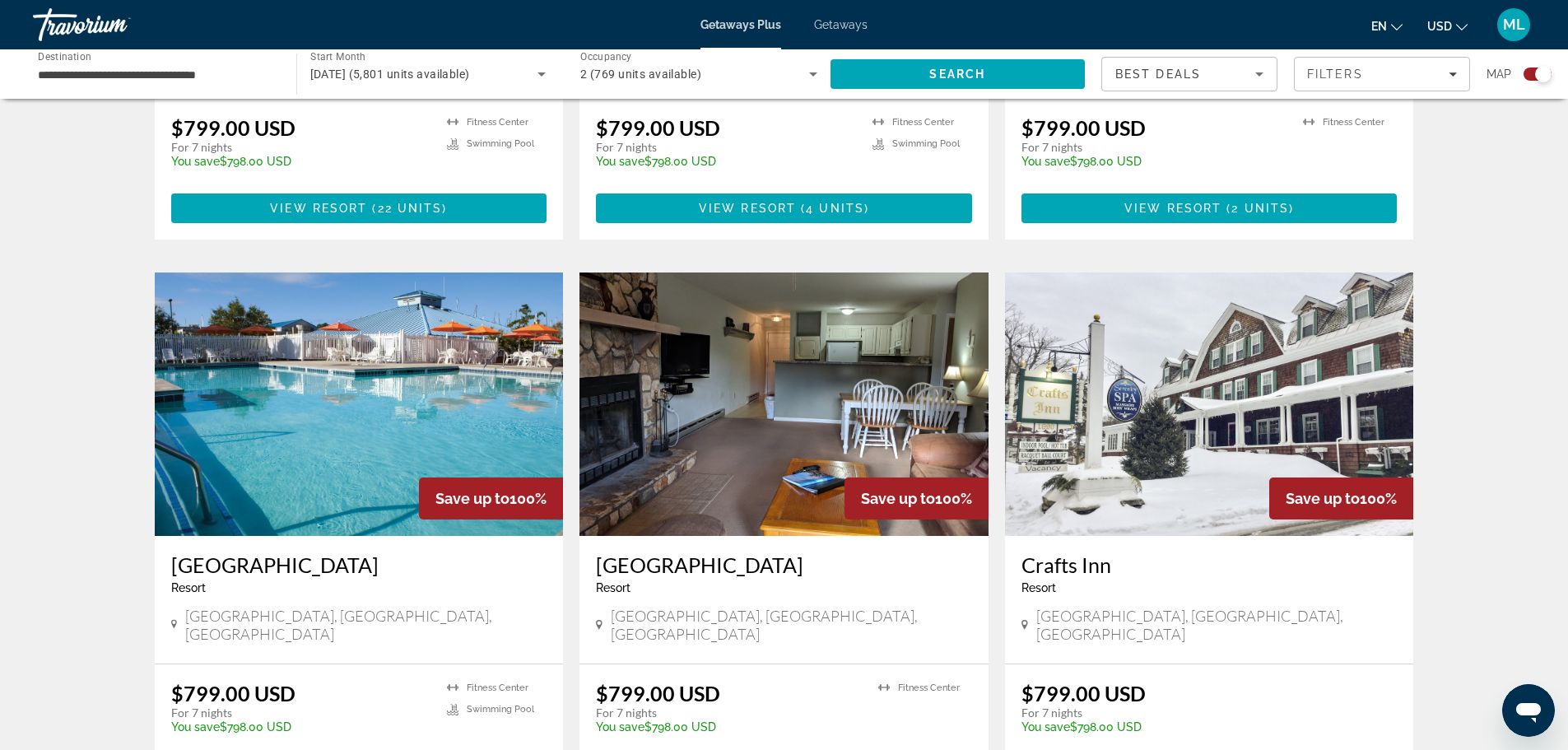
click at [348, 303] on img "Main content" at bounding box center [359, 404] width 409 height 264
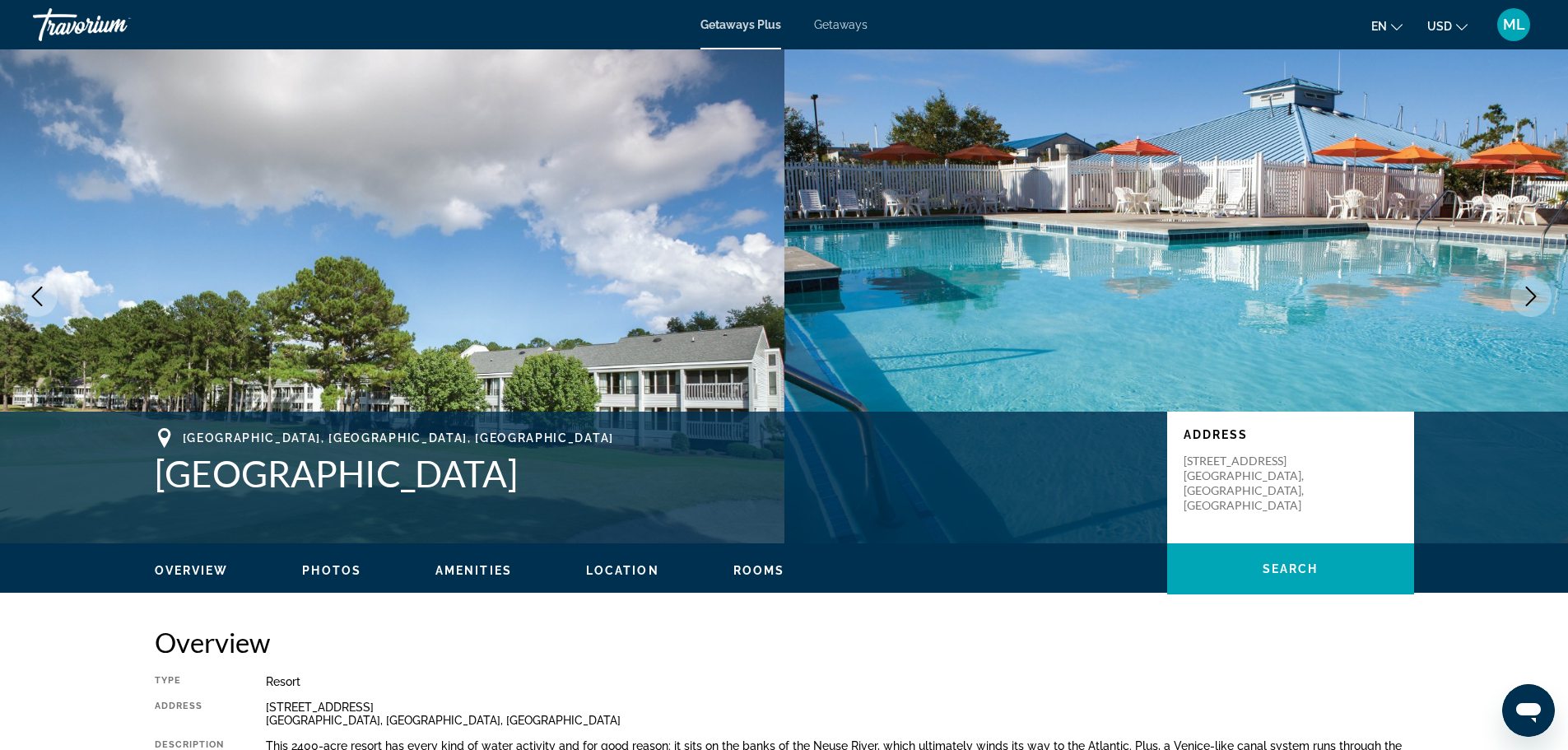
click at [1532, 289] on icon "Next image" at bounding box center [1531, 296] width 20 height 20
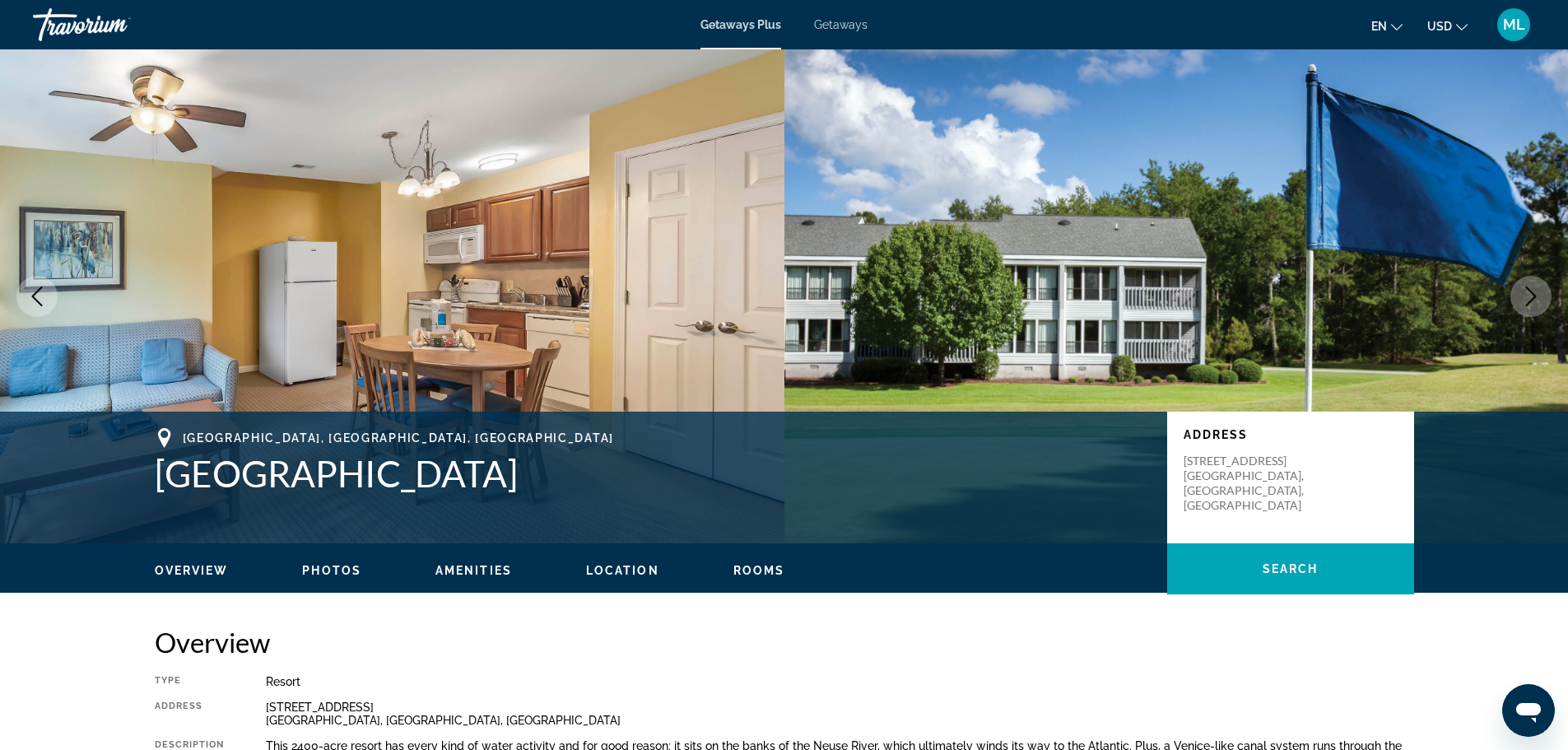
click at [1532, 289] on icon "Next image" at bounding box center [1531, 296] width 20 height 20
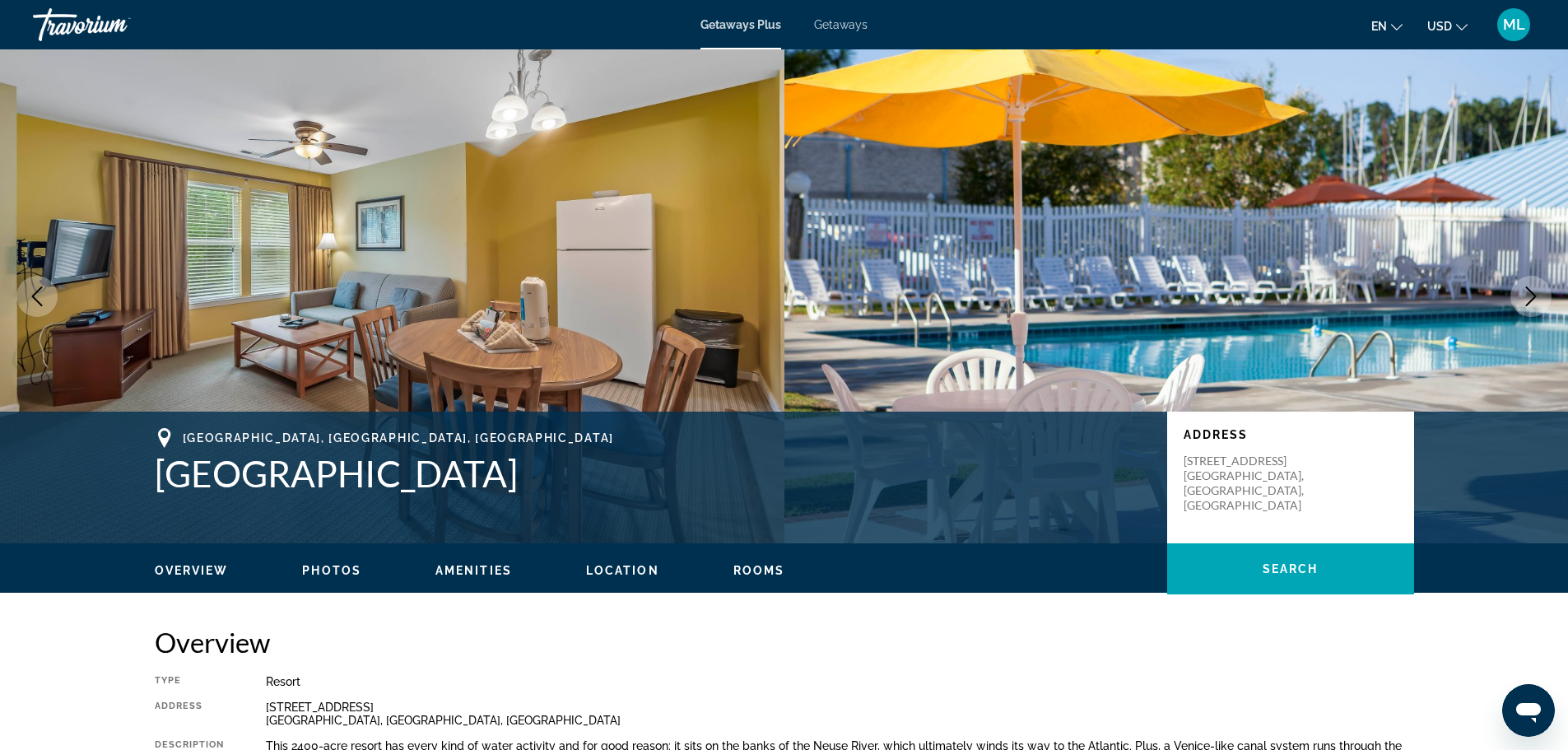
click at [1532, 289] on icon "Next image" at bounding box center [1531, 296] width 20 height 20
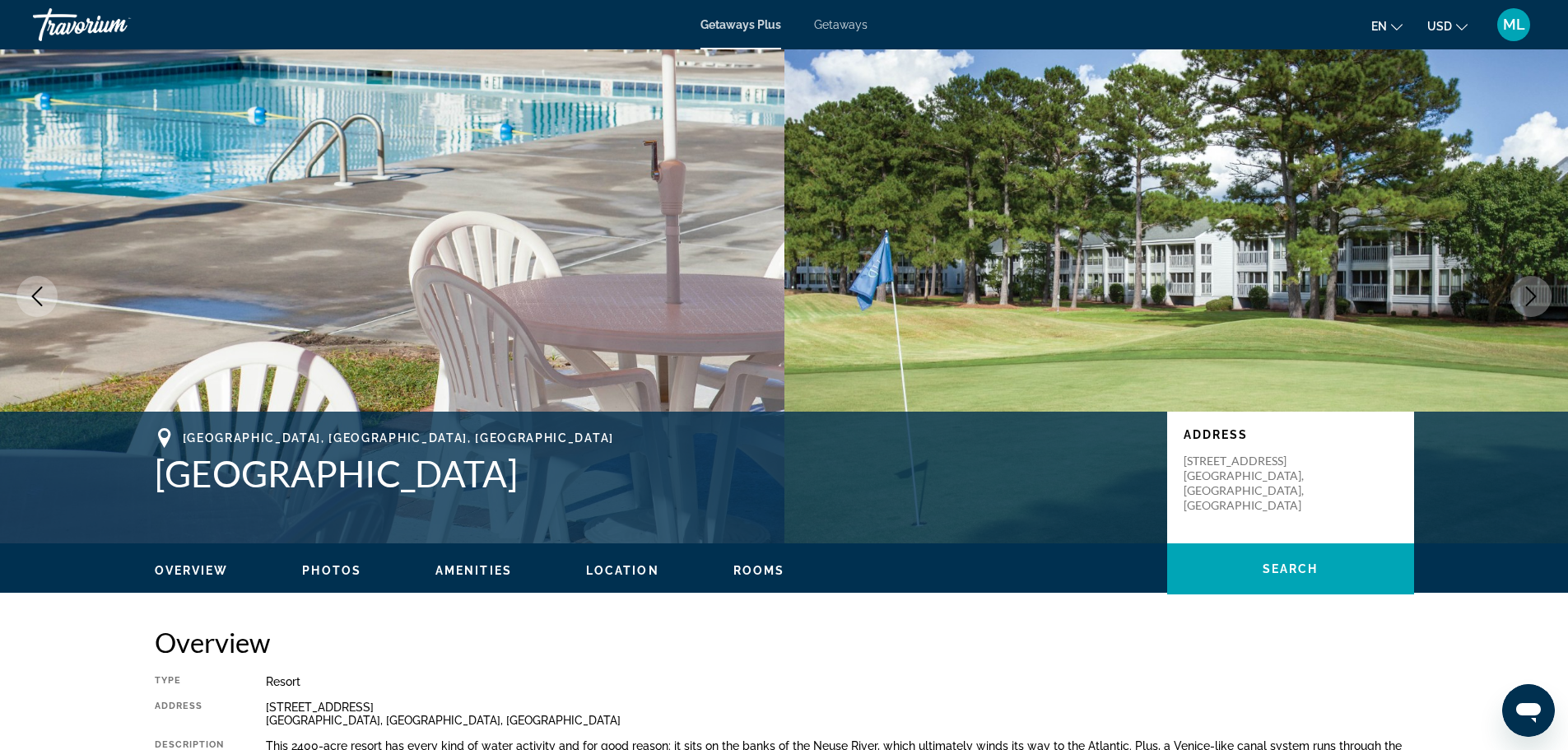
click at [1532, 289] on icon "Next image" at bounding box center [1531, 296] width 20 height 20
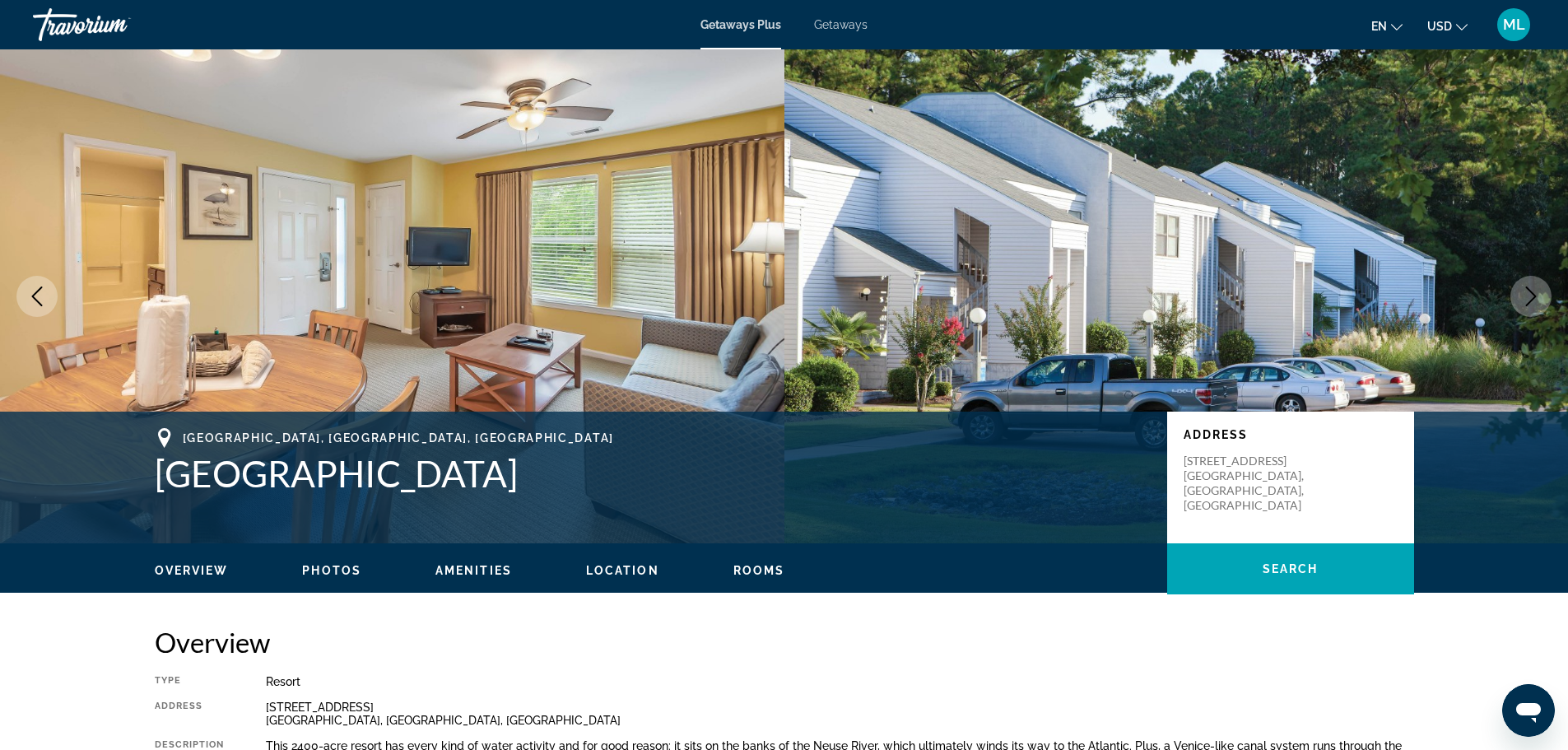
click at [1532, 289] on icon "Next image" at bounding box center [1531, 296] width 20 height 20
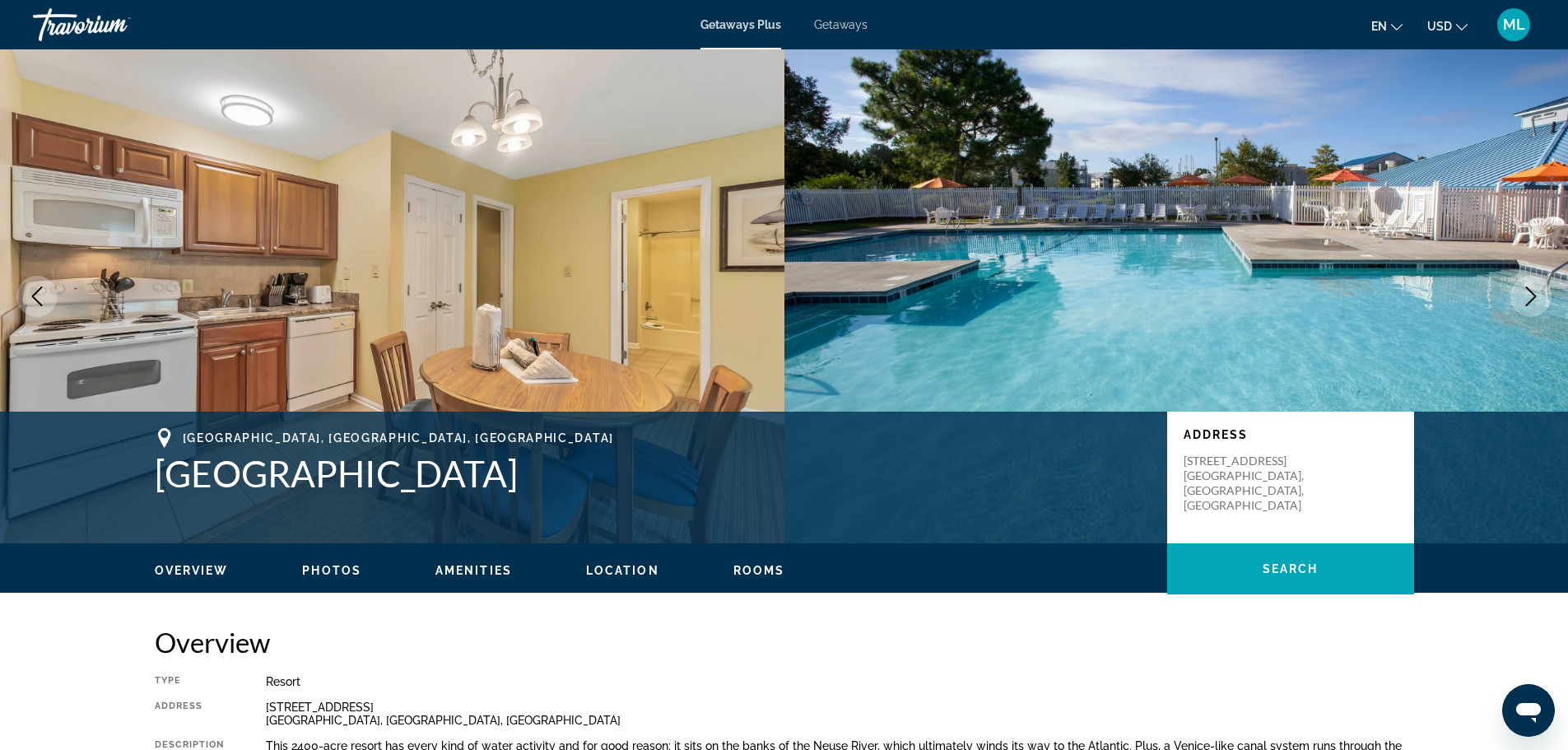
click at [1532, 289] on icon "Next image" at bounding box center [1531, 296] width 20 height 20
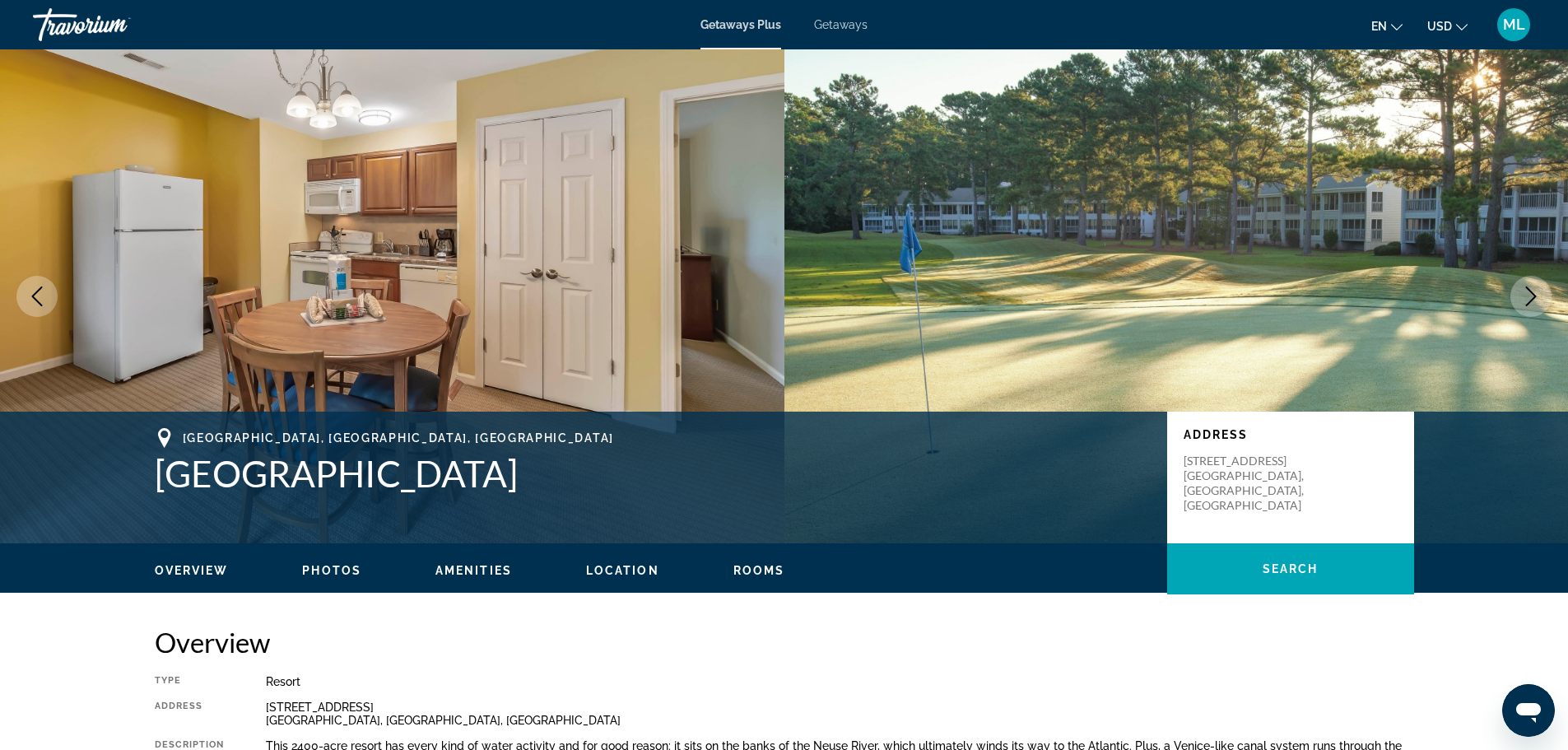
click at [1532, 289] on icon "Next image" at bounding box center [1531, 296] width 20 height 20
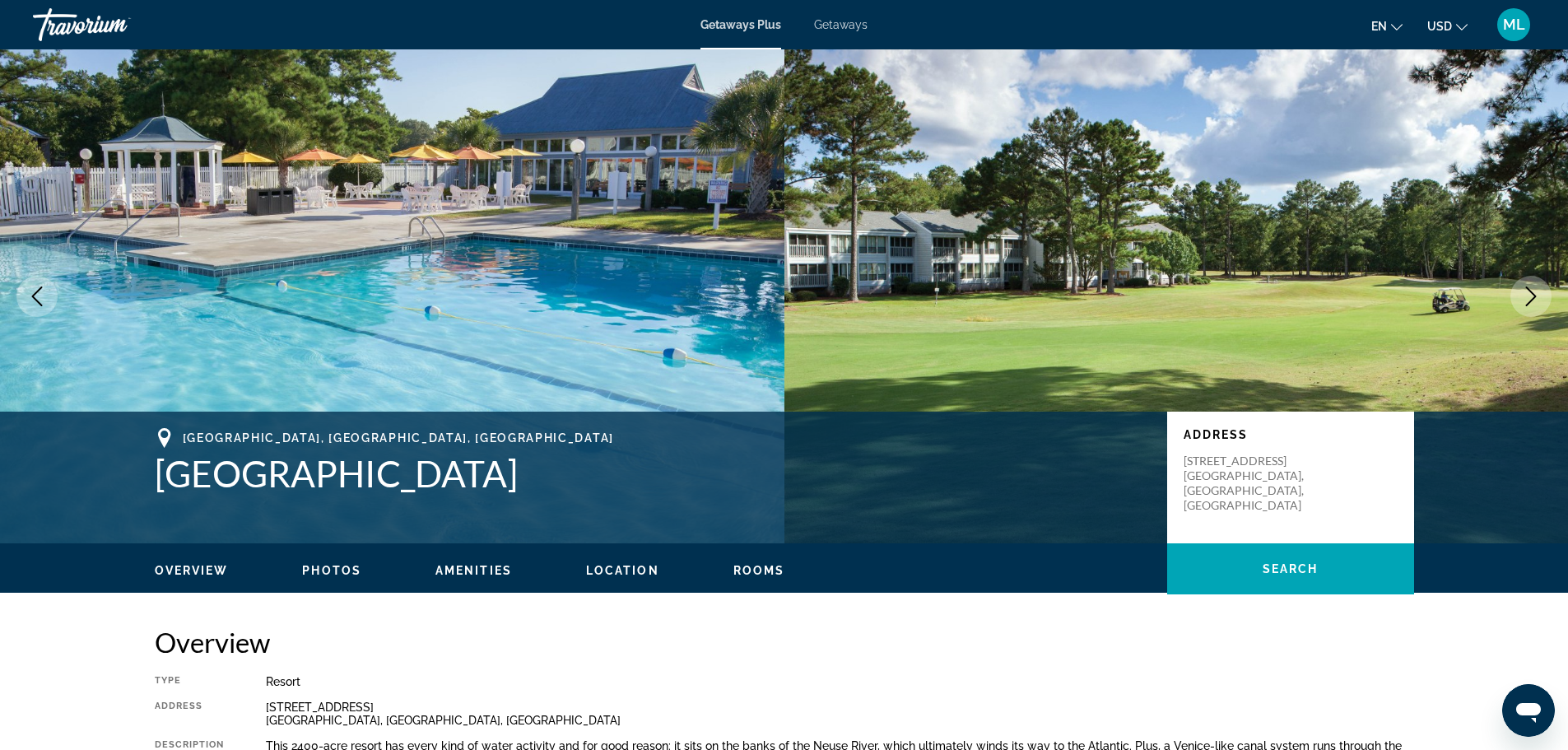
click at [1532, 289] on icon "Next image" at bounding box center [1531, 296] width 20 height 20
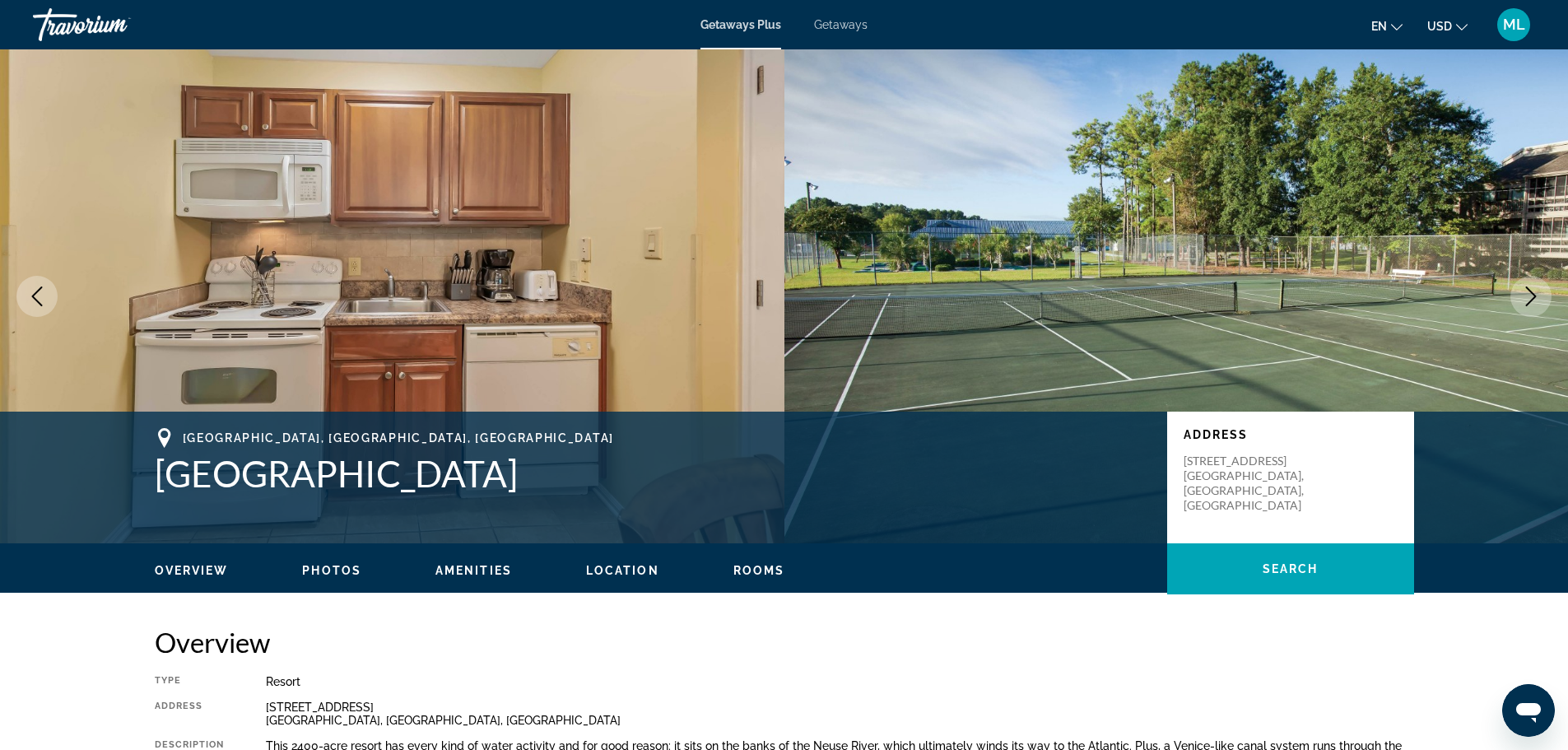
click at [1532, 289] on icon "Next image" at bounding box center [1531, 296] width 20 height 20
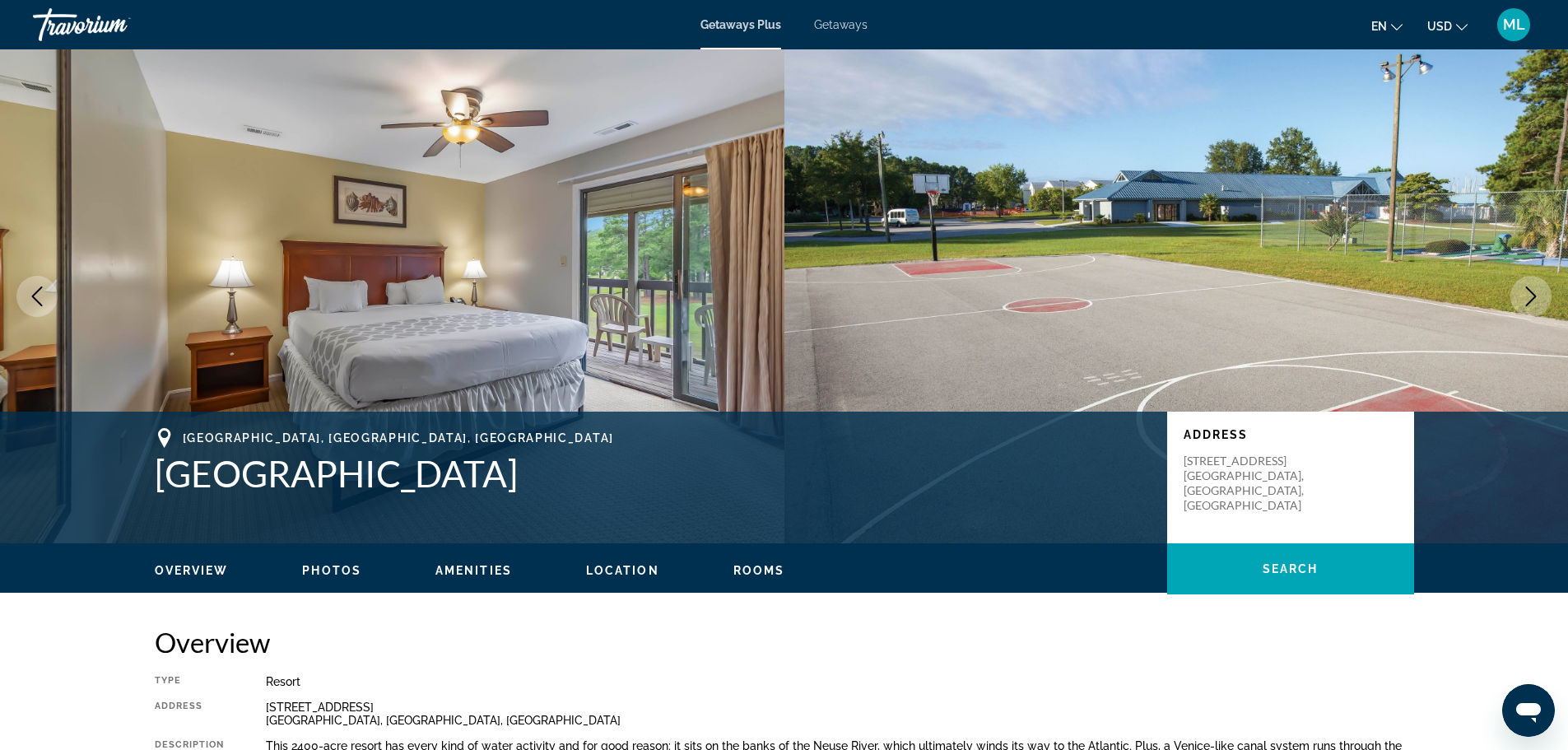
click at [1532, 289] on icon "Next image" at bounding box center [1531, 296] width 20 height 20
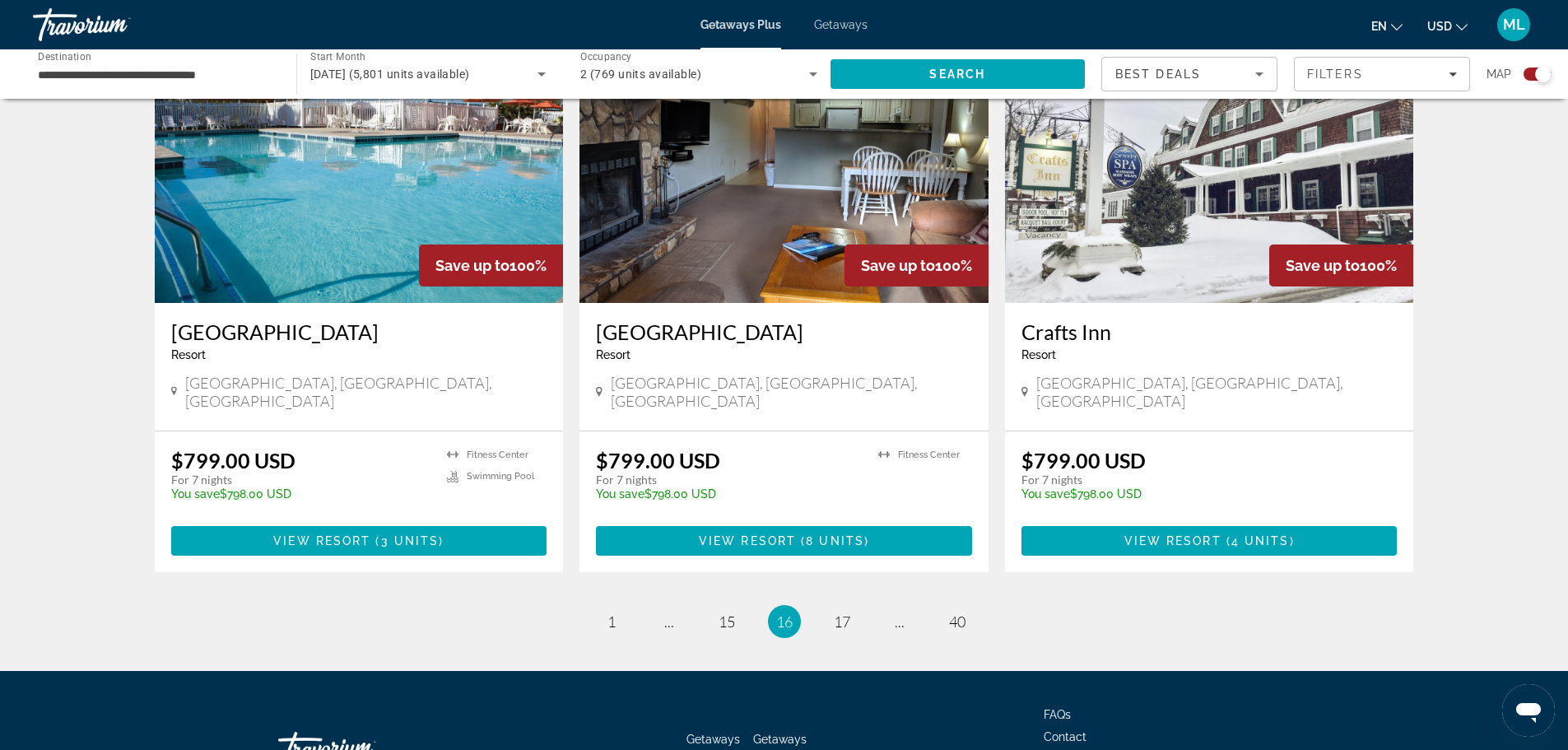
scroll to position [2375, 0]
click at [845, 612] on span "17" at bounding box center [842, 621] width 17 height 18
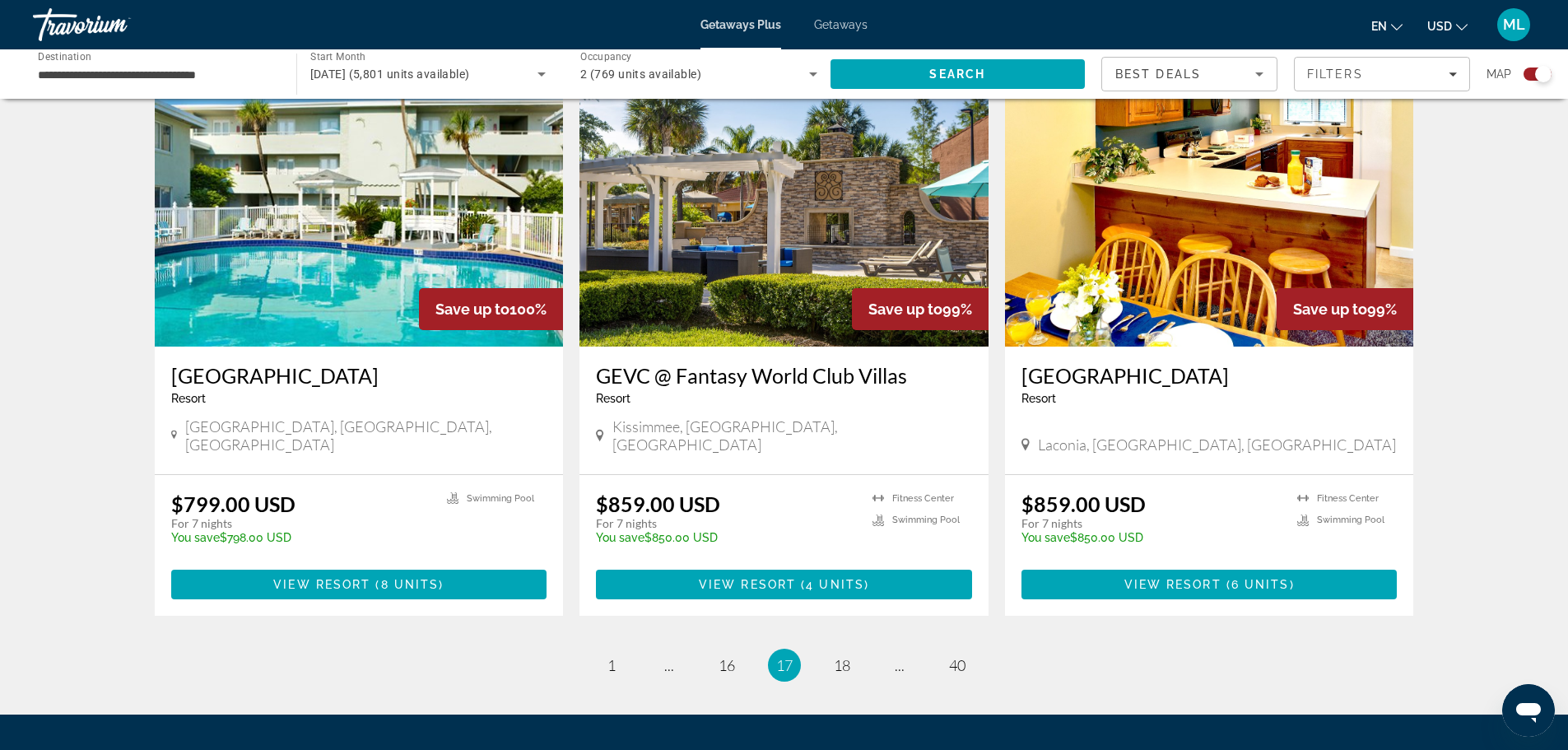
scroll to position [2375, 0]
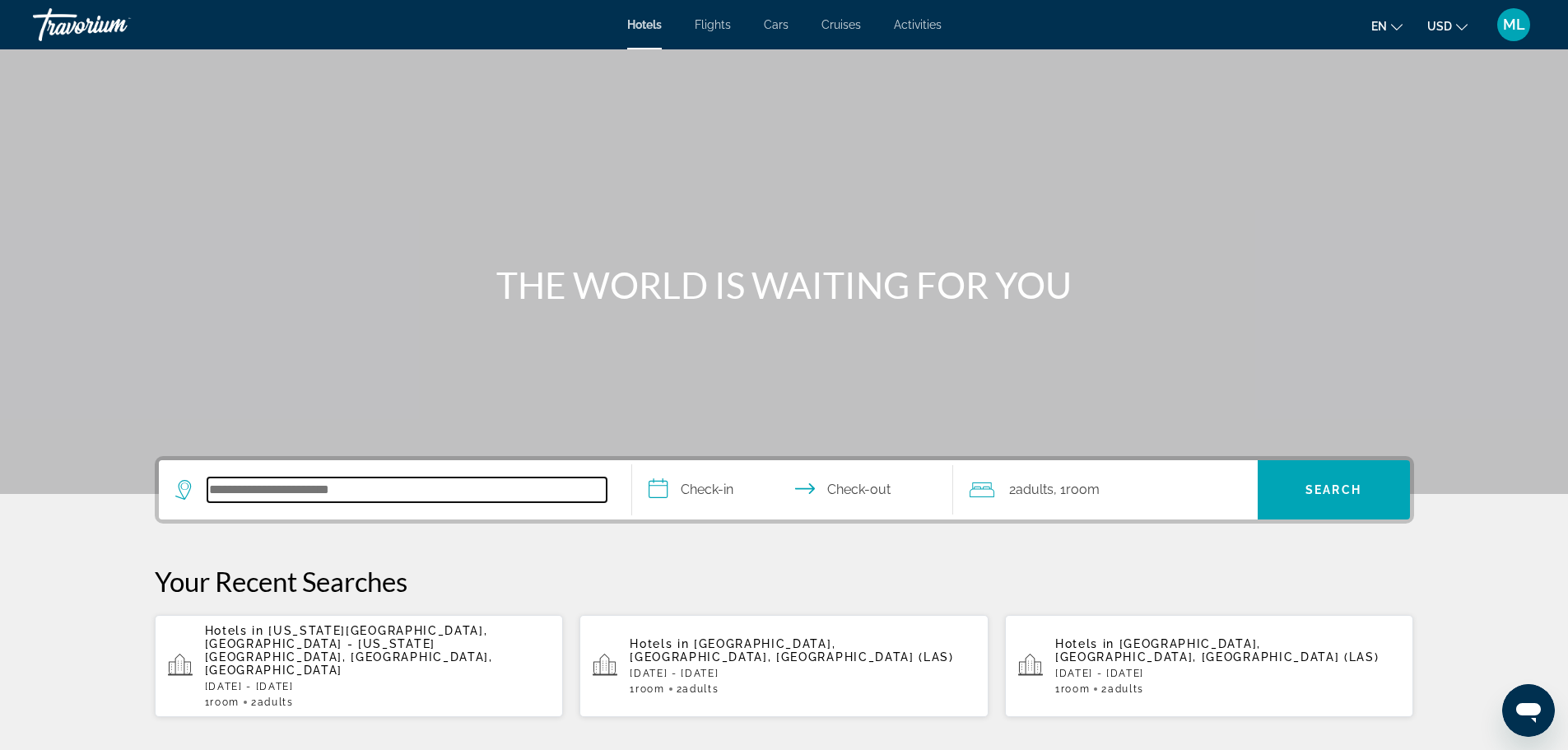
click at [411, 483] on input "Search hotel destination" at bounding box center [407, 489] width 399 height 25
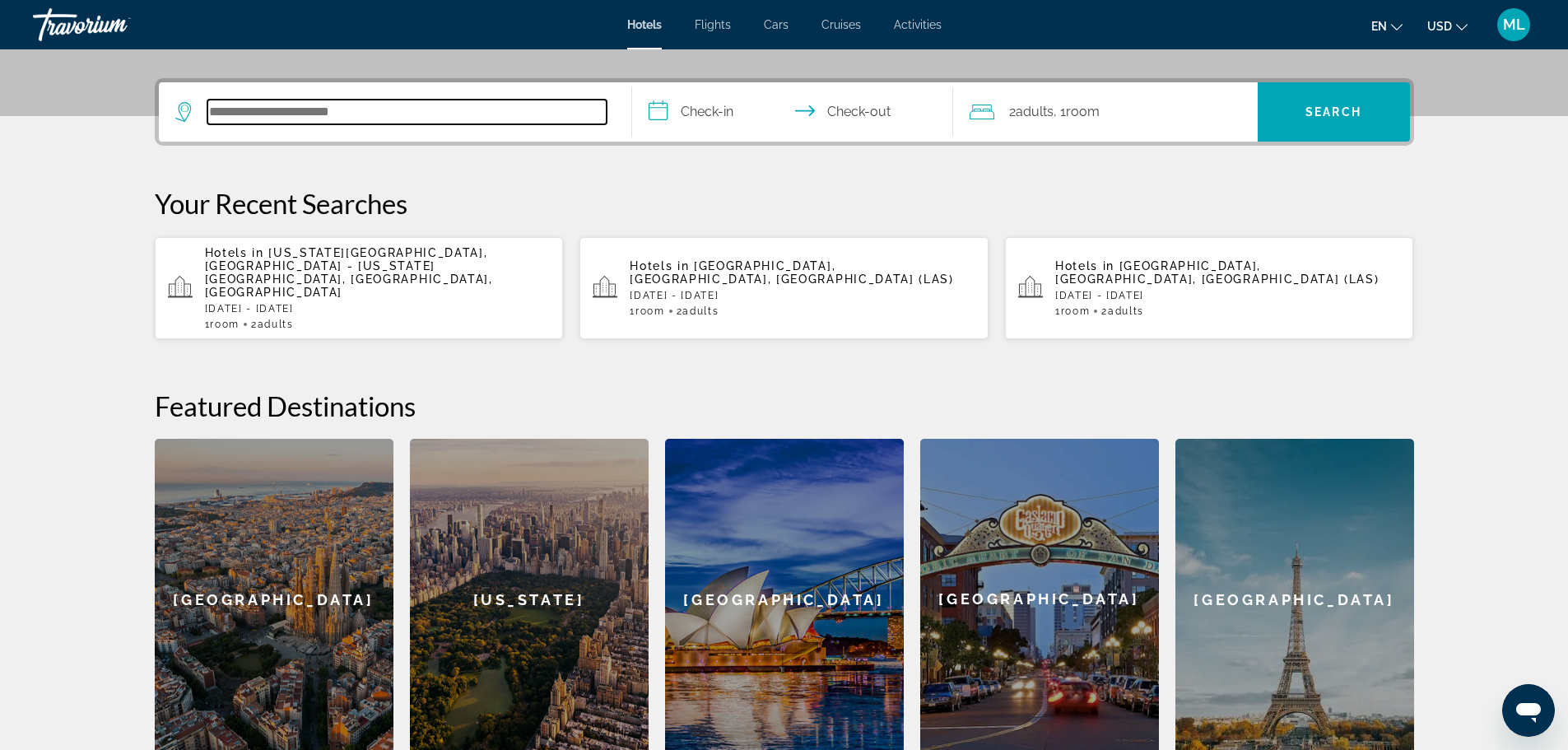
scroll to position [403, 0]
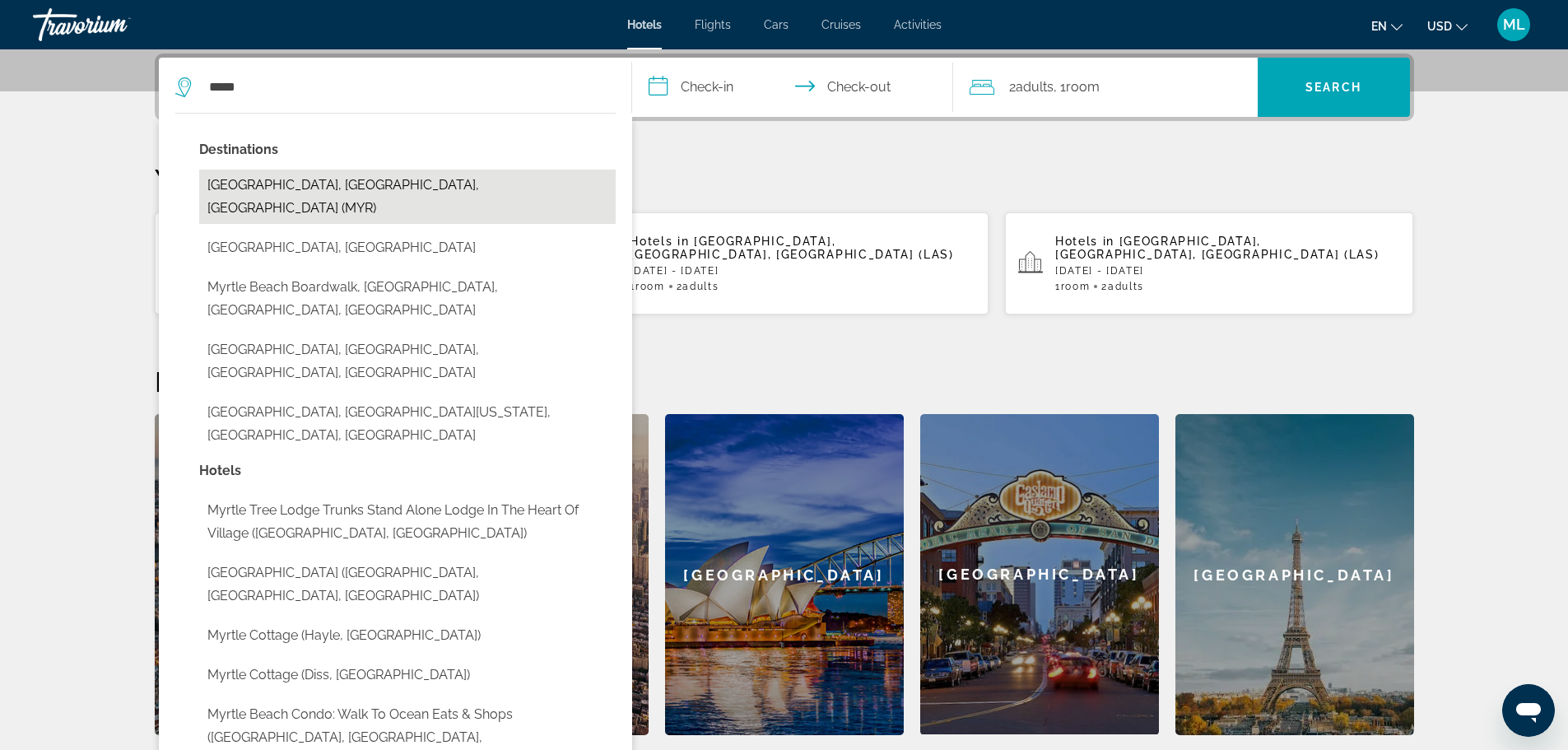
click at [358, 196] on button "[GEOGRAPHIC_DATA], [GEOGRAPHIC_DATA], [GEOGRAPHIC_DATA] (MYR)" at bounding box center [407, 196] width 416 height 54
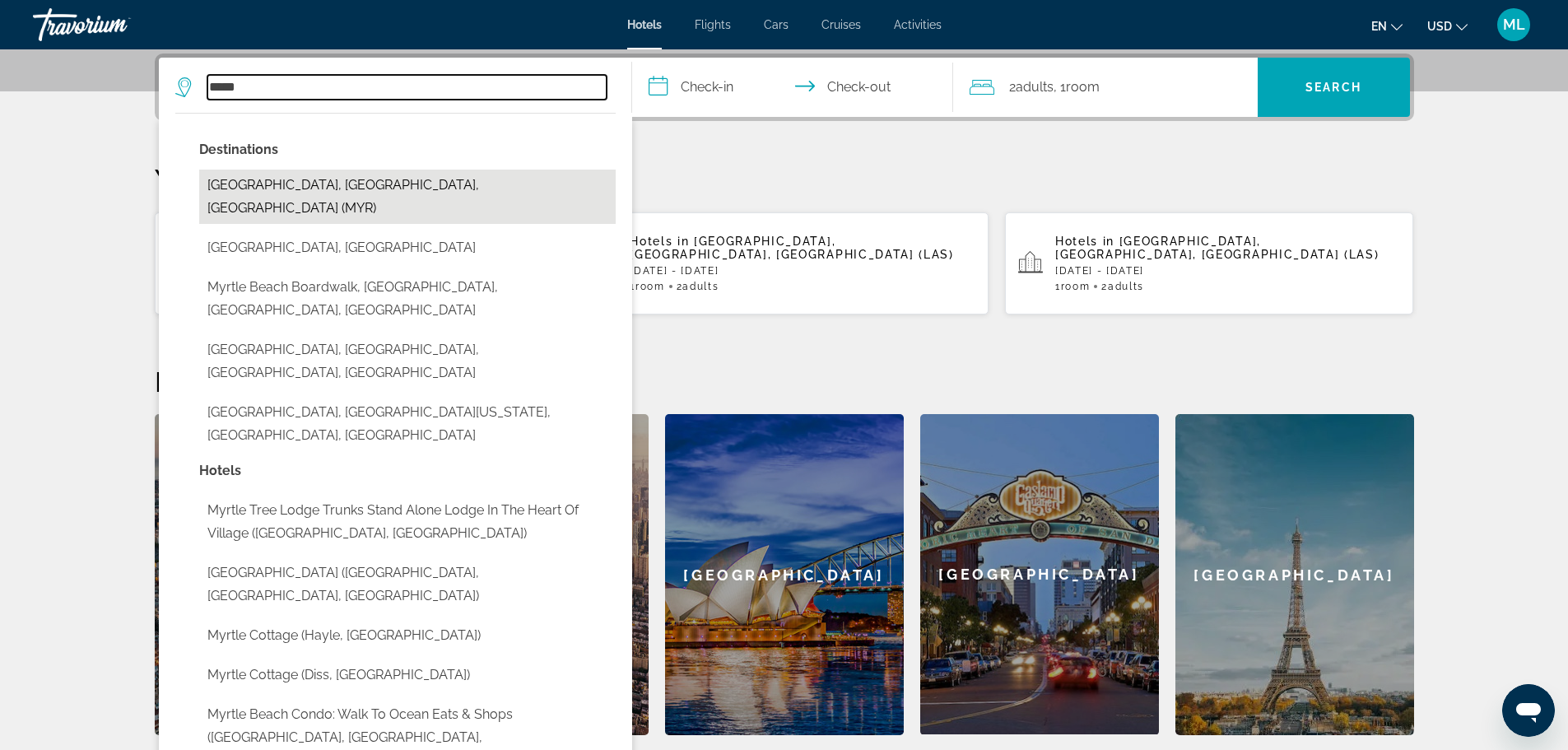
type input "**********"
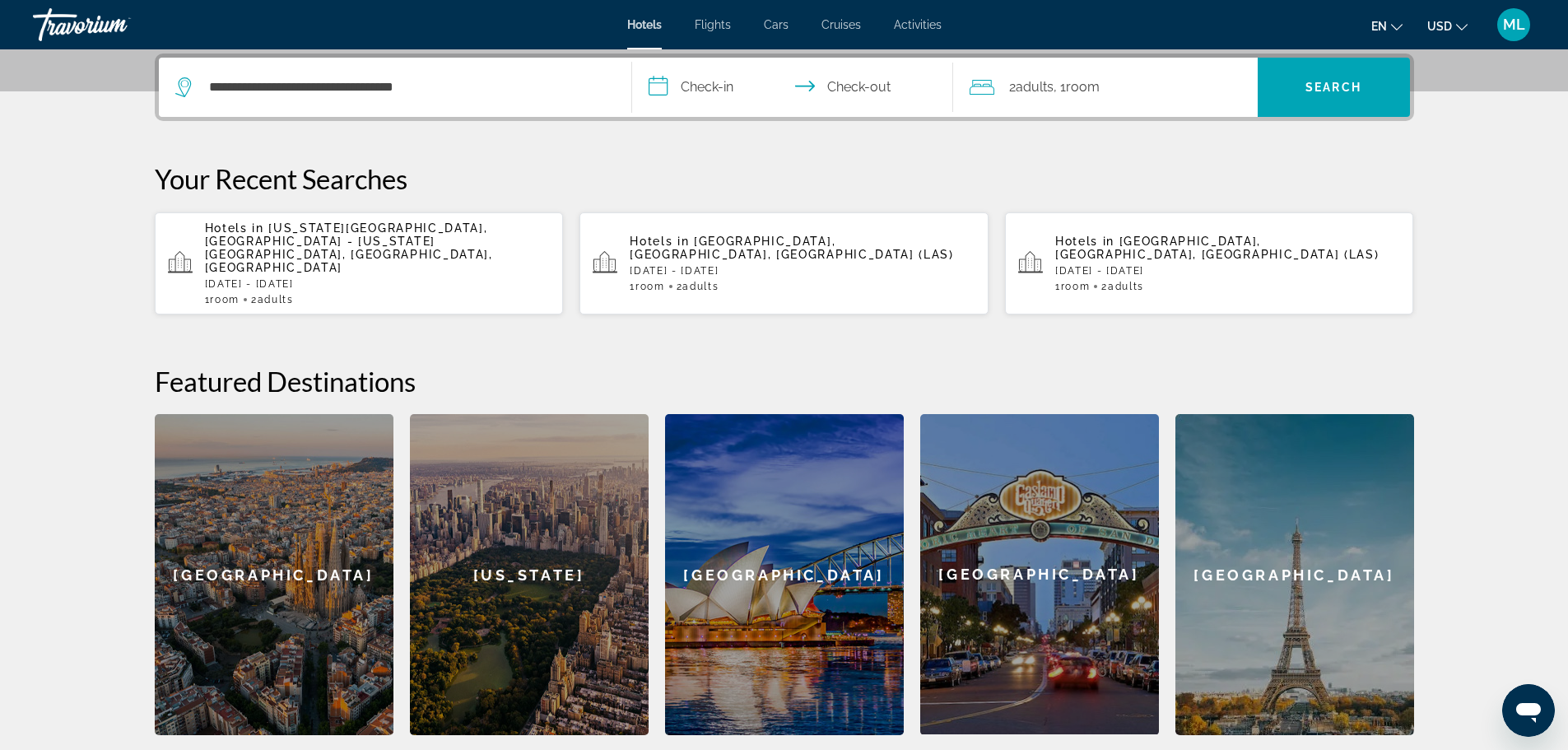
click at [660, 90] on input "**********" at bounding box center [796, 90] width 327 height 65
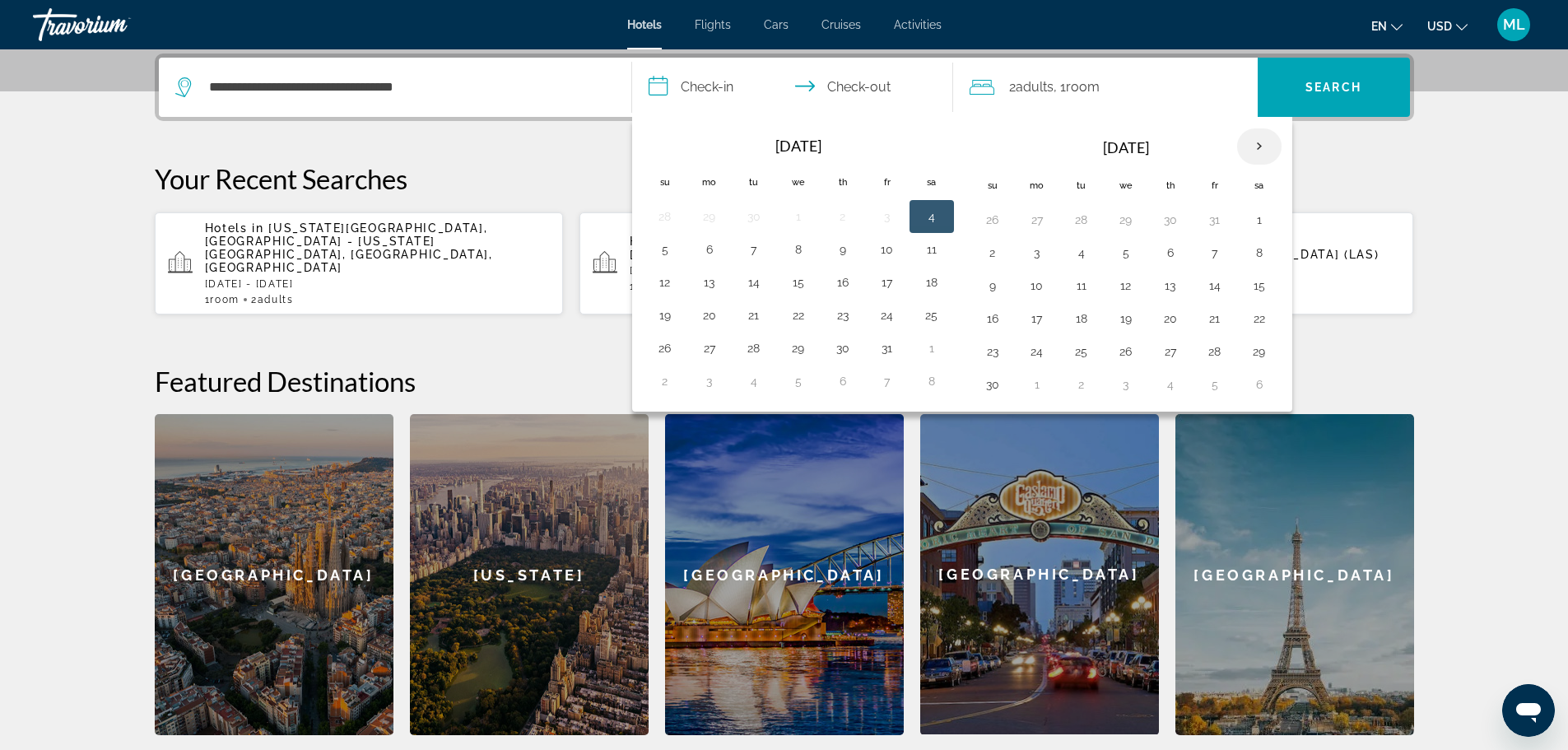
click at [1257, 142] on th "Next month" at bounding box center [1258, 146] width 44 height 36
click at [1126, 352] on button "31" at bounding box center [1125, 352] width 26 height 24
click at [988, 388] on button "4" at bounding box center [992, 384] width 26 height 24
type input "**********"
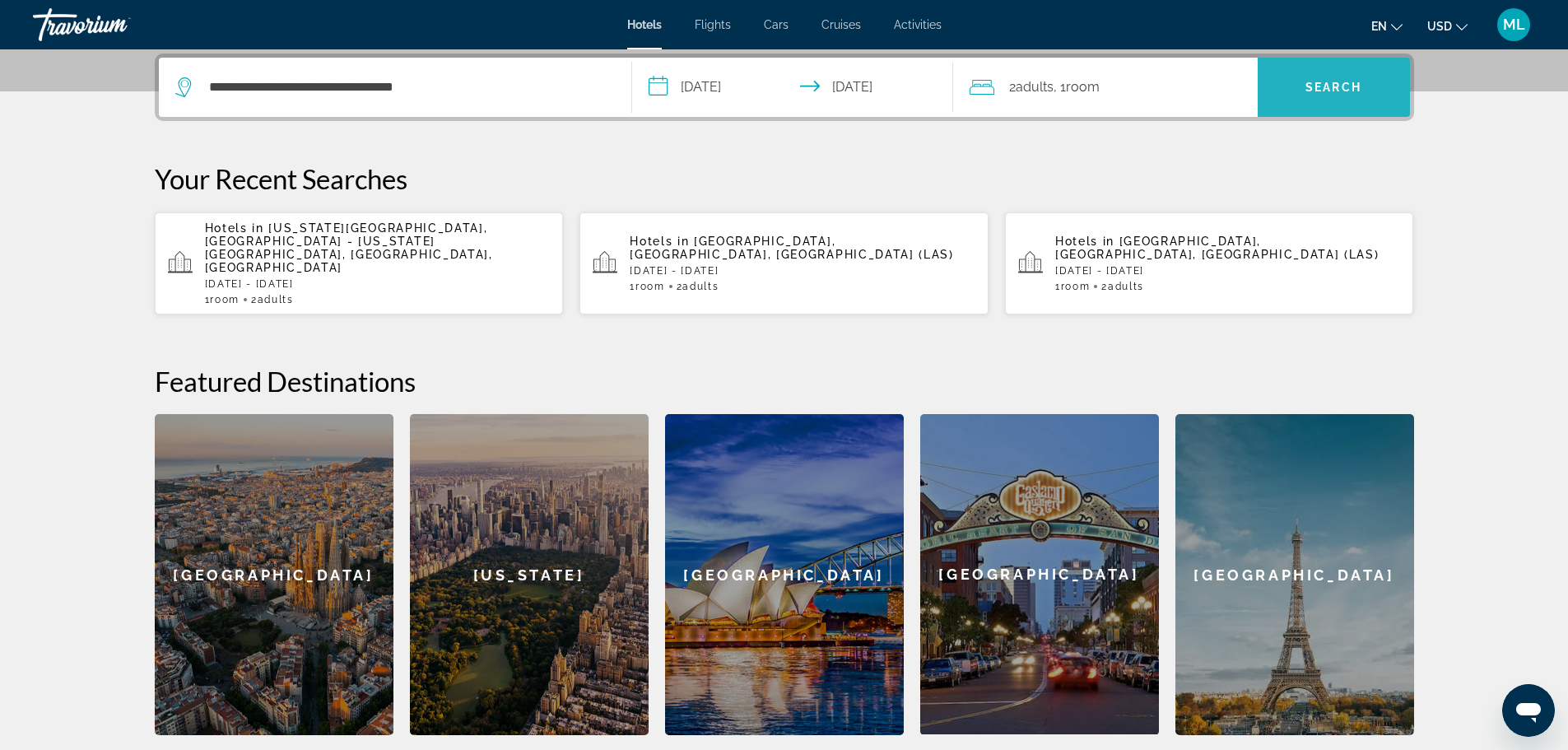
click at [1328, 91] on span "Search" at bounding box center [1333, 86] width 56 height 13
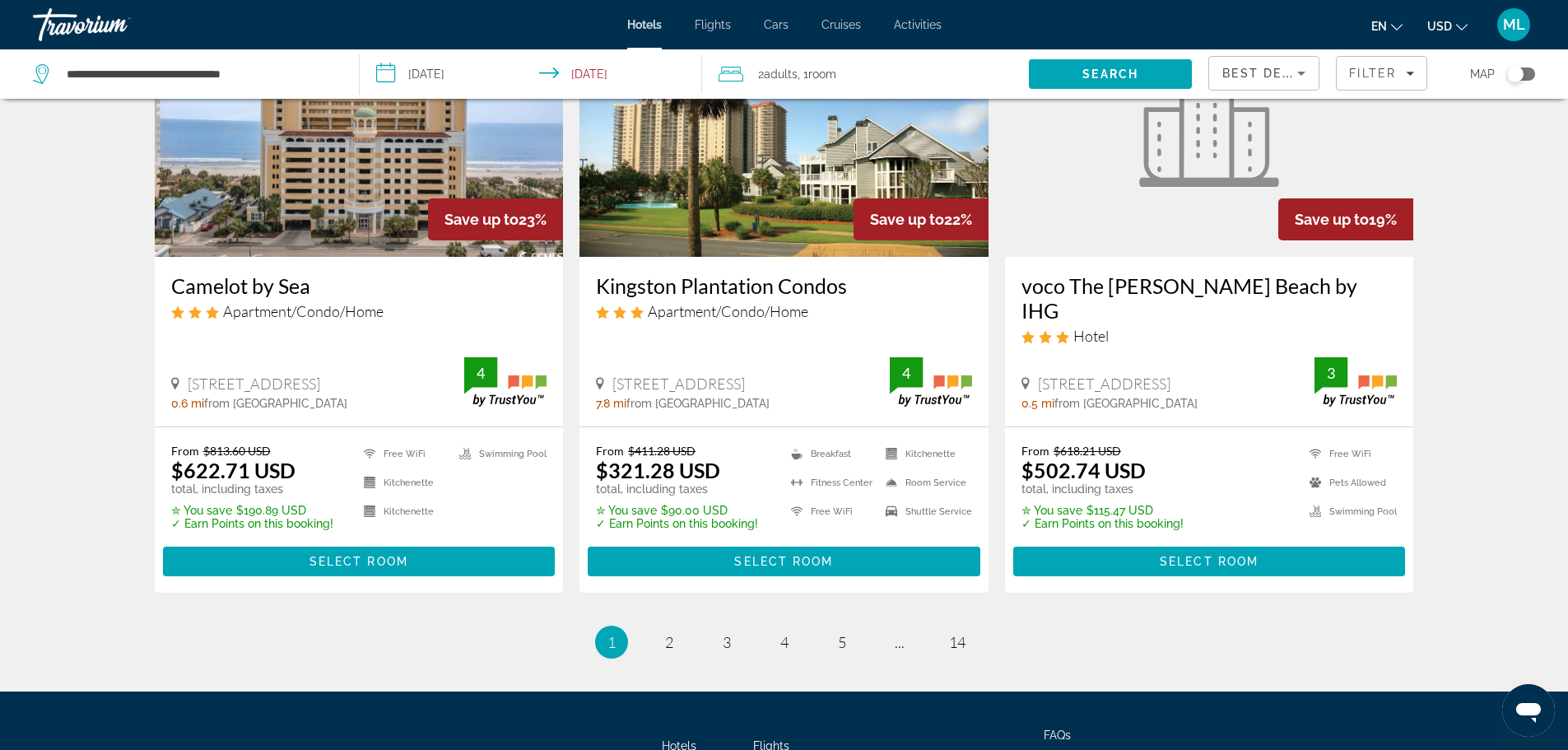
scroll to position [2042, 0]
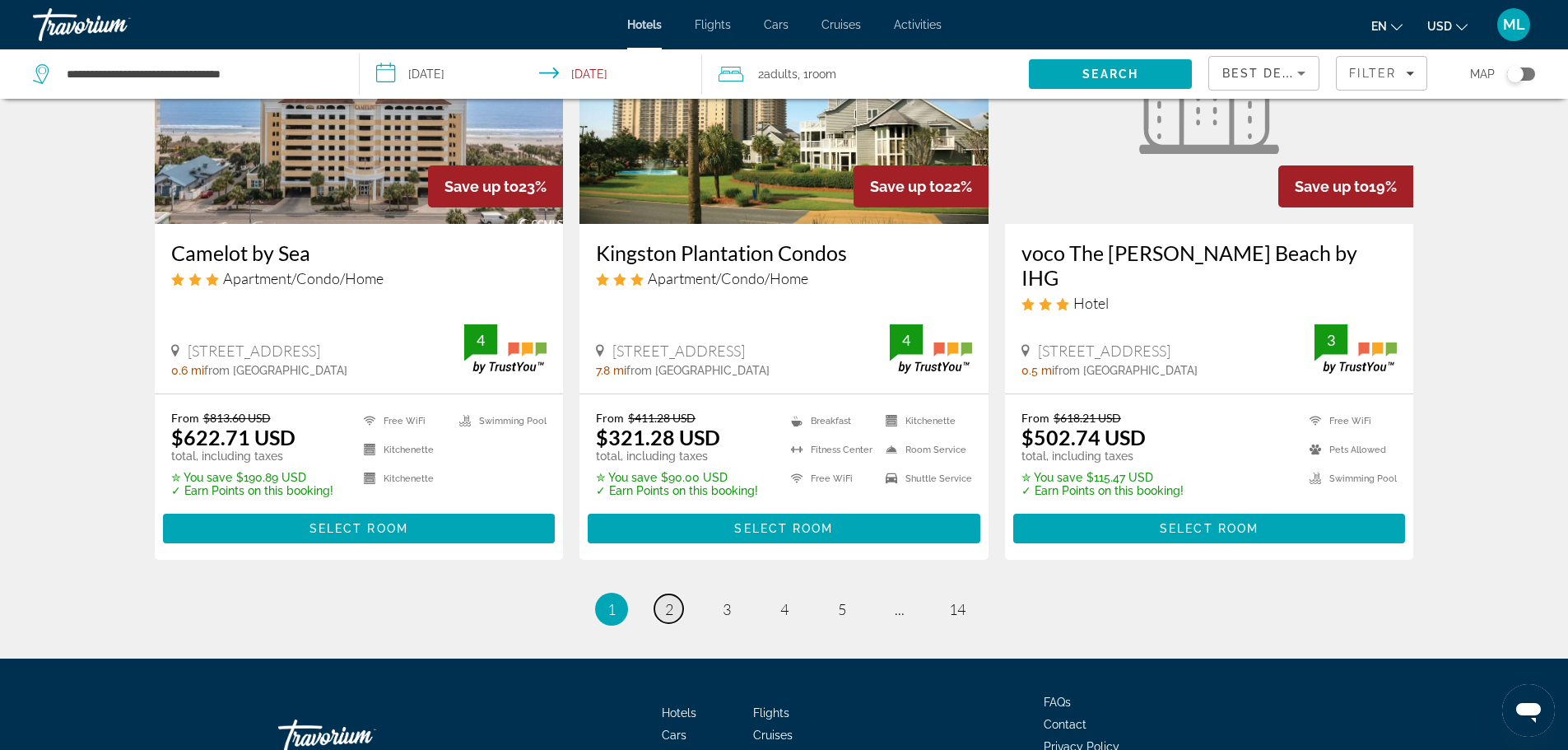
click at [670, 609] on span "2" at bounding box center [669, 609] width 8 height 18
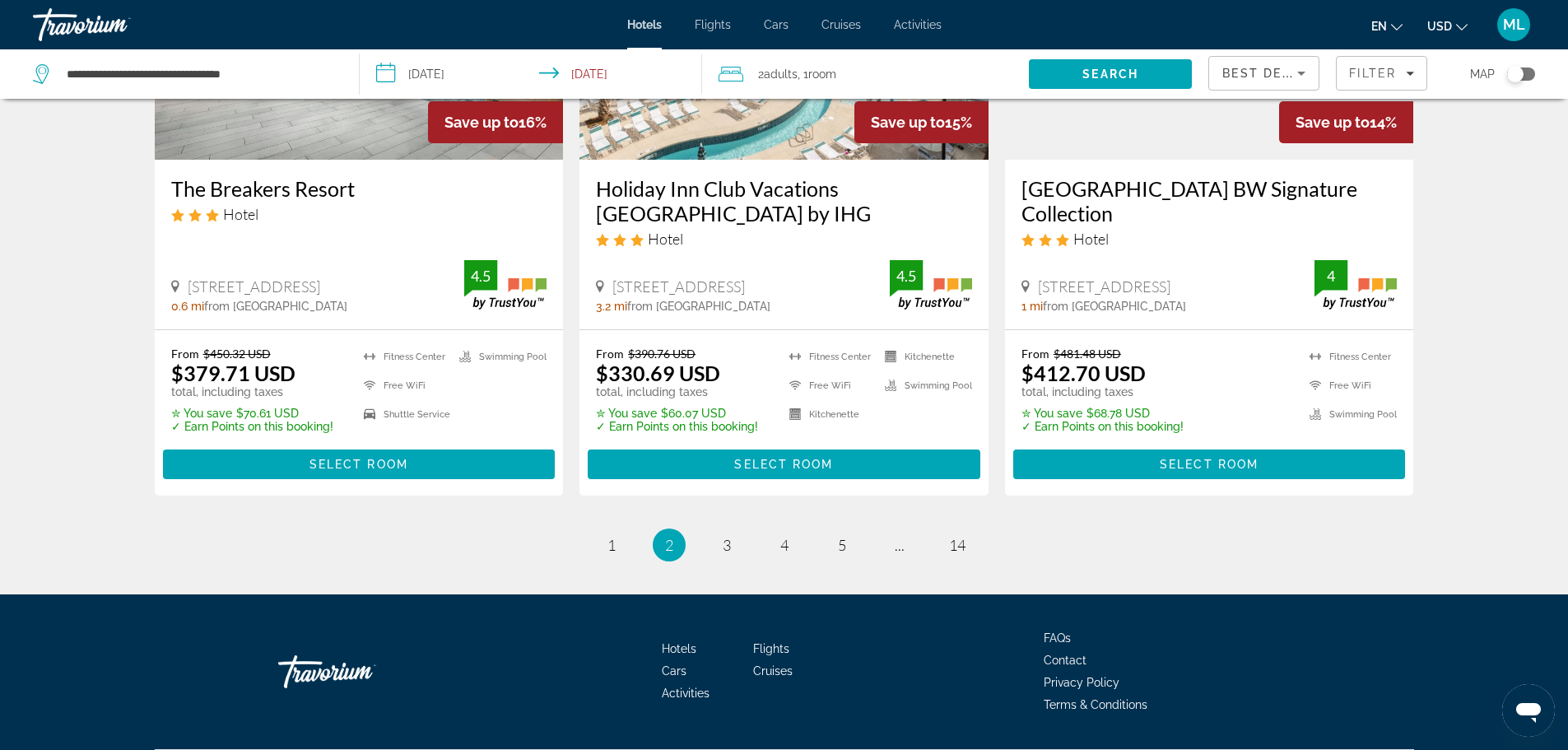
scroll to position [2176, 0]
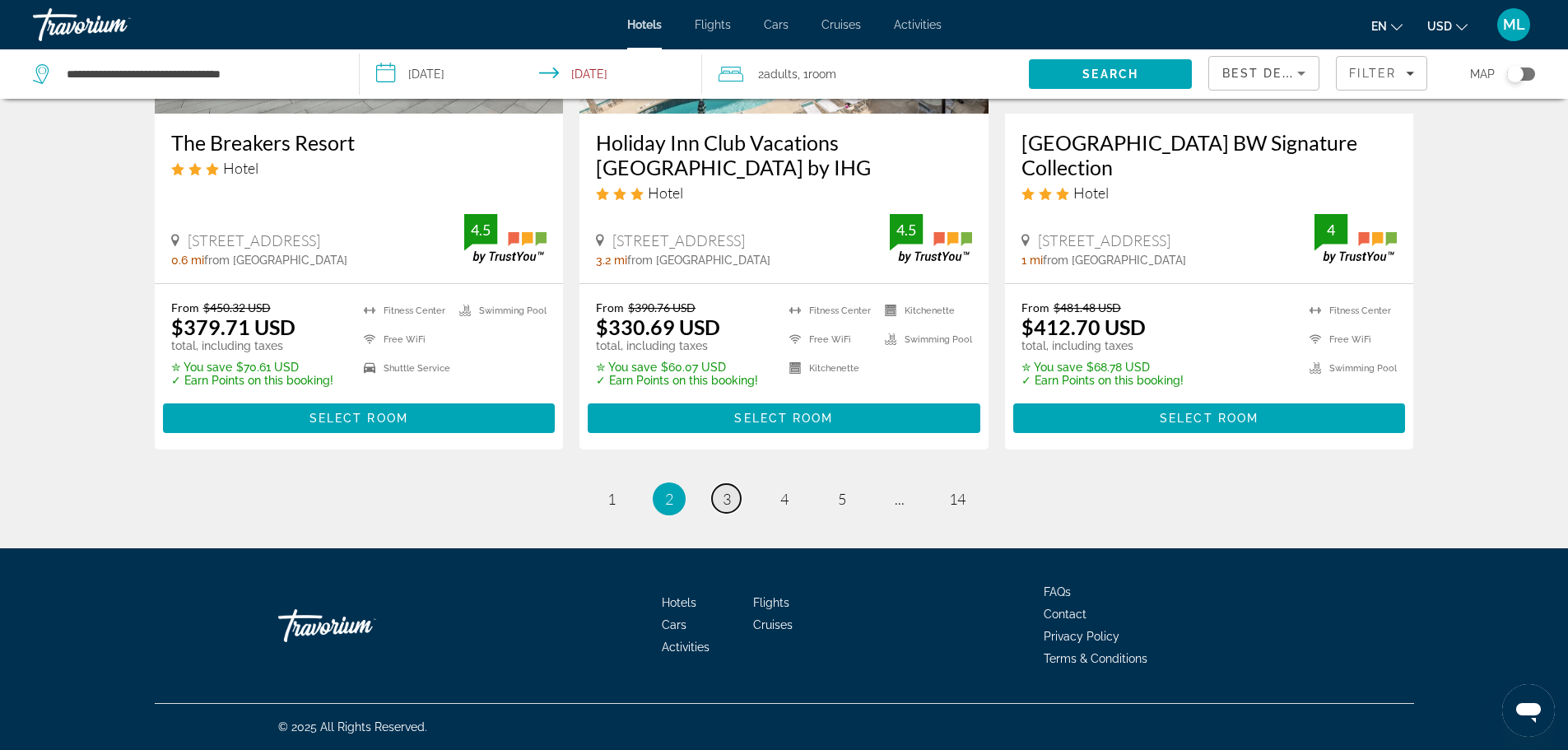
click at [732, 497] on link "page 3" at bounding box center [725, 498] width 28 height 28
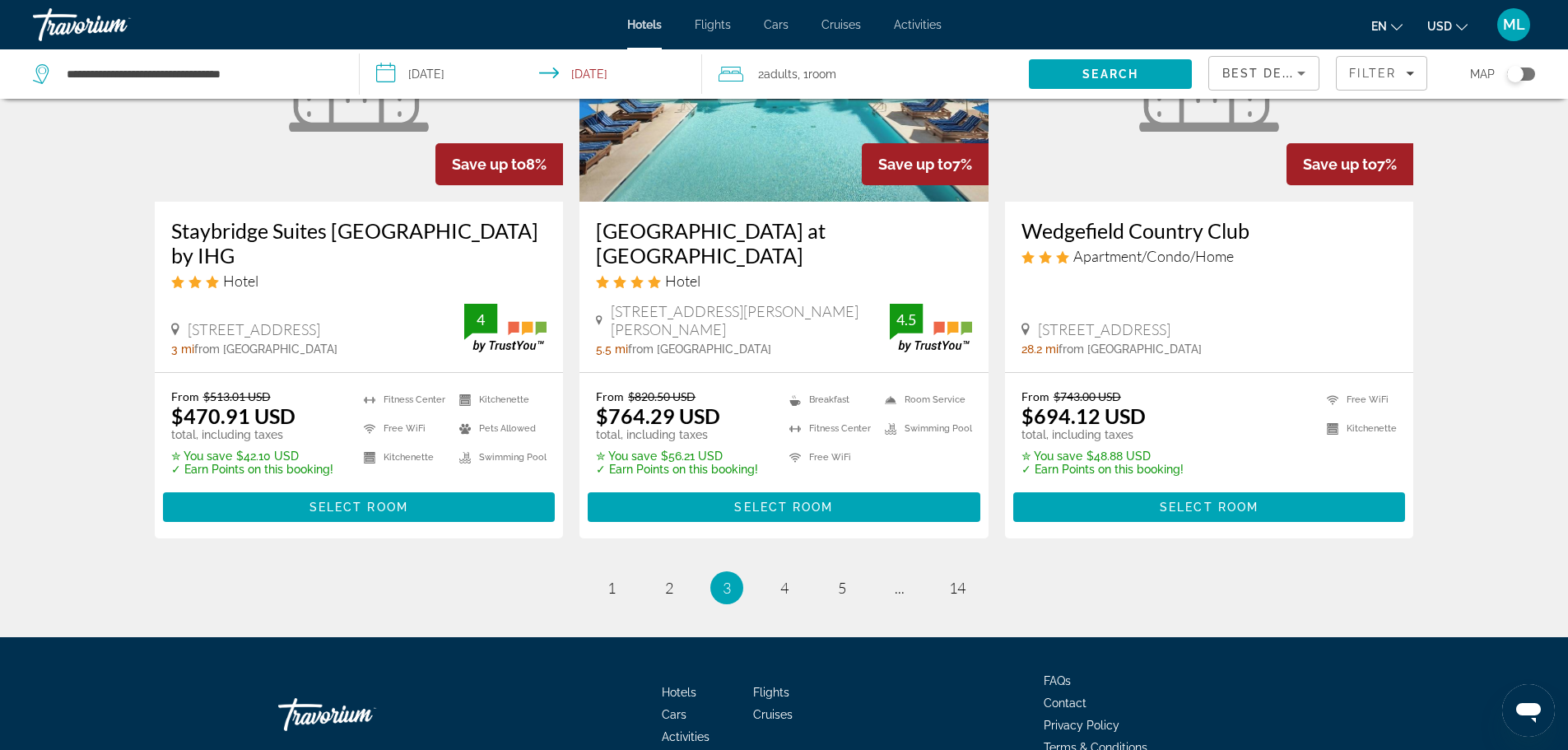
scroll to position [2161, 0]
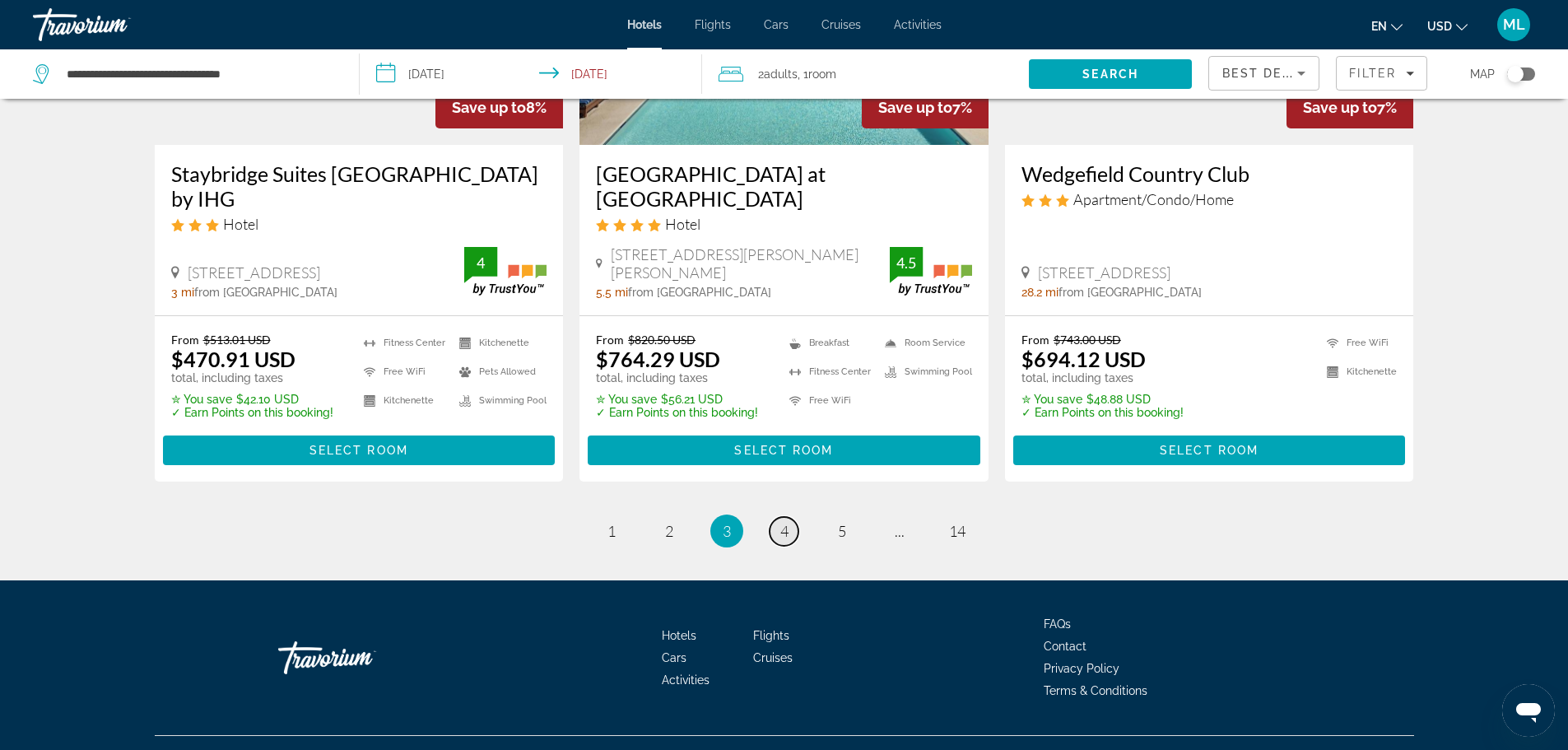
click at [789, 517] on link "page 4" at bounding box center [783, 530] width 28 height 28
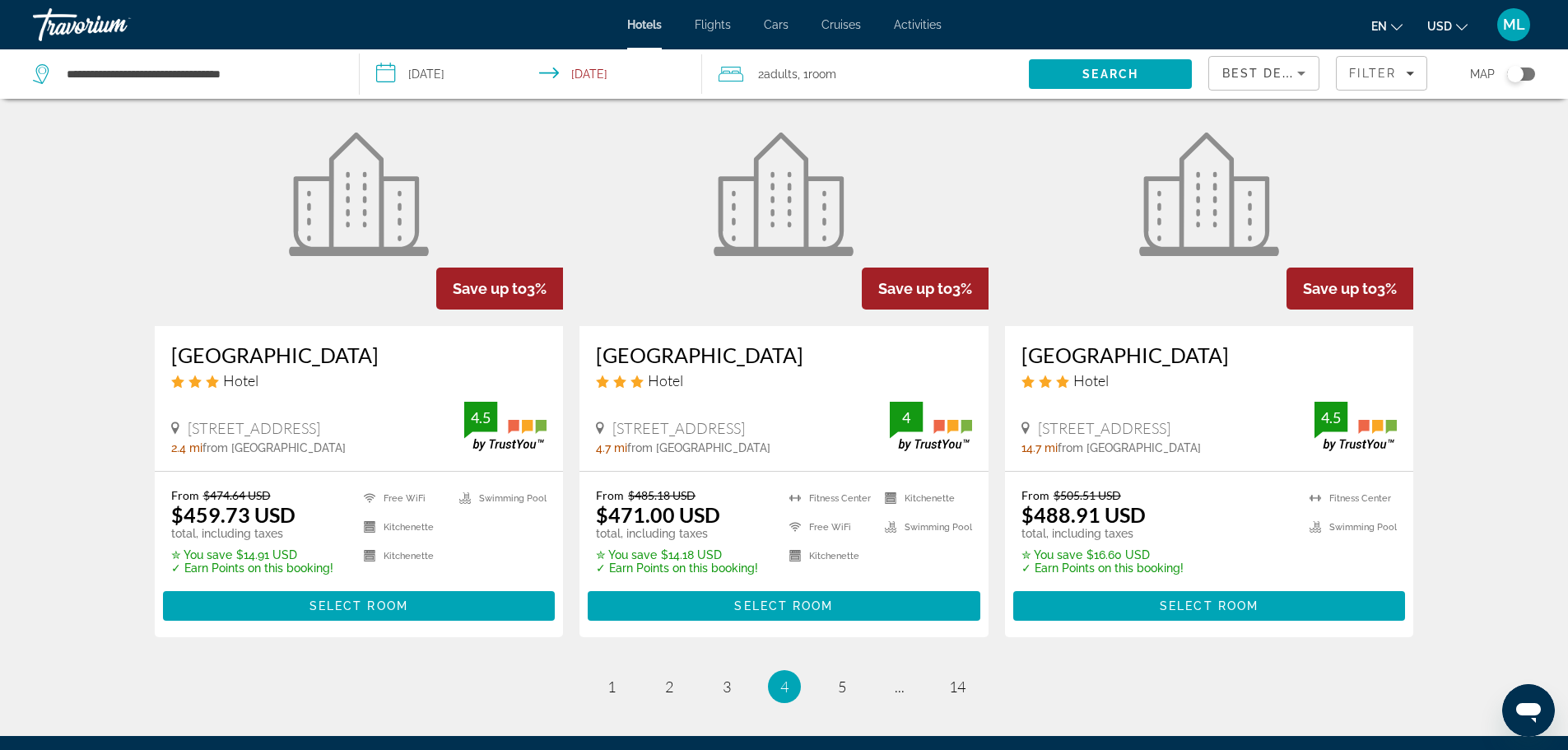
scroll to position [2153, 0]
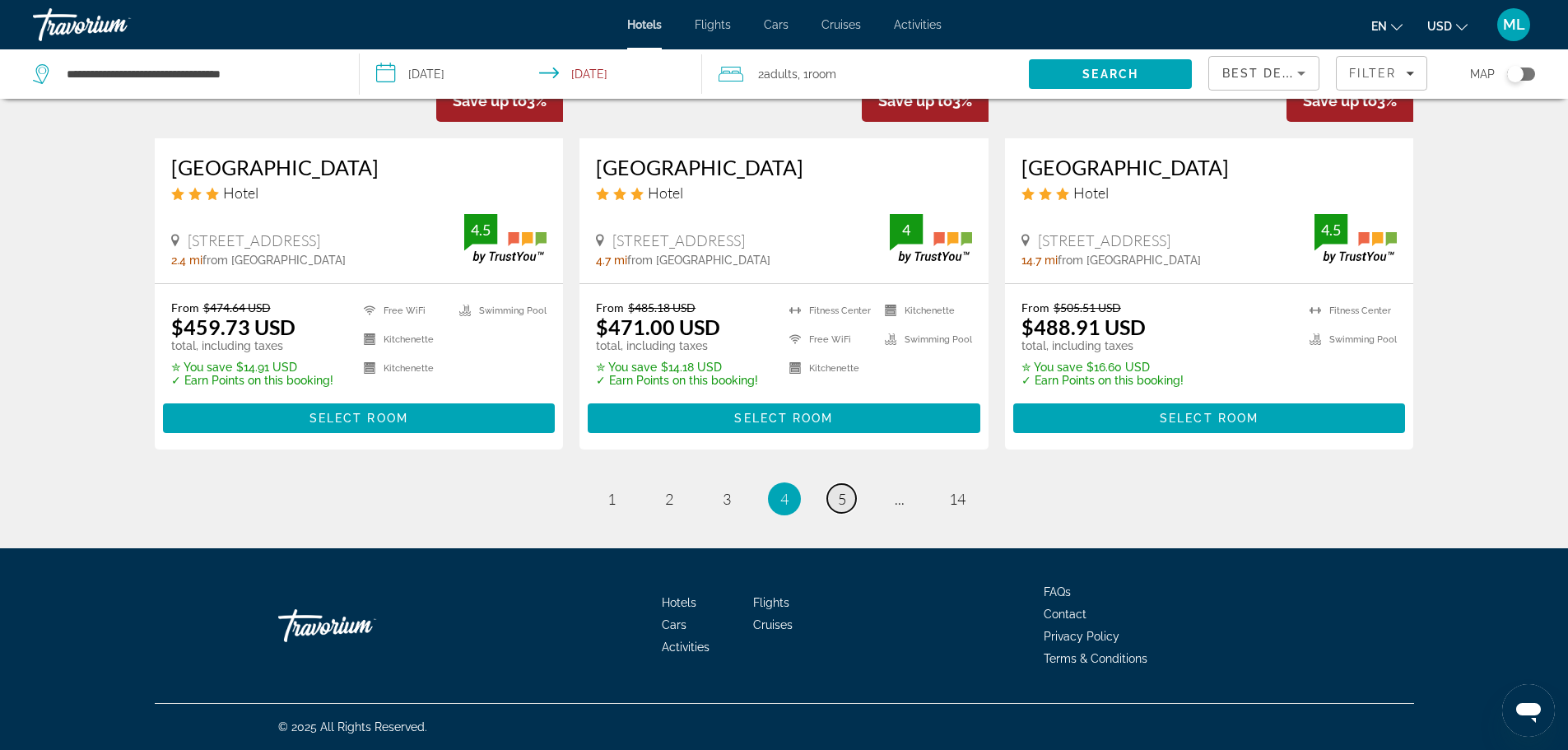
click at [845, 502] on span "5" at bounding box center [842, 499] width 8 height 18
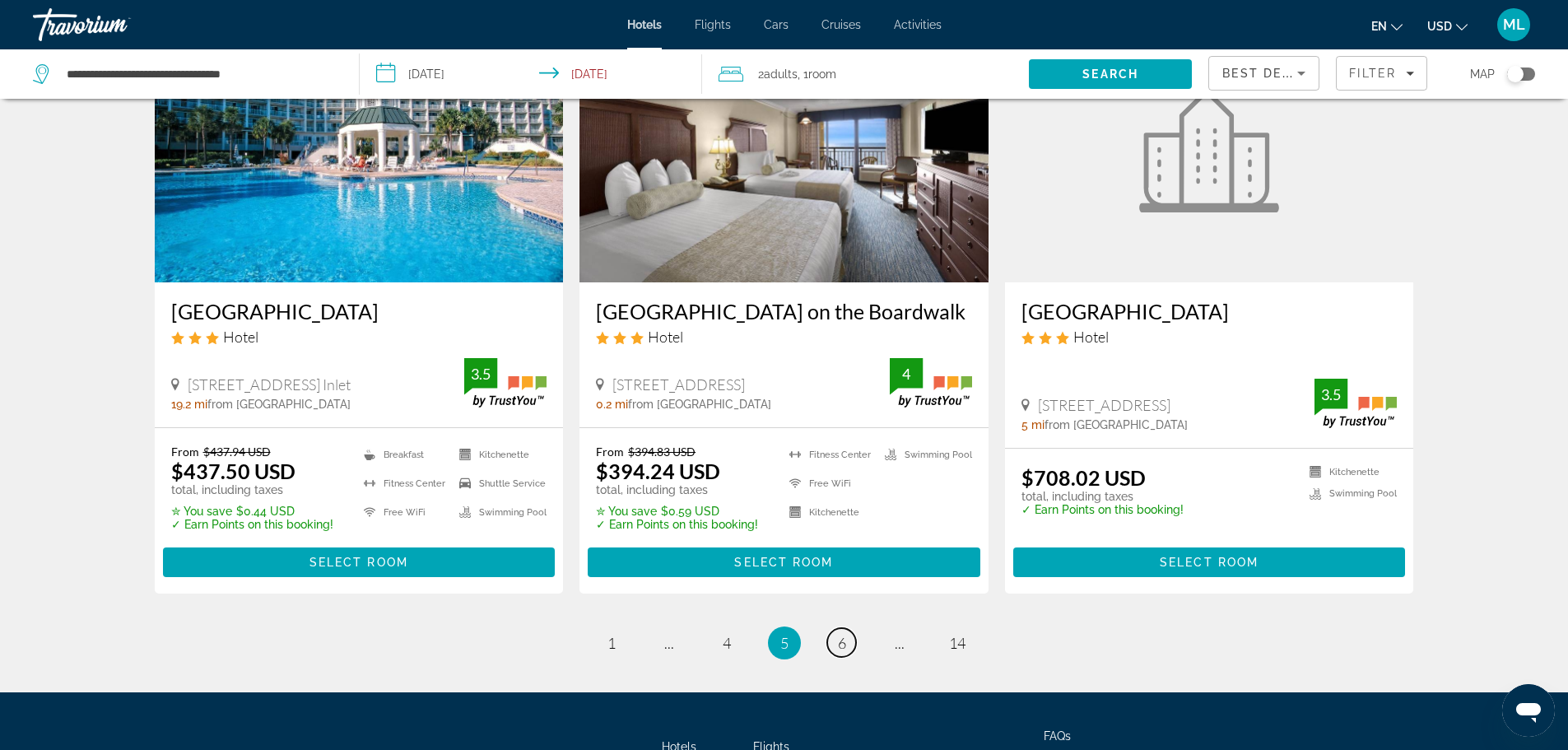
scroll to position [1976, 0]
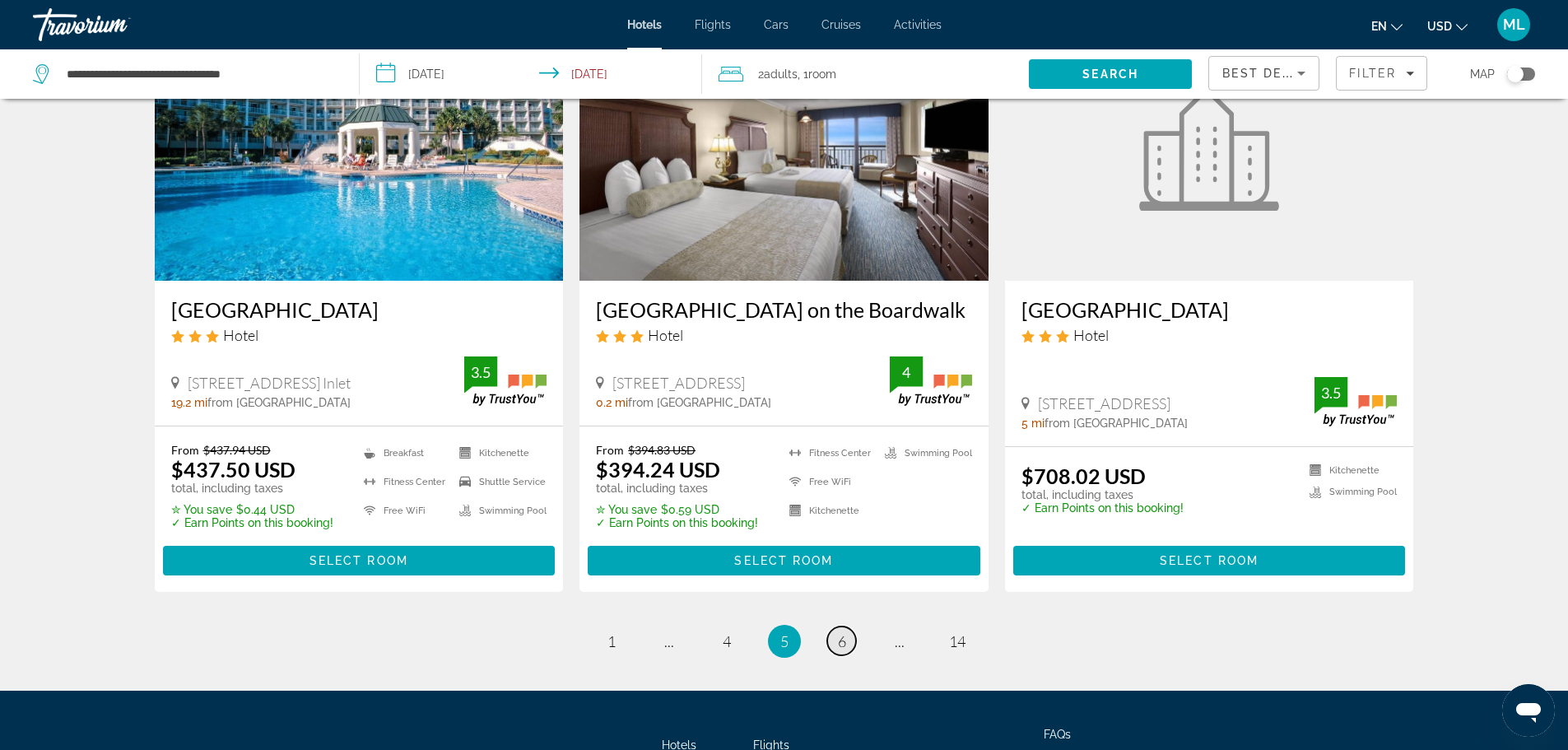
click at [833, 633] on link "page 6" at bounding box center [841, 640] width 28 height 28
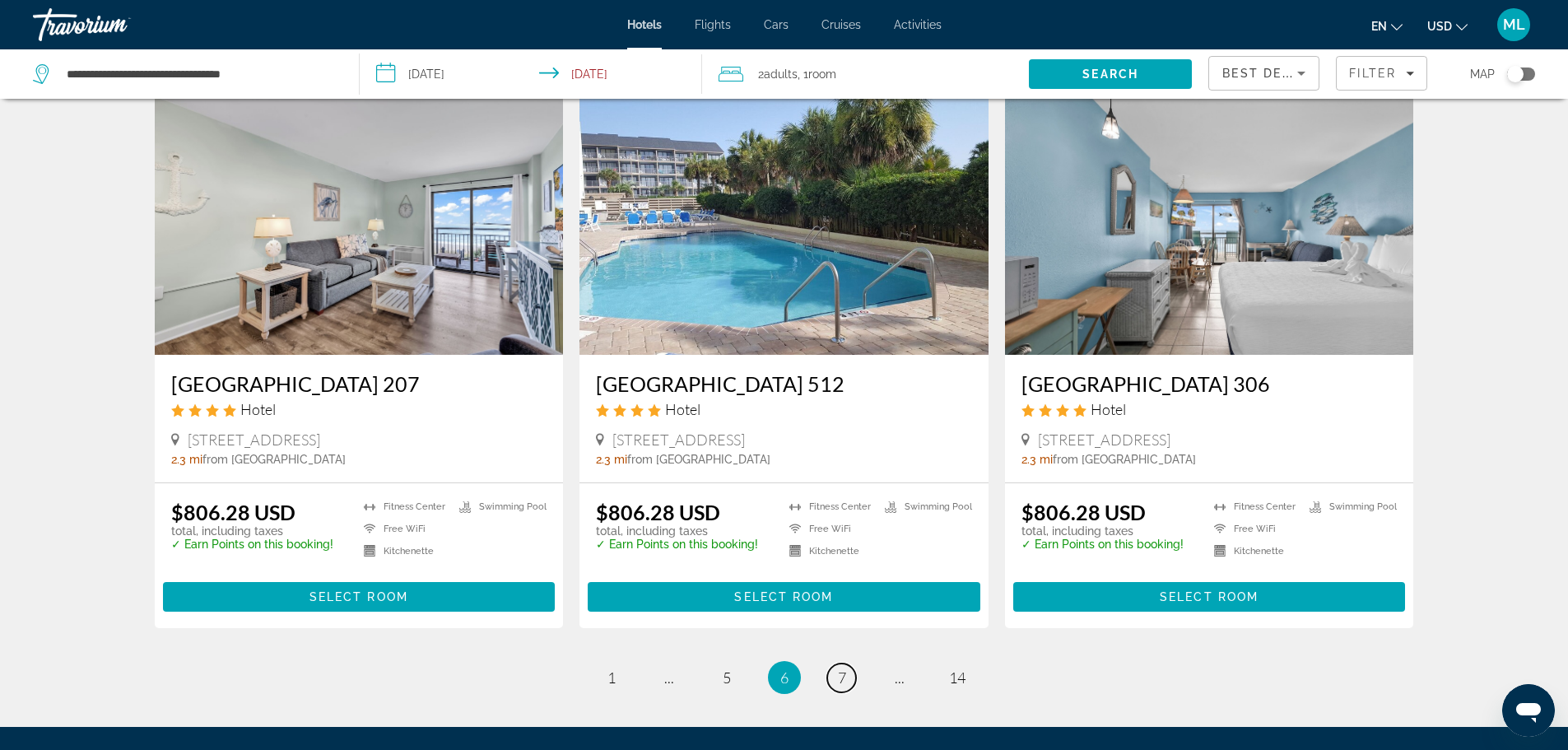
scroll to position [2009, 0]
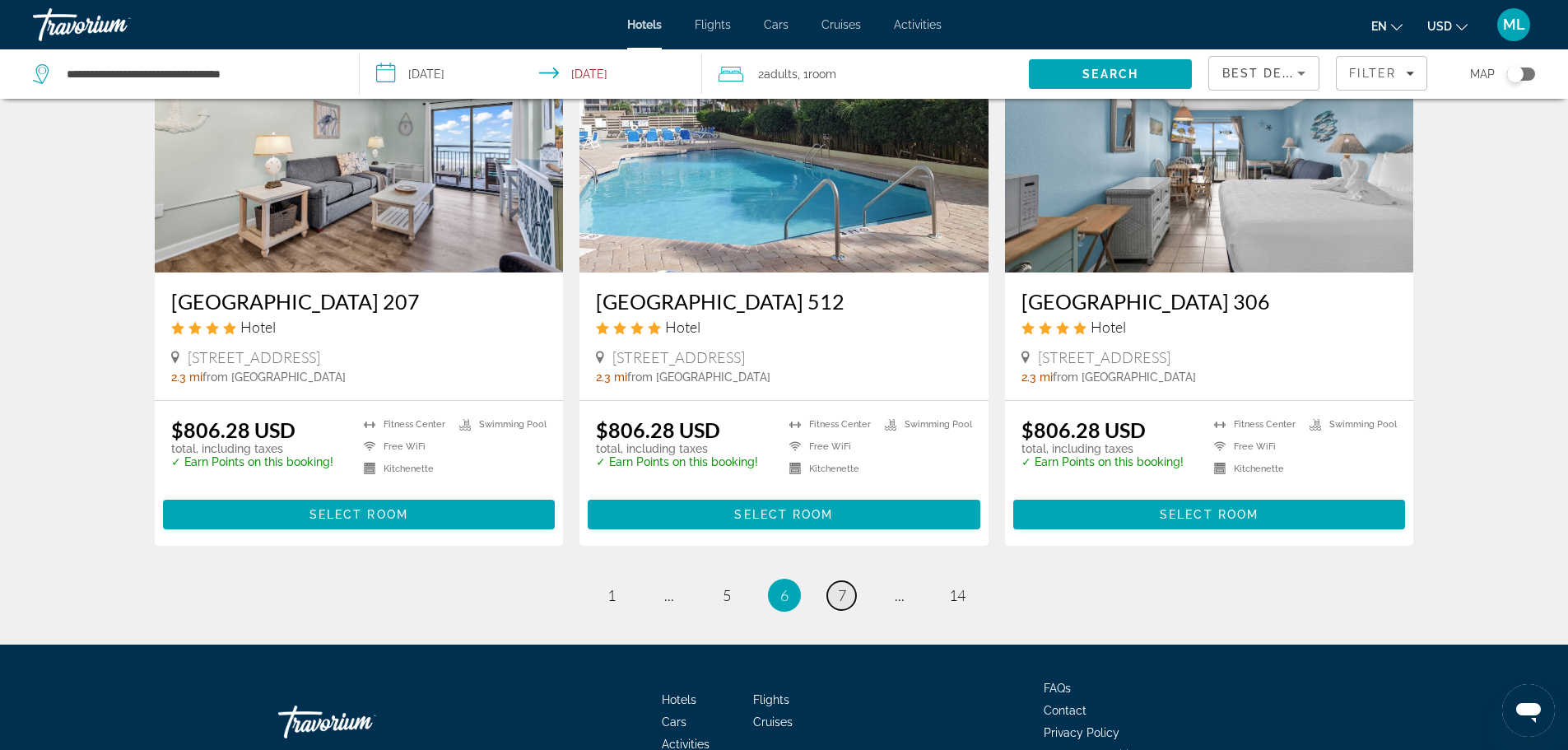
click at [840, 586] on span "7" at bounding box center [842, 595] width 8 height 18
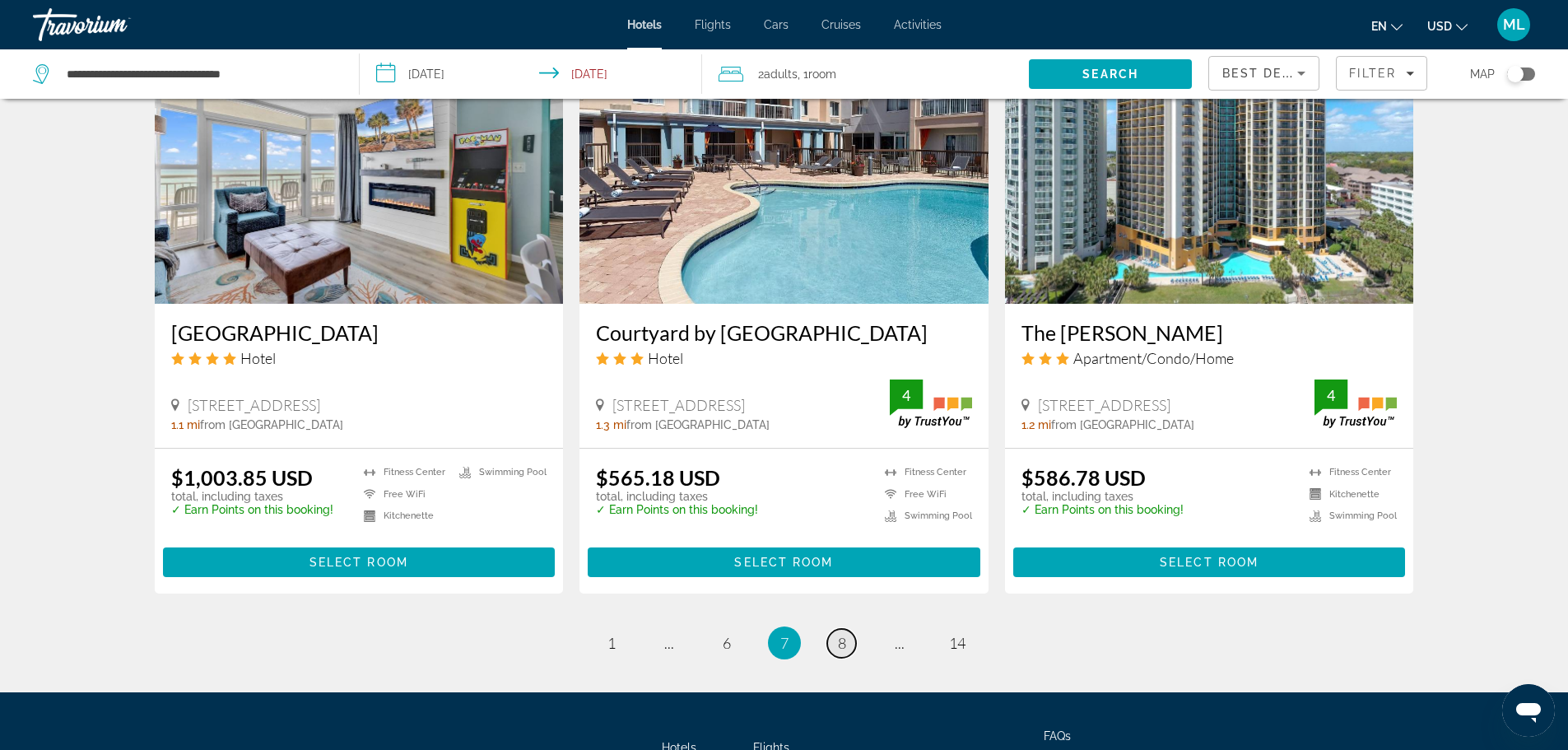
scroll to position [2009, 0]
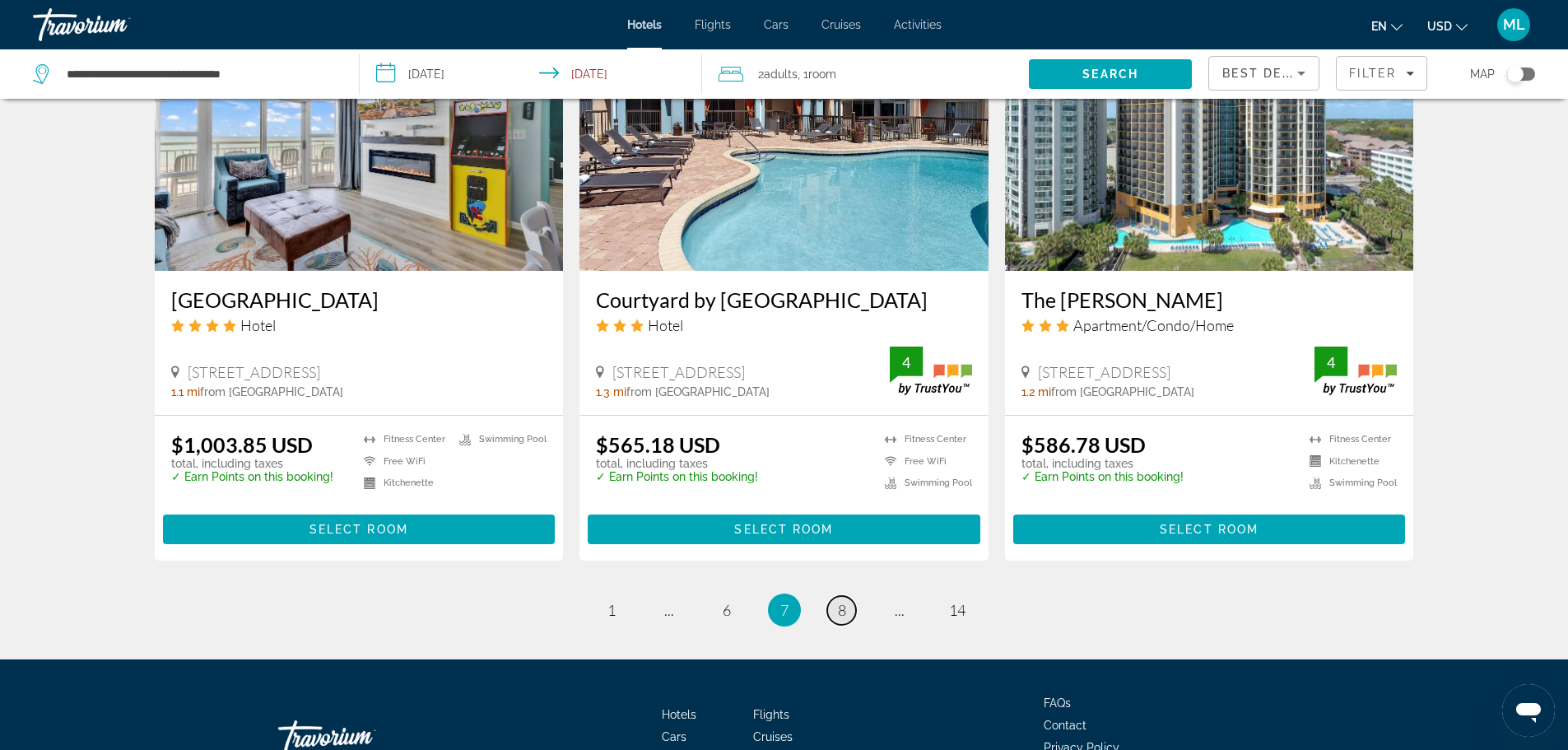
click at [841, 610] on span "8" at bounding box center [842, 610] width 8 height 18
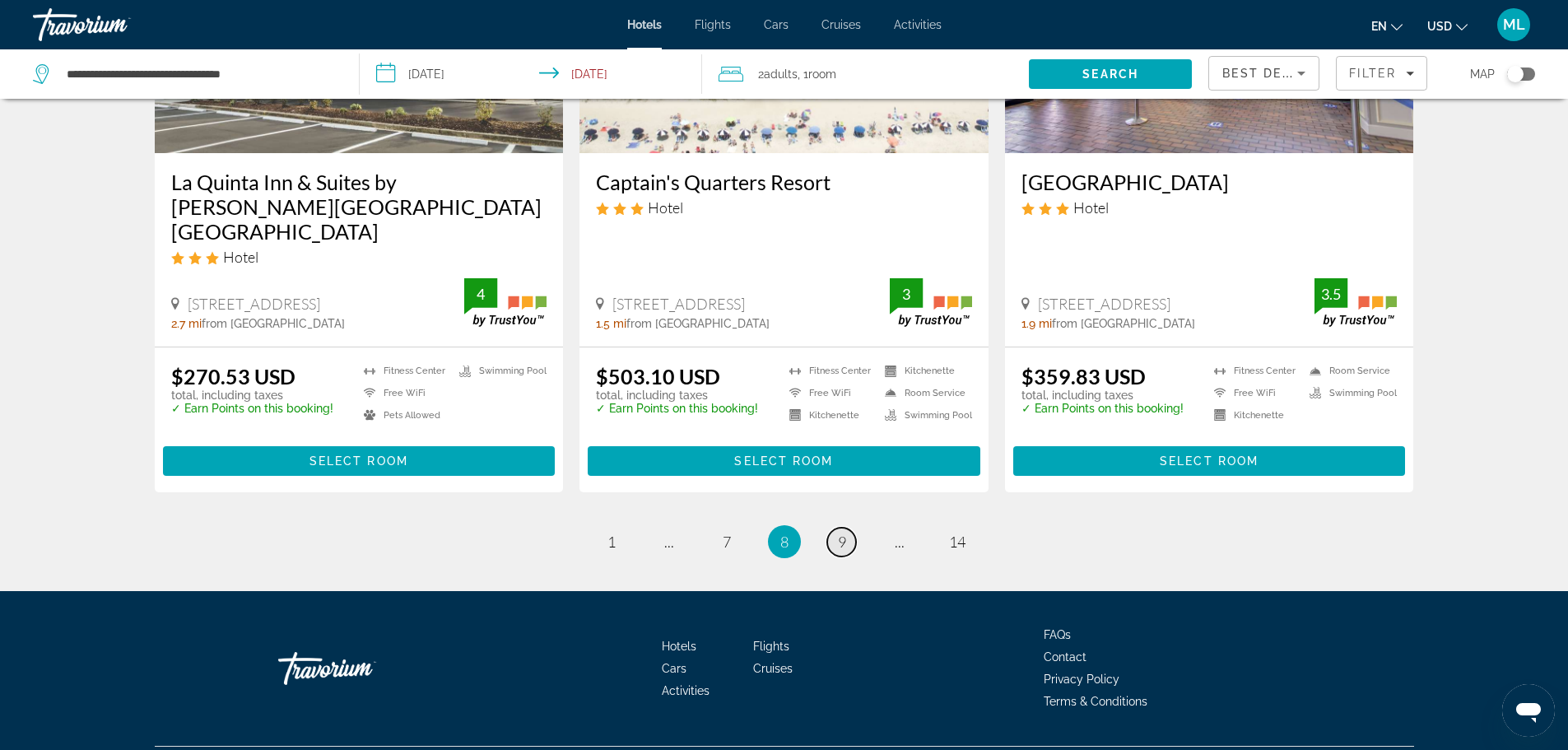
scroll to position [2036, 0]
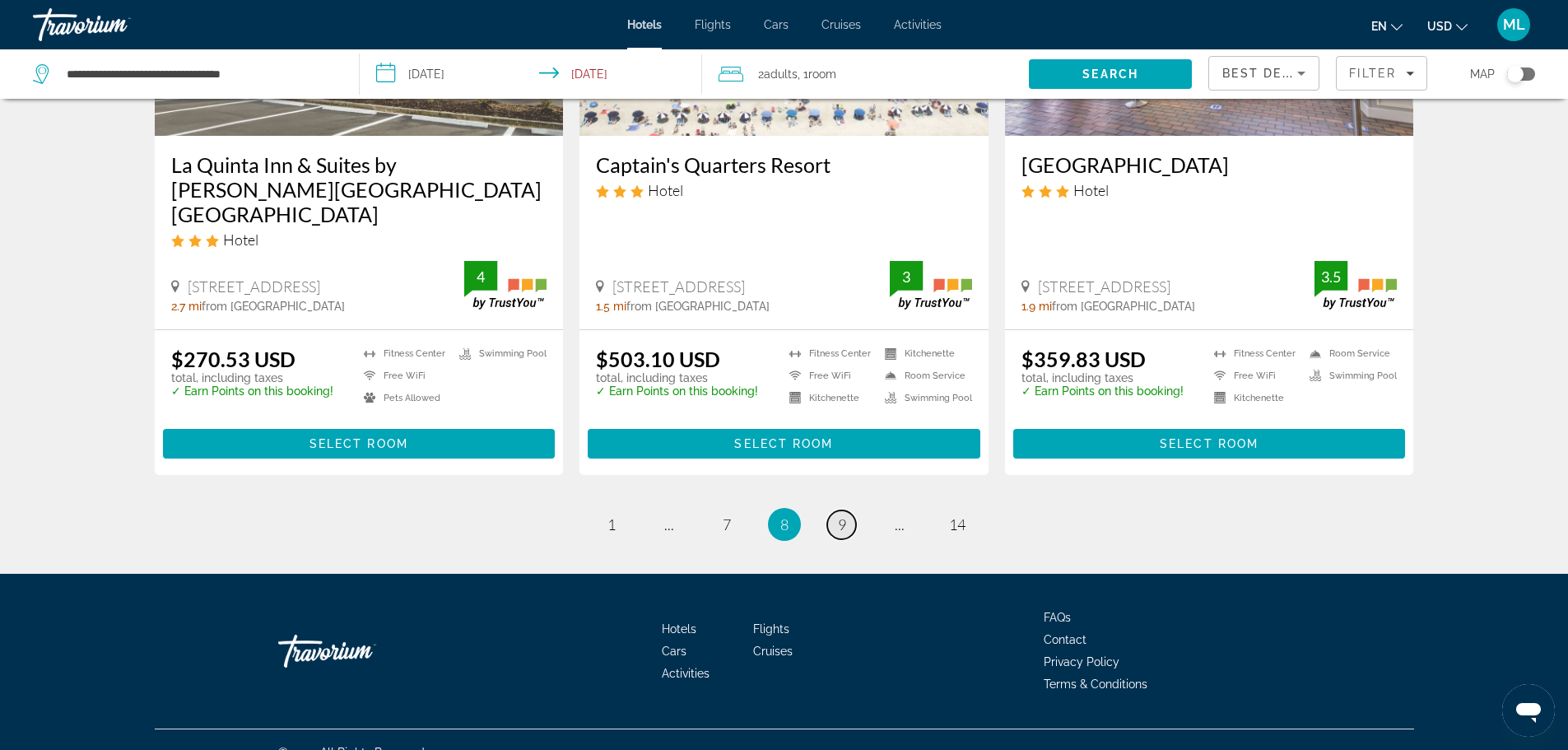
click at [845, 516] on span "9" at bounding box center [842, 525] width 8 height 18
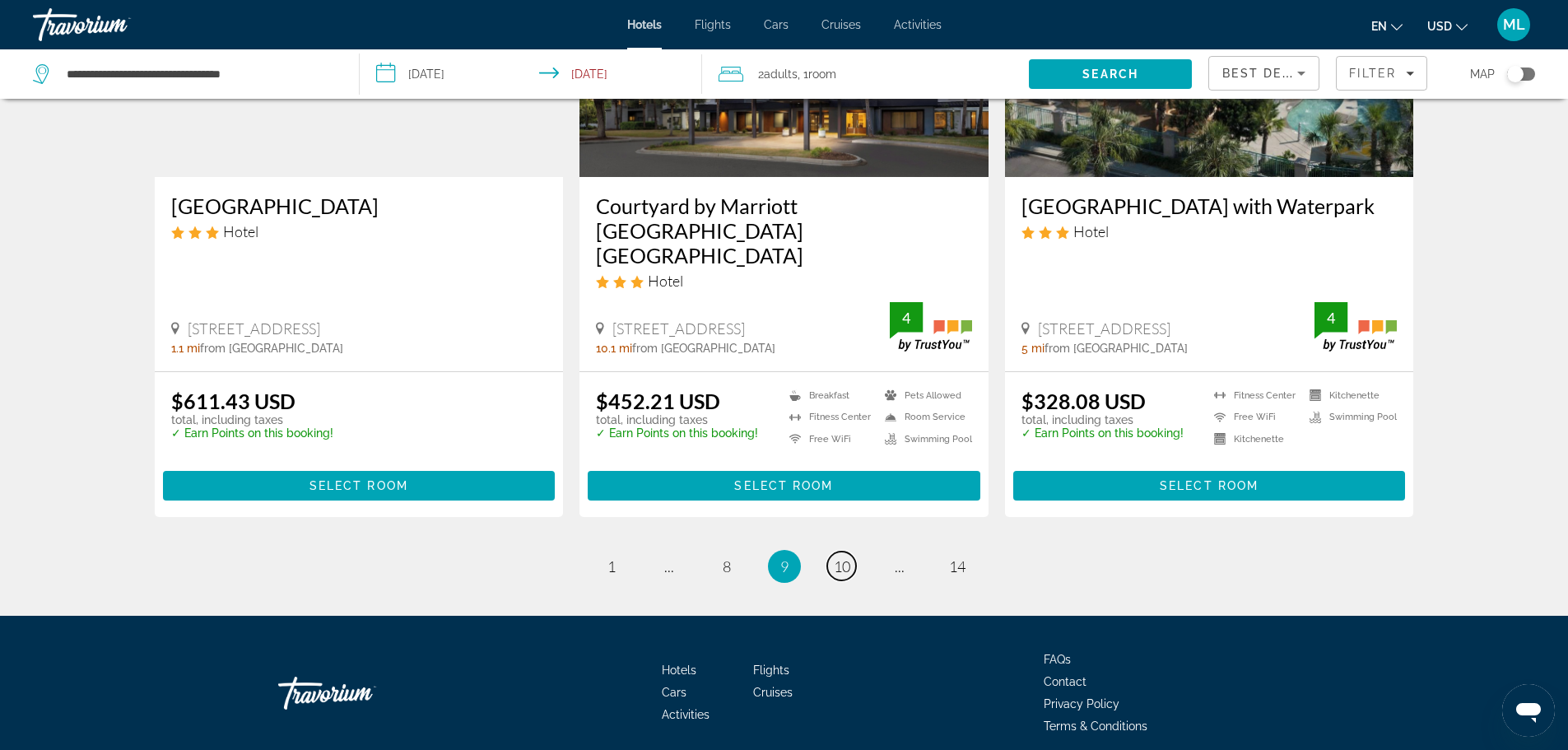
scroll to position [2071, 0]
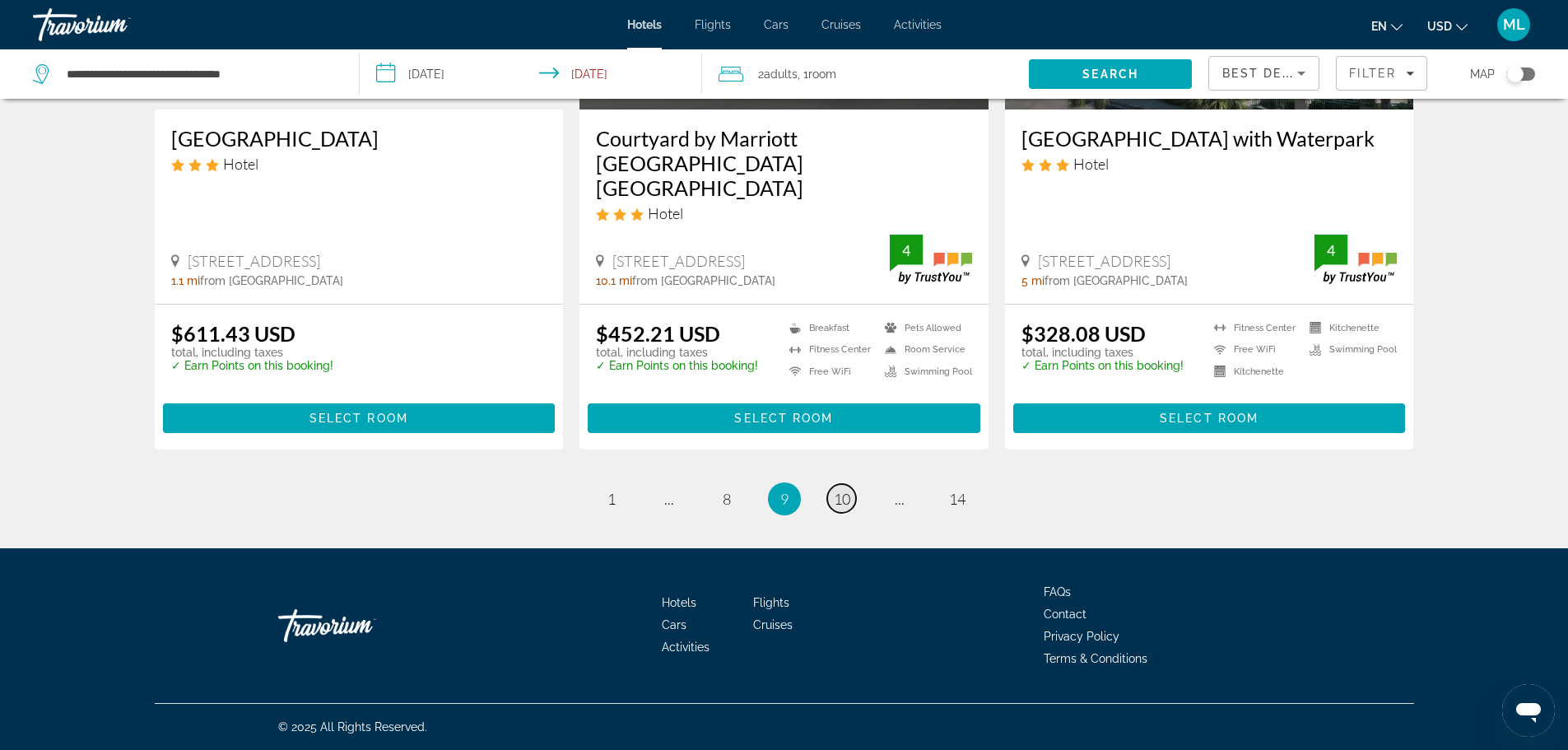
click at [842, 497] on span "10" at bounding box center [842, 499] width 17 height 18
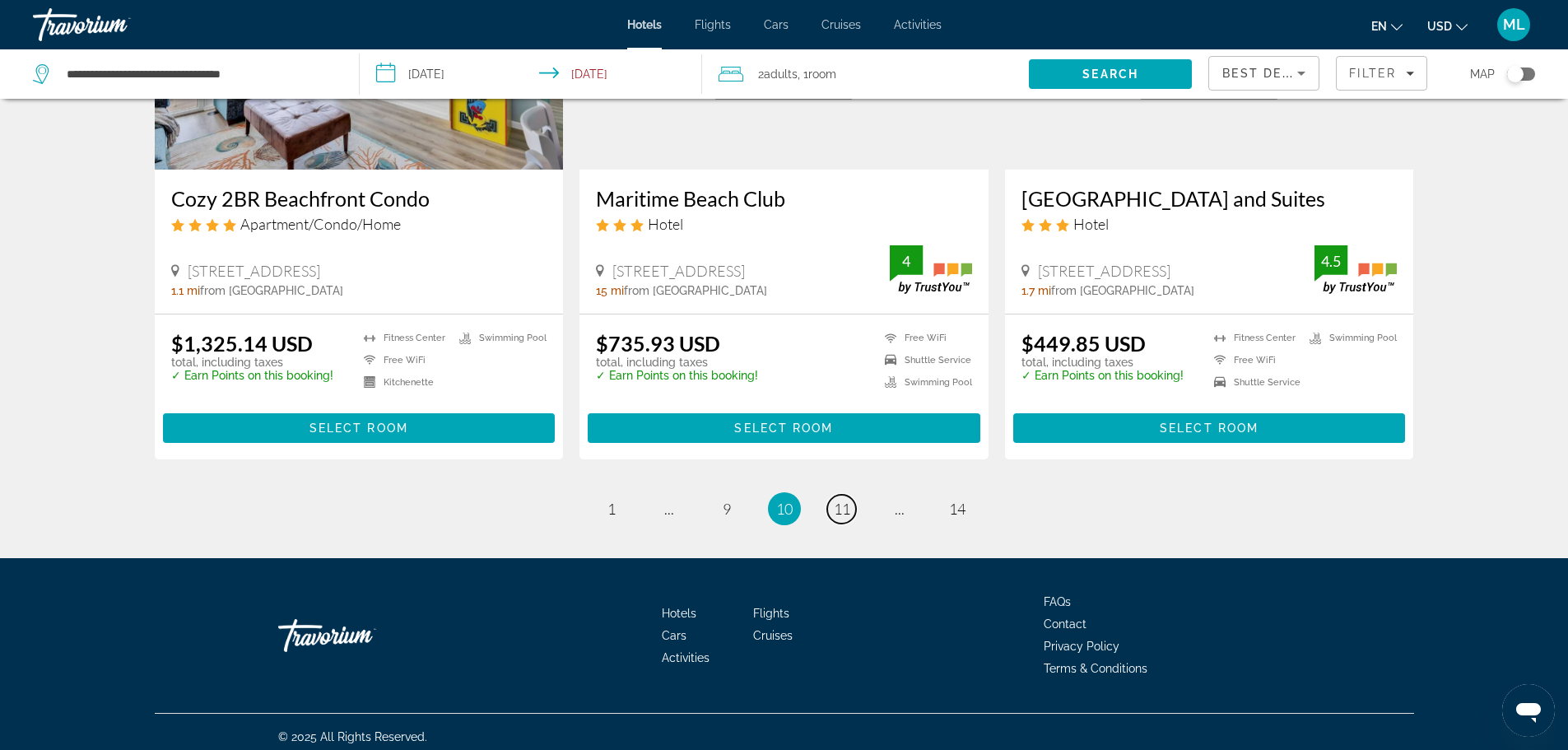
scroll to position [2027, 0]
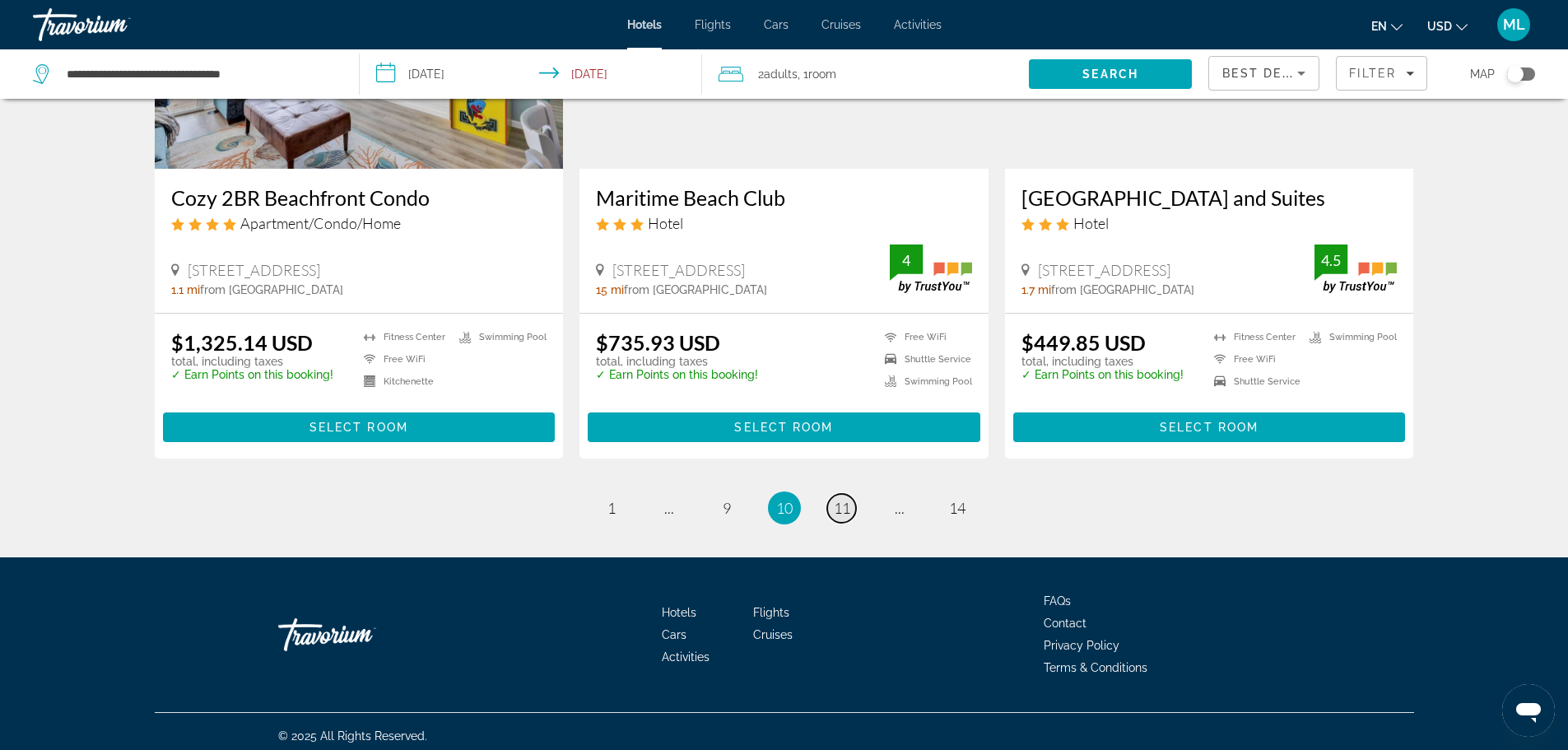
click at [852, 499] on link "page 11" at bounding box center [841, 508] width 28 height 28
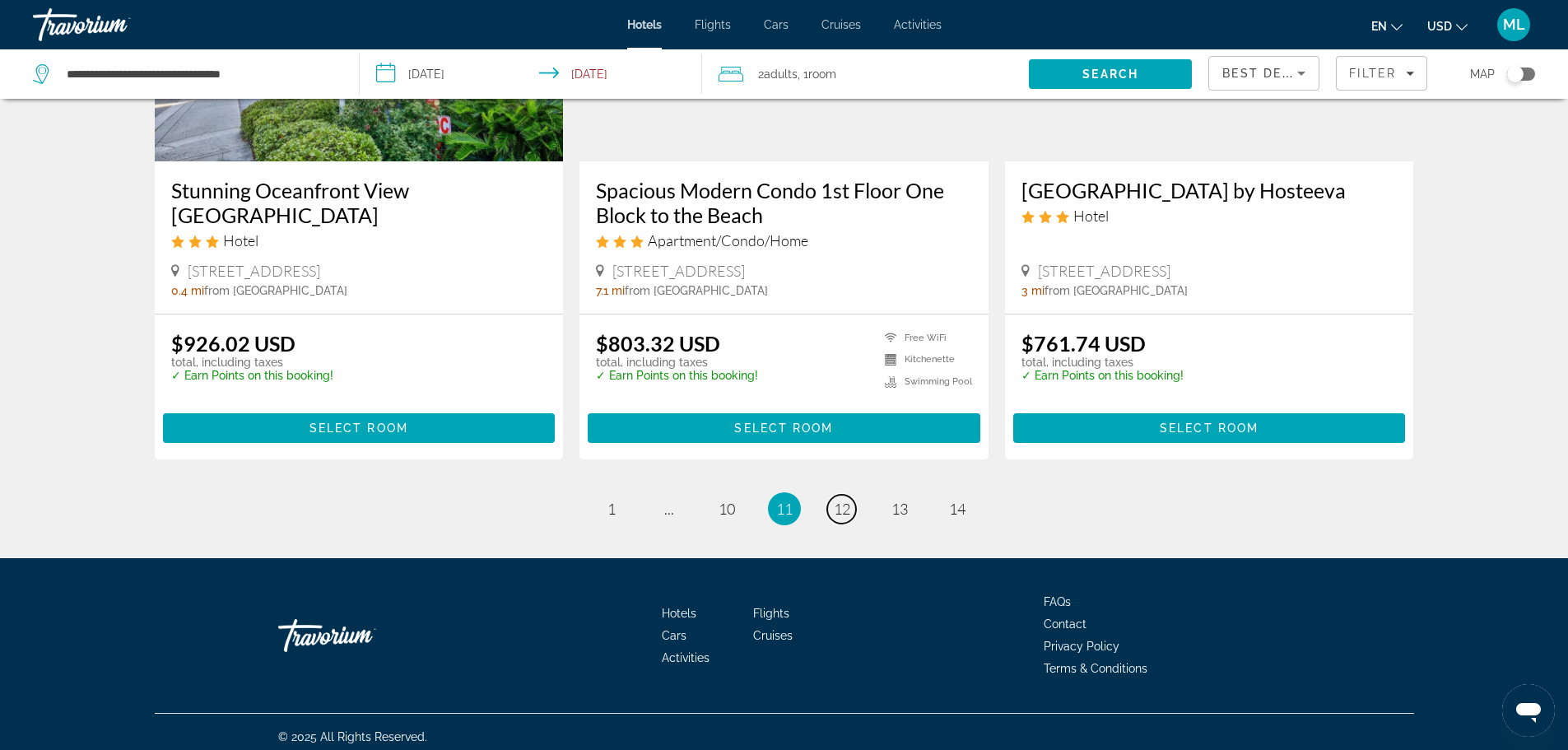
scroll to position [2021, 0]
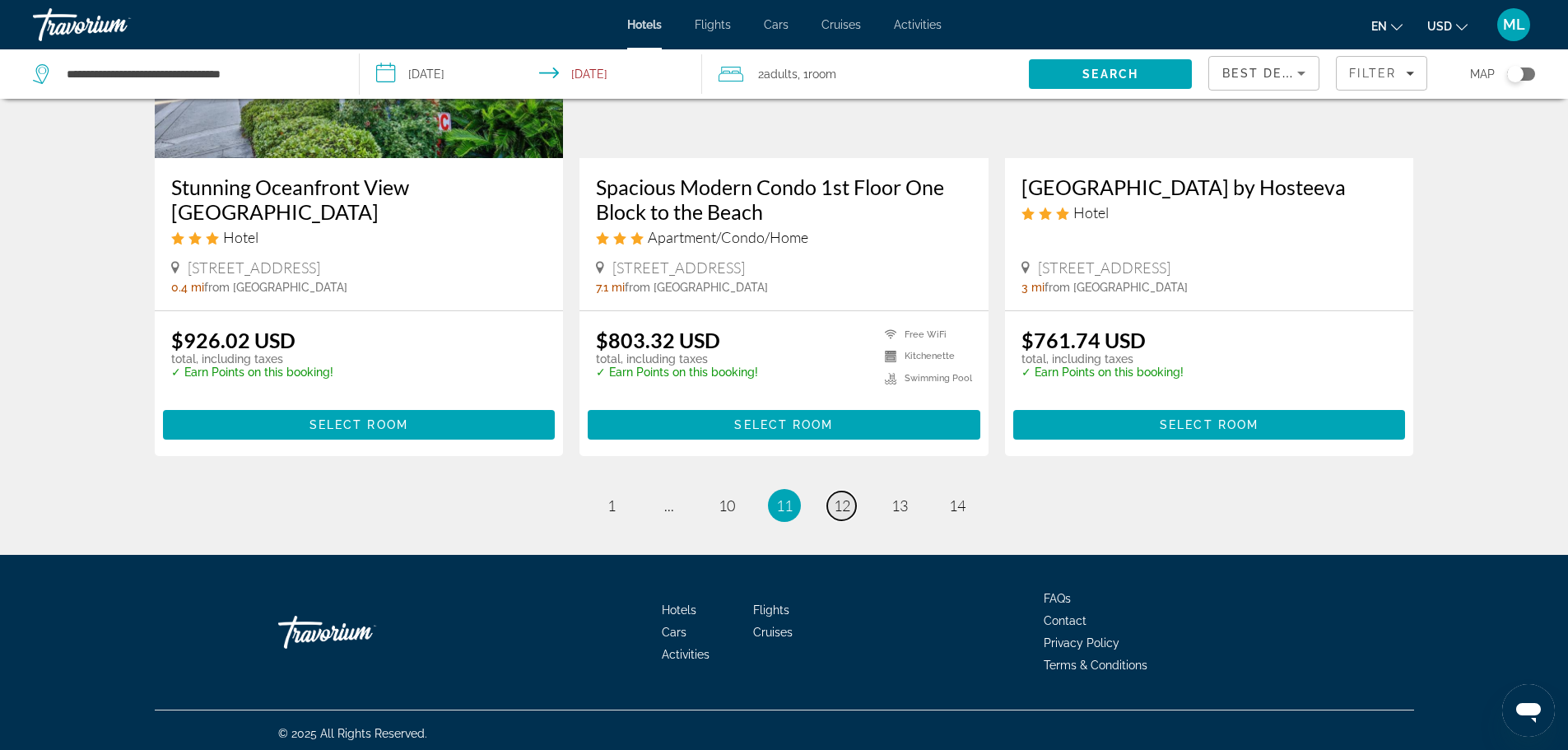
click at [835, 501] on span "12" at bounding box center [842, 505] width 17 height 18
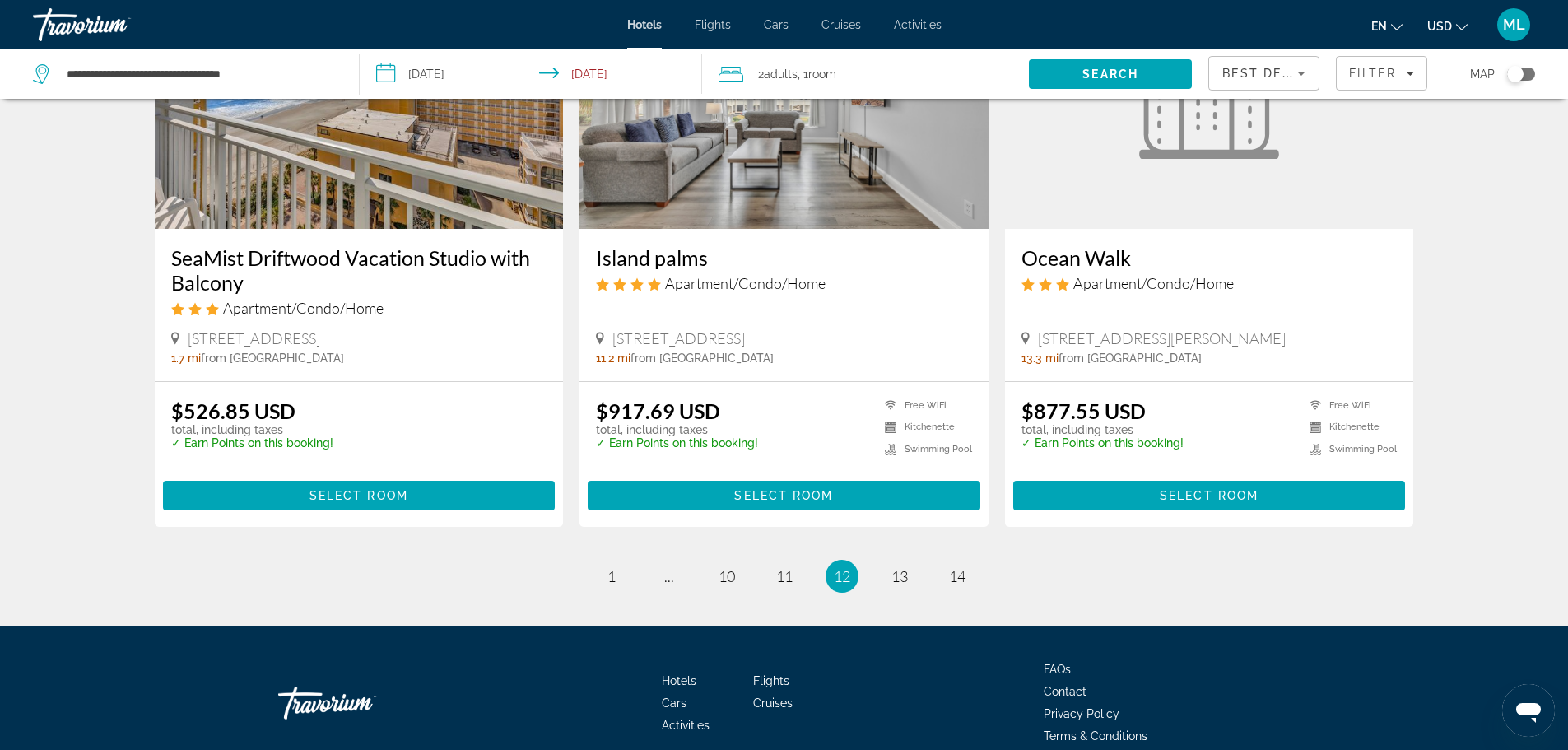
scroll to position [2027, 0]
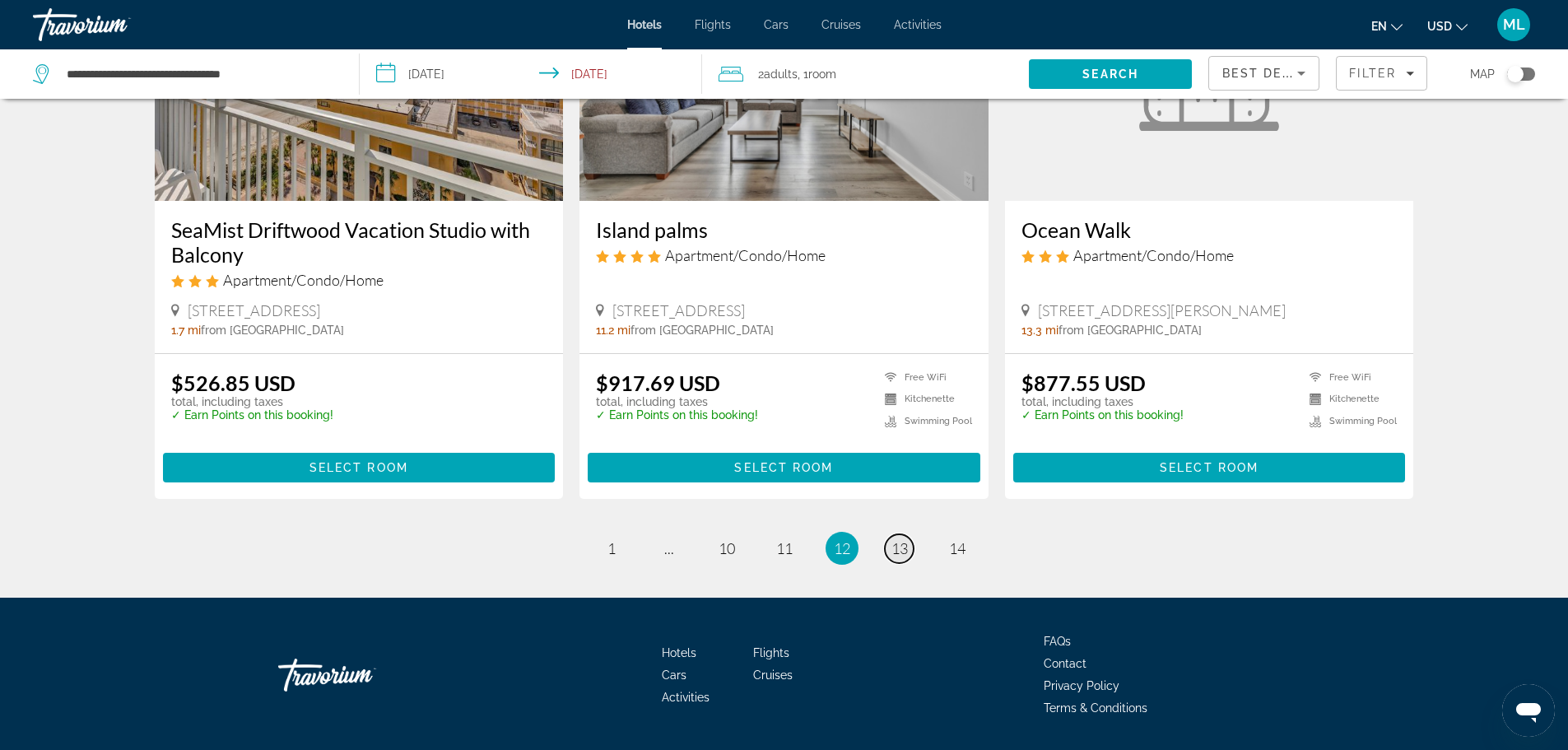
click at [905, 539] on span "13" at bounding box center [900, 548] width 17 height 18
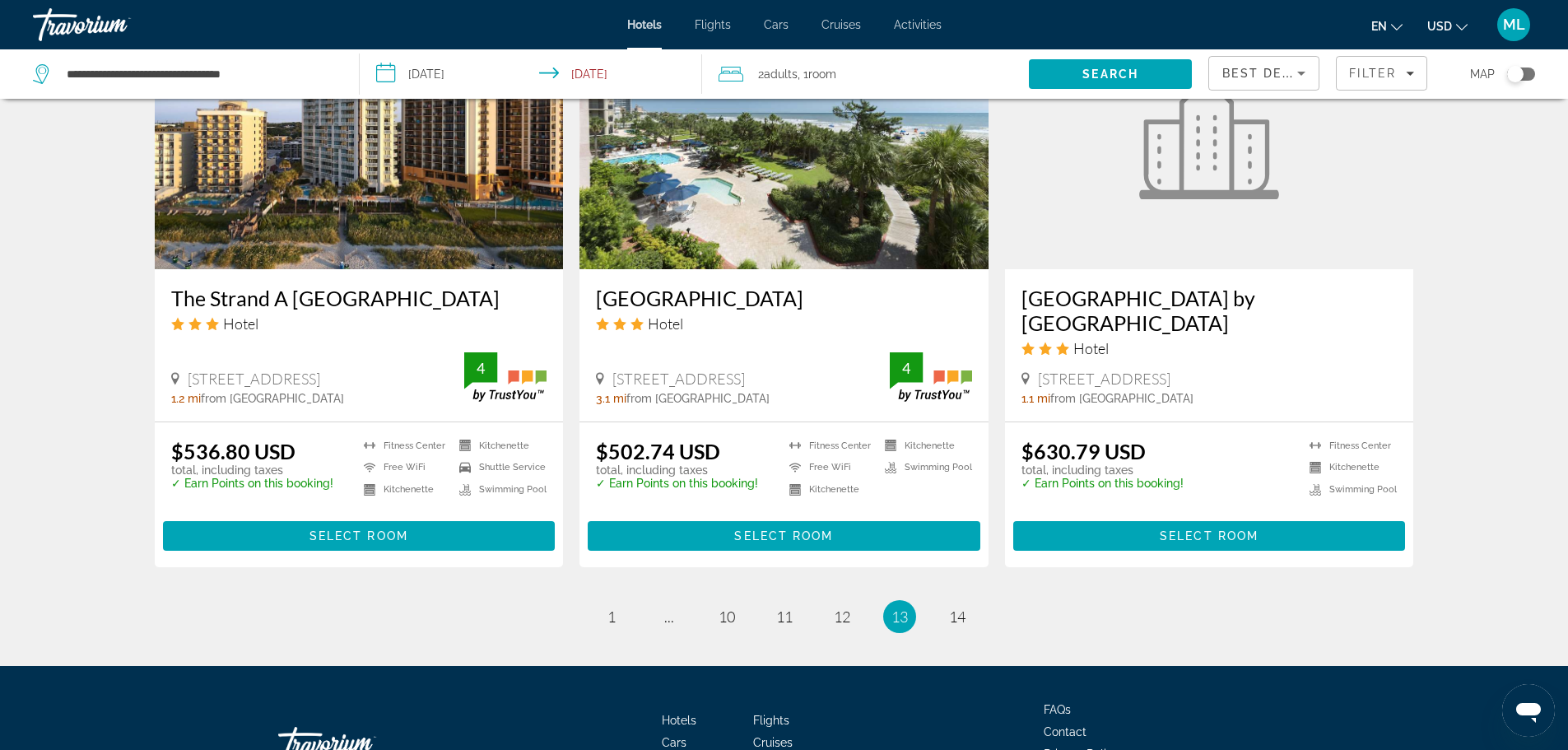
scroll to position [2061, 0]
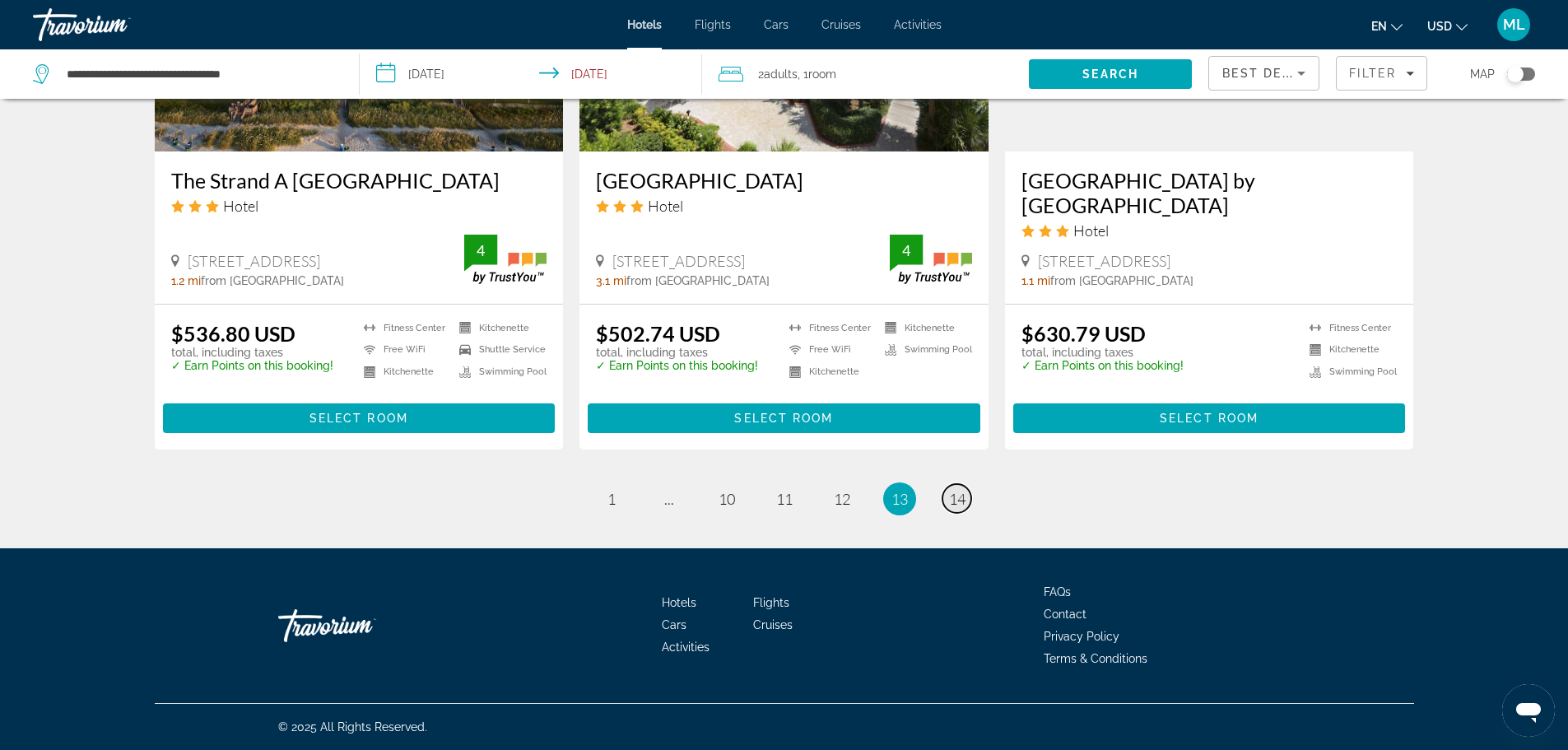
click at [956, 500] on span "14" at bounding box center [956, 499] width 17 height 18
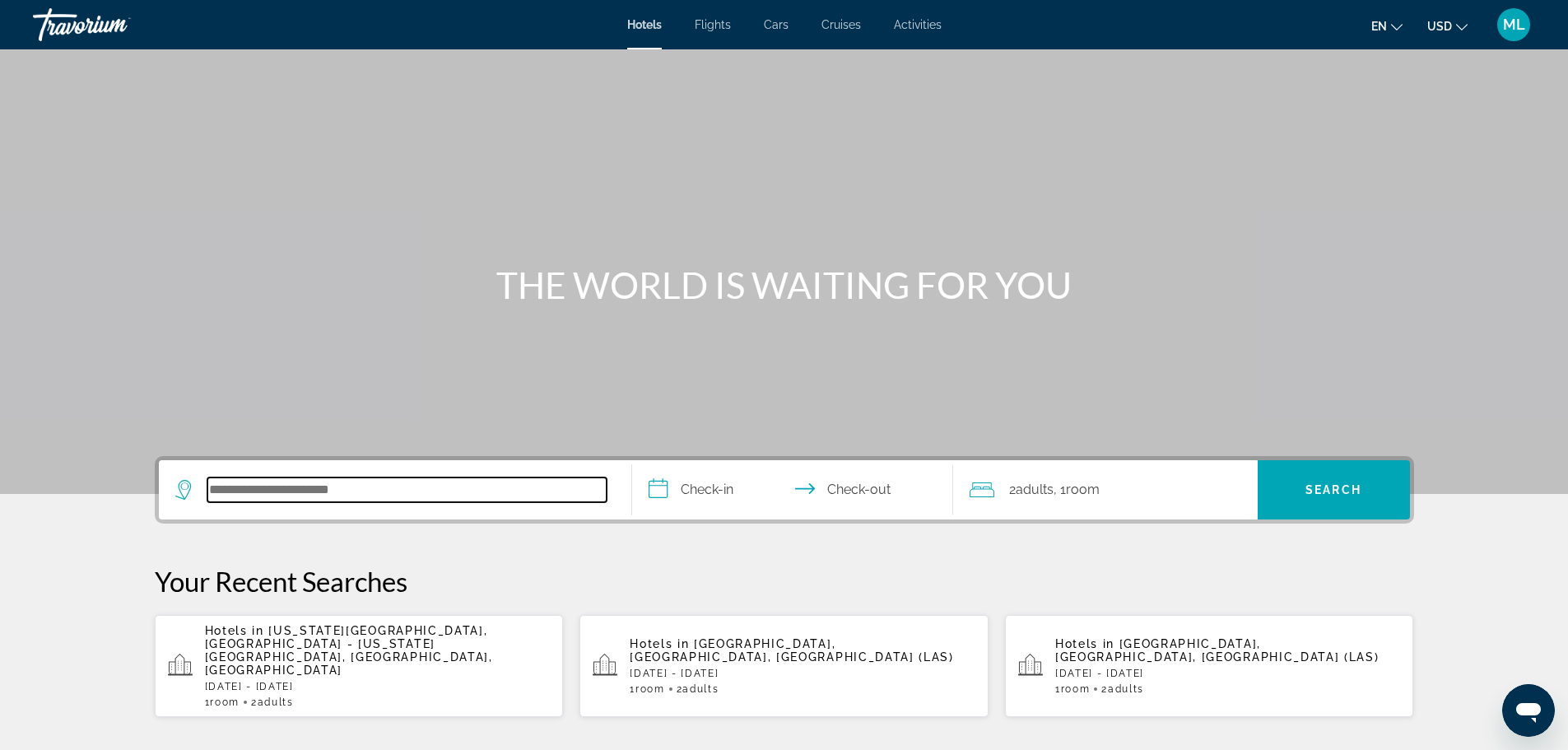
click at [485, 495] on input "Search hotel destination" at bounding box center [407, 489] width 399 height 25
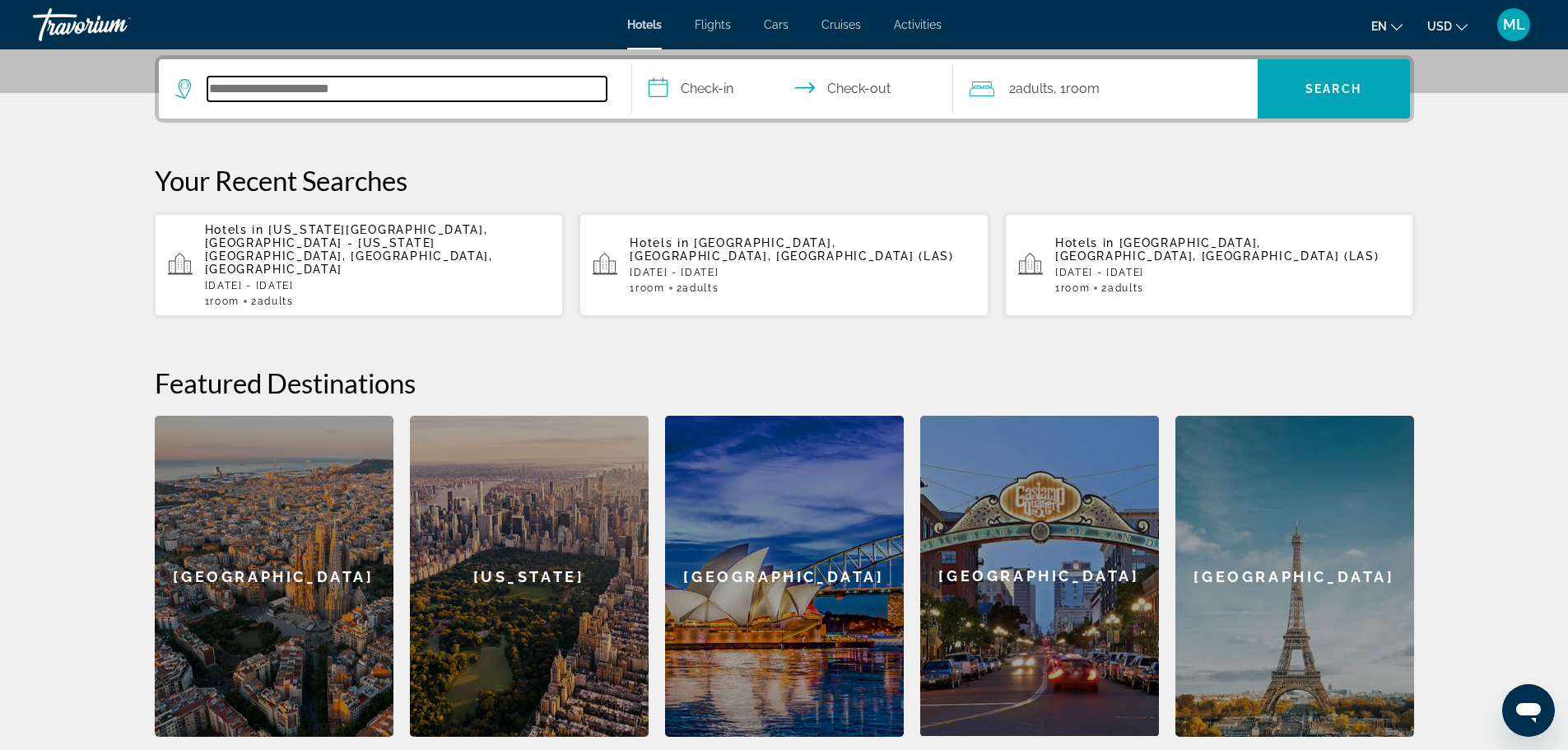
scroll to position [403, 0]
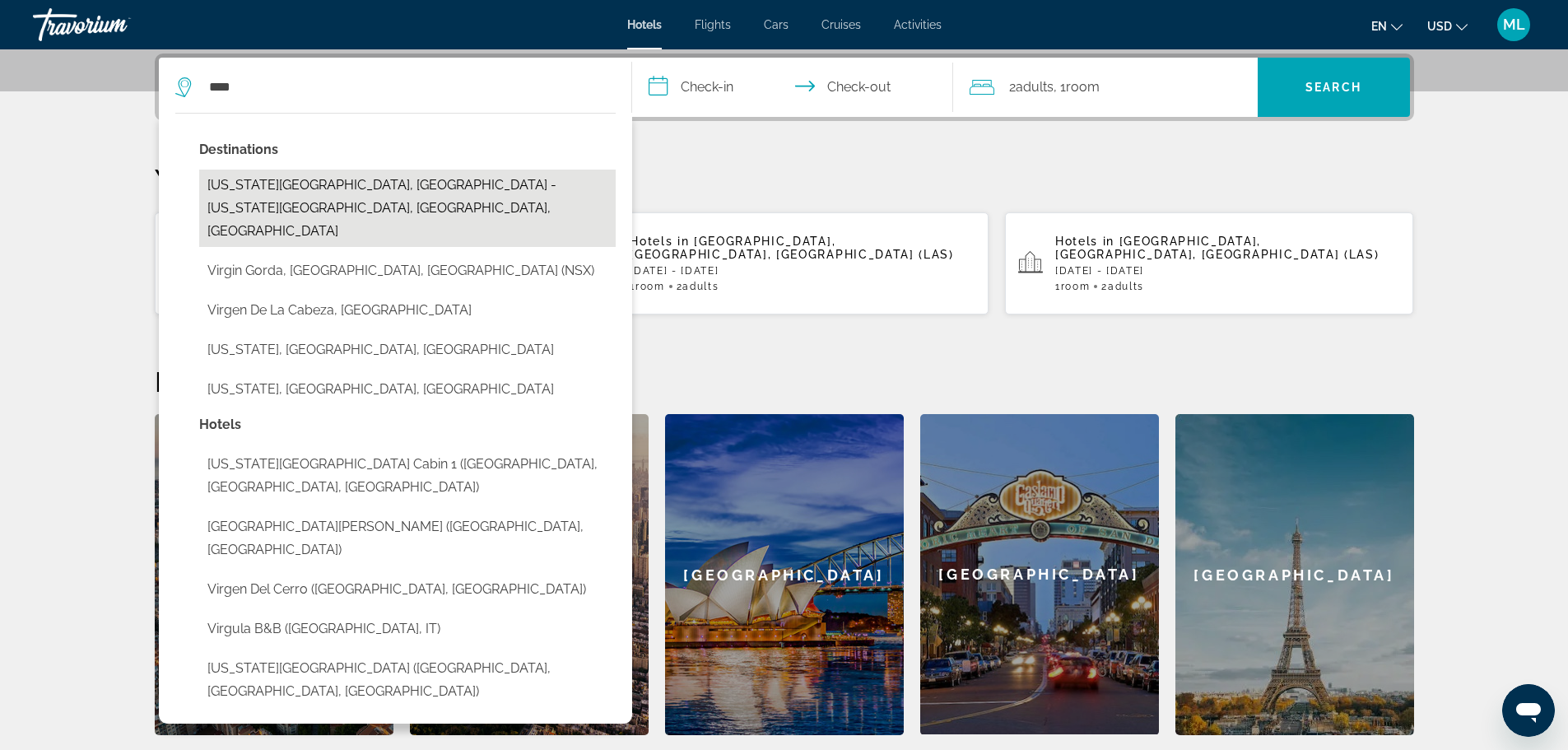
click at [330, 182] on button "[US_STATE][GEOGRAPHIC_DATA], [GEOGRAPHIC_DATA] - [US_STATE][GEOGRAPHIC_DATA], […" at bounding box center [407, 208] width 416 height 77
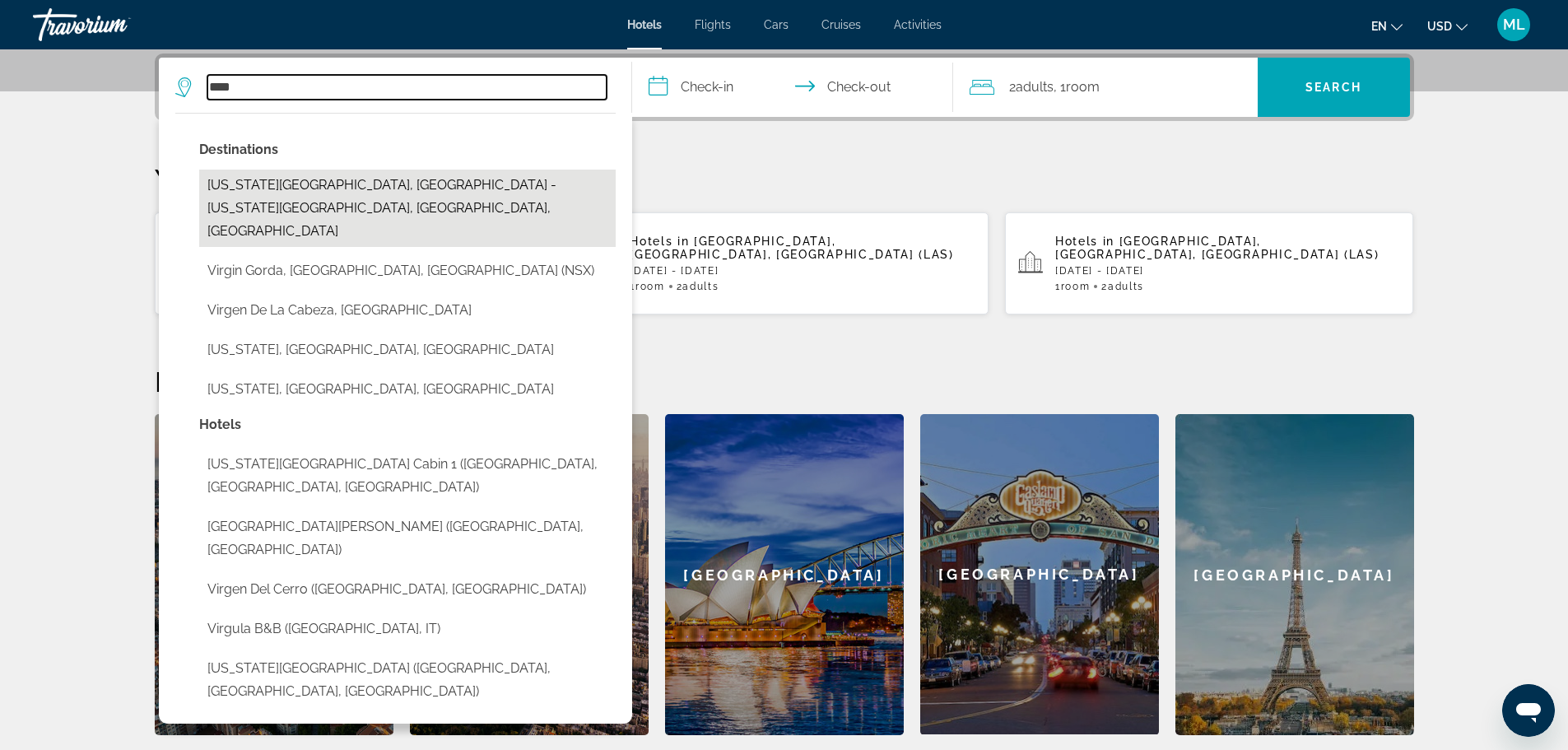
type input "**********"
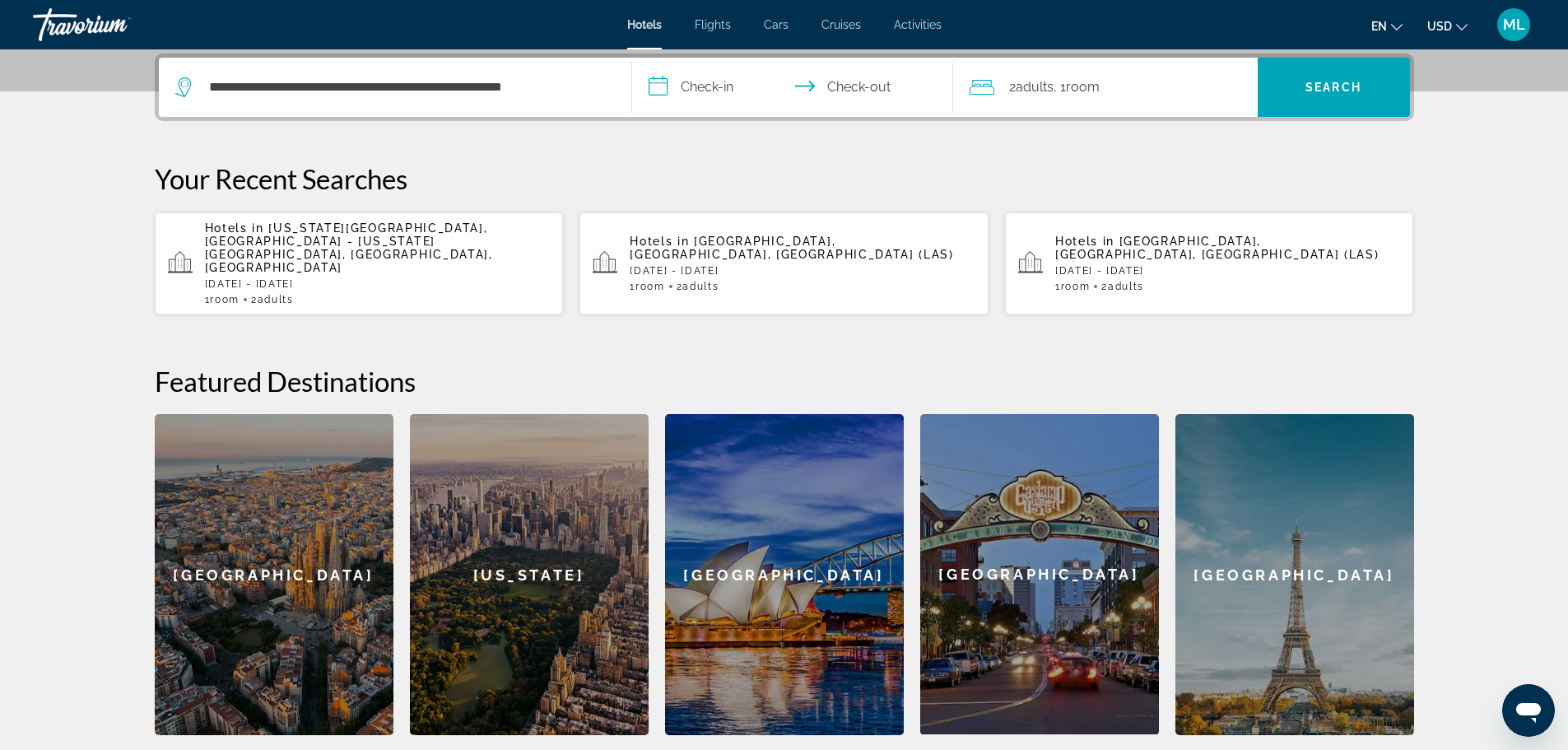
click at [658, 93] on input "**********" at bounding box center [796, 90] width 327 height 65
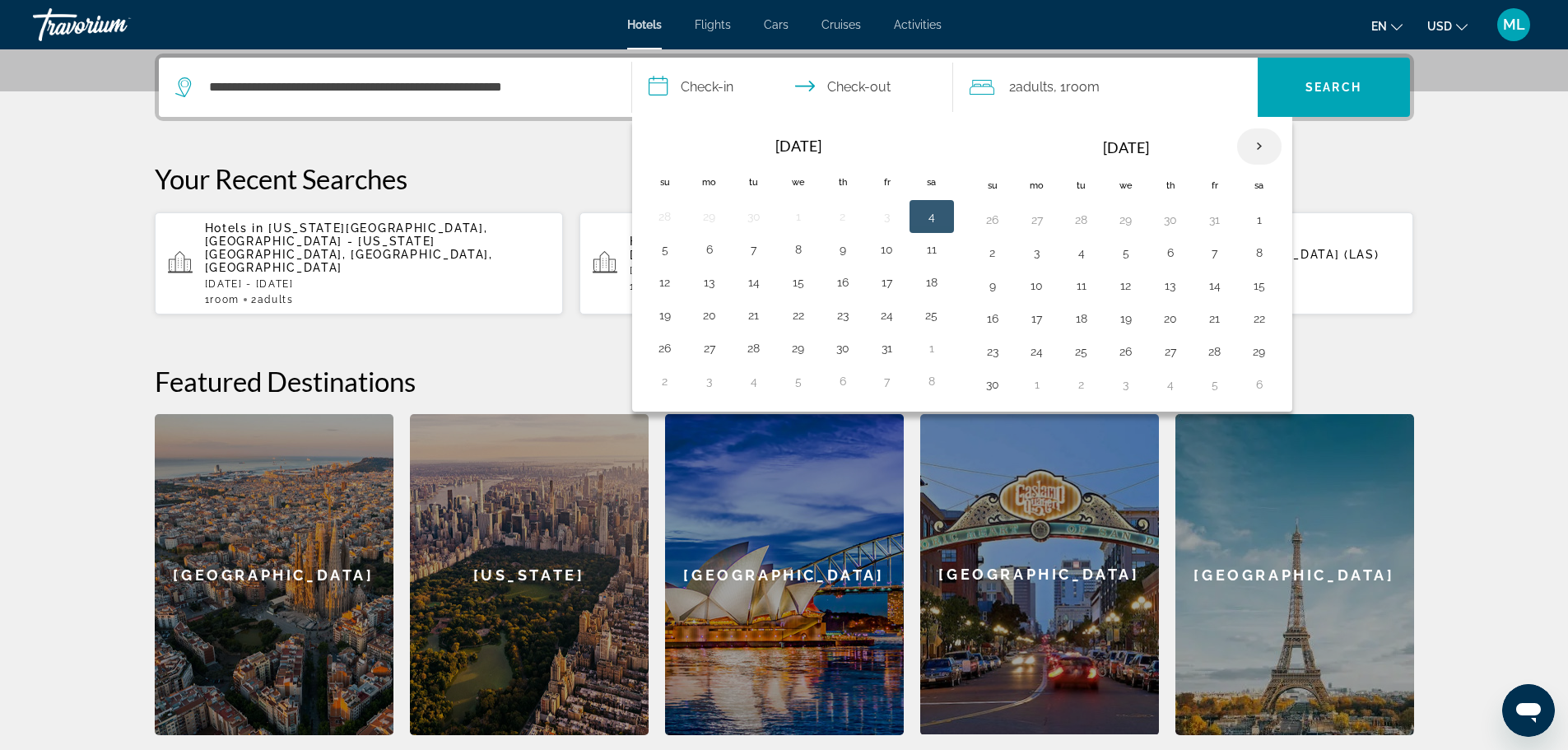
click at [1258, 146] on th "Next month" at bounding box center [1258, 146] width 44 height 36
click at [1123, 352] on button "31" at bounding box center [1125, 352] width 26 height 24
click at [994, 383] on button "4" at bounding box center [992, 384] width 26 height 24
type input "**********"
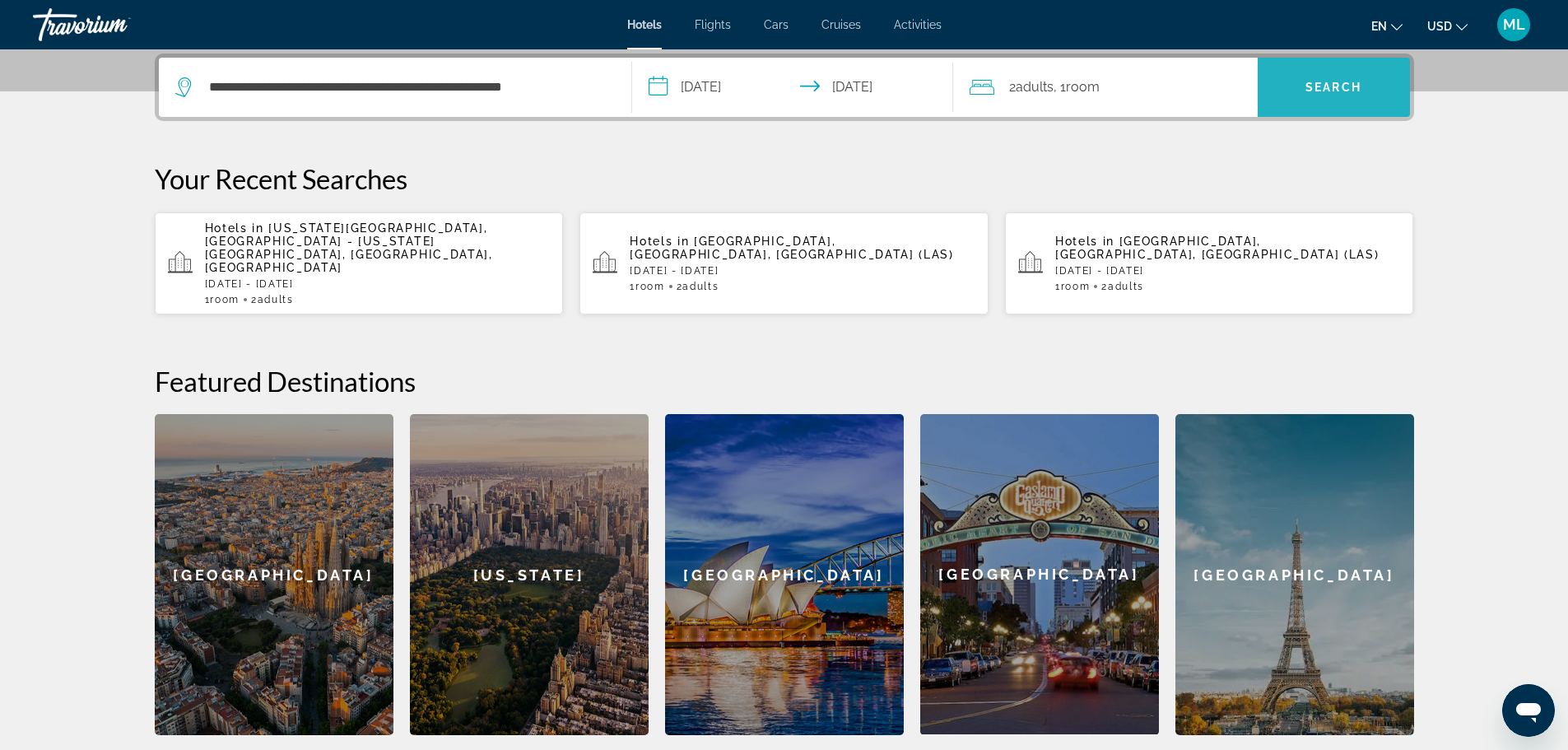
click at [1344, 85] on span "Search" at bounding box center [1333, 86] width 56 height 13
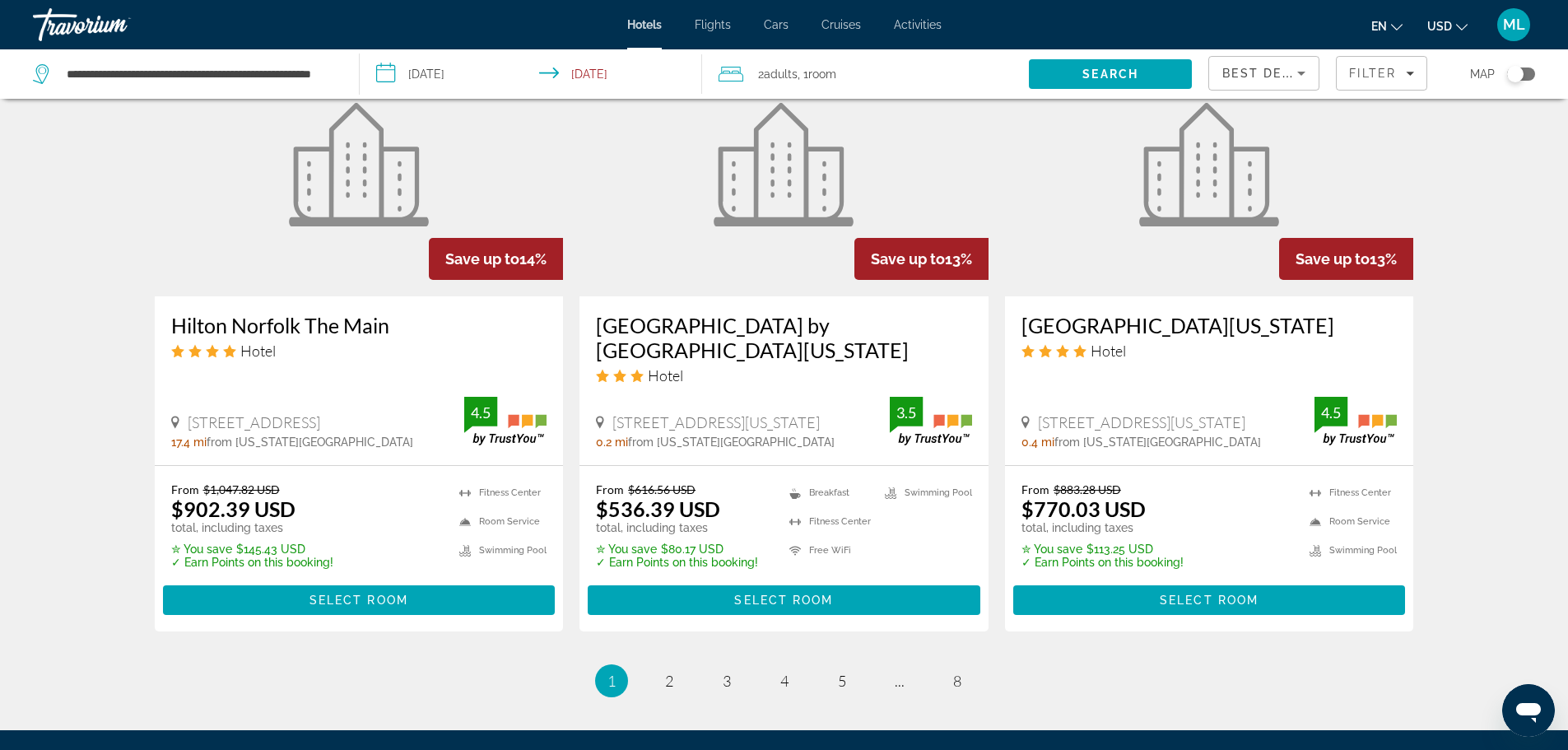
scroll to position [2108, 0]
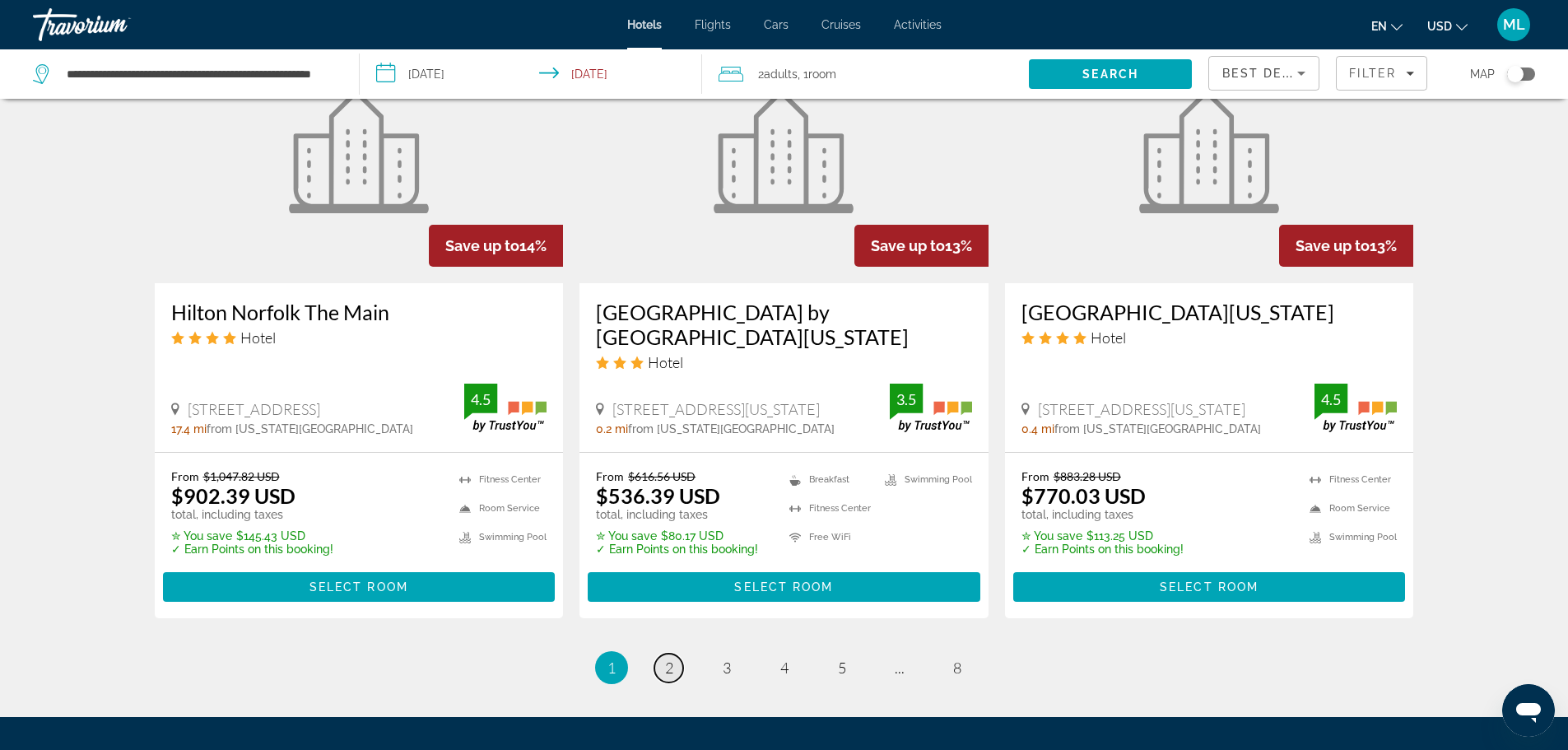
click at [669, 659] on span "2" at bounding box center [669, 668] width 8 height 18
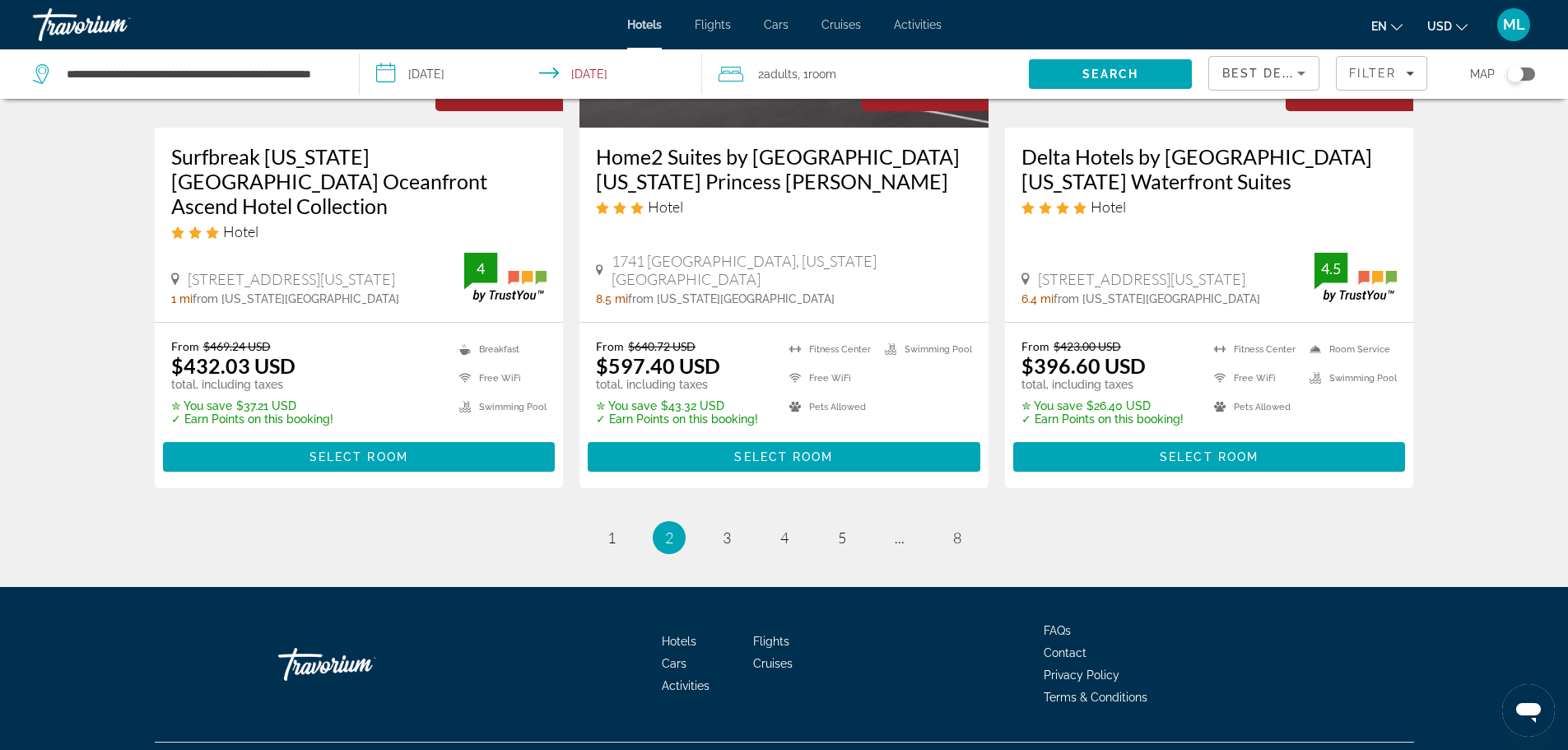
scroll to position [2202, 0]
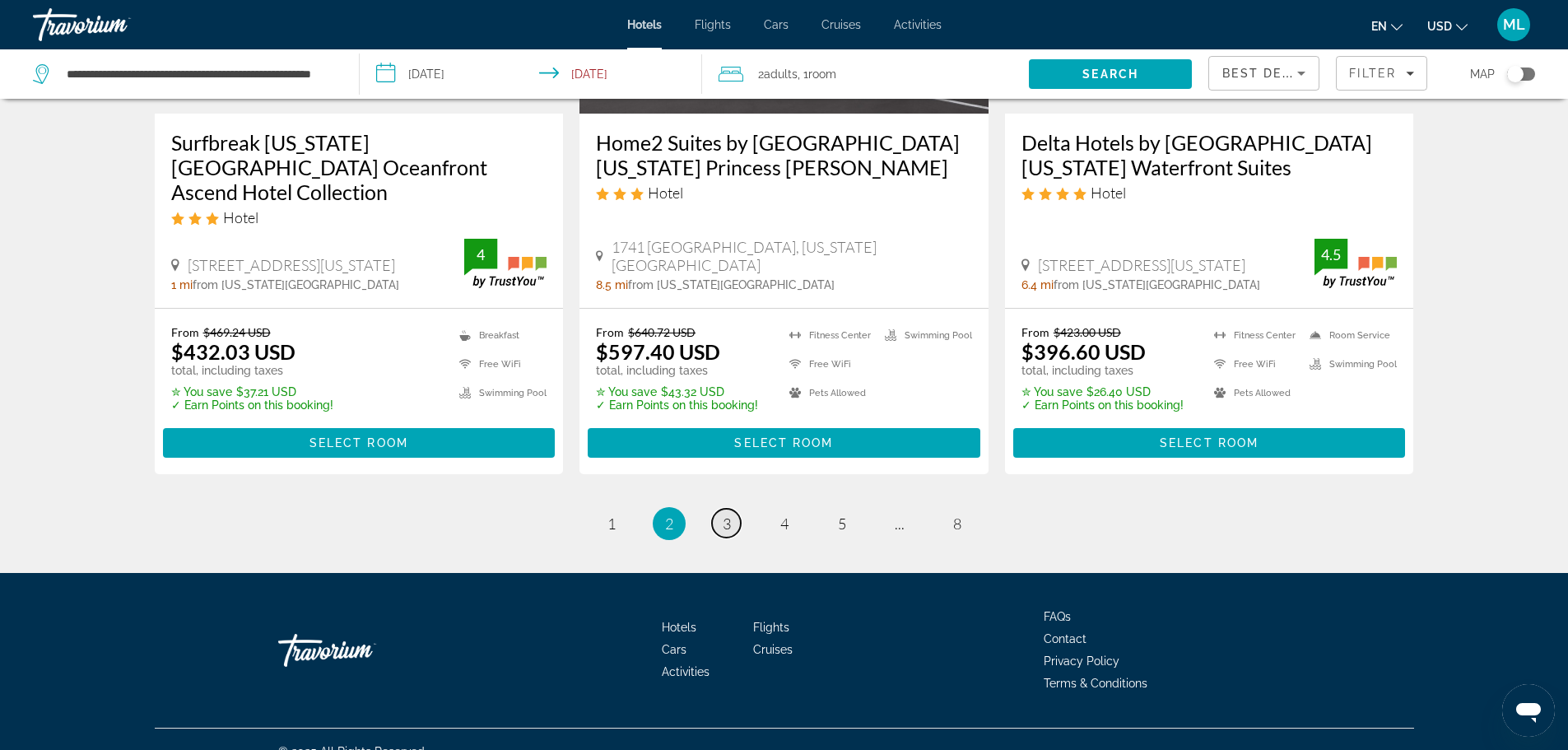
click at [722, 515] on span "3" at bounding box center [726, 524] width 8 height 18
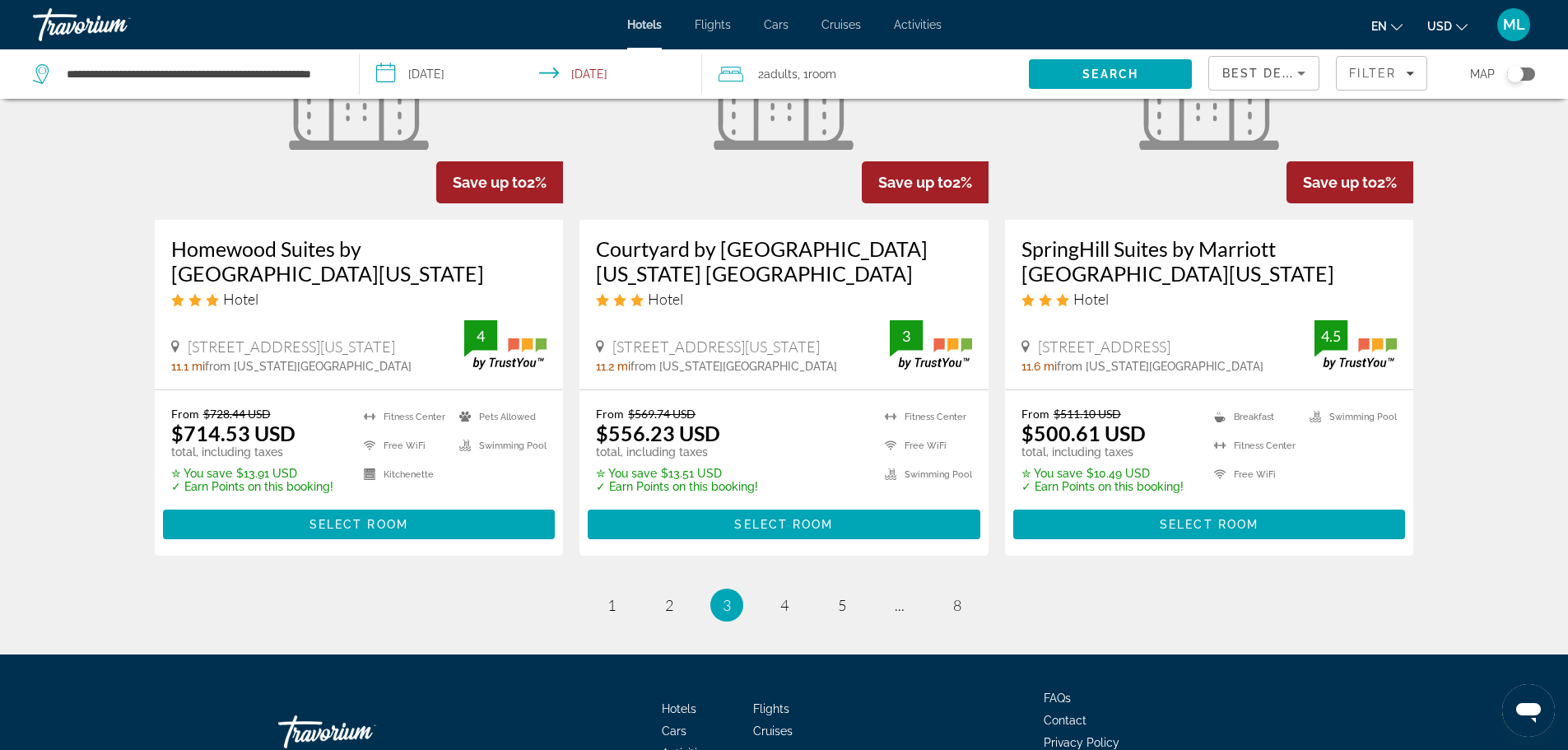
scroll to position [2108, 0]
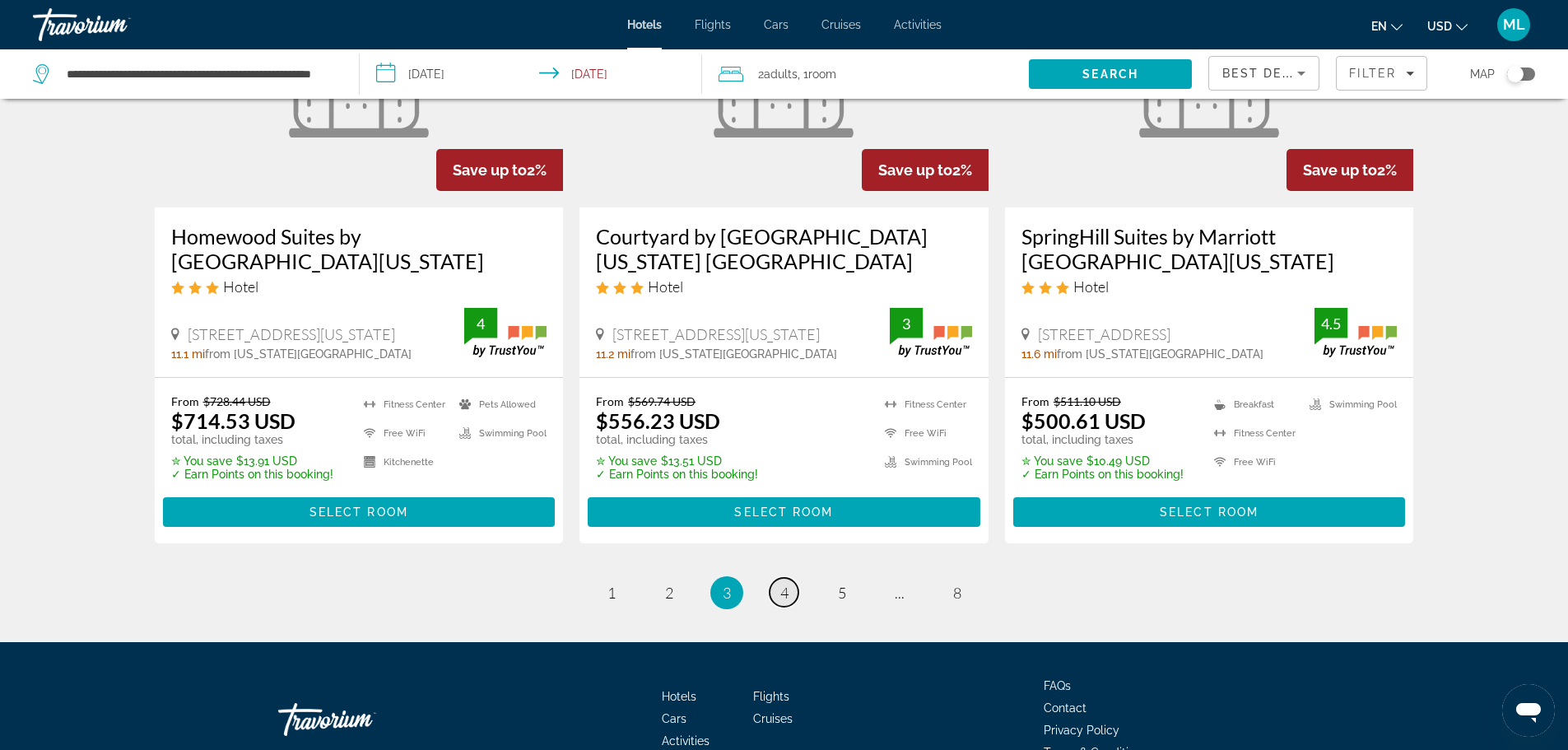
click at [784, 583] on span "4" at bounding box center [784, 592] width 8 height 18
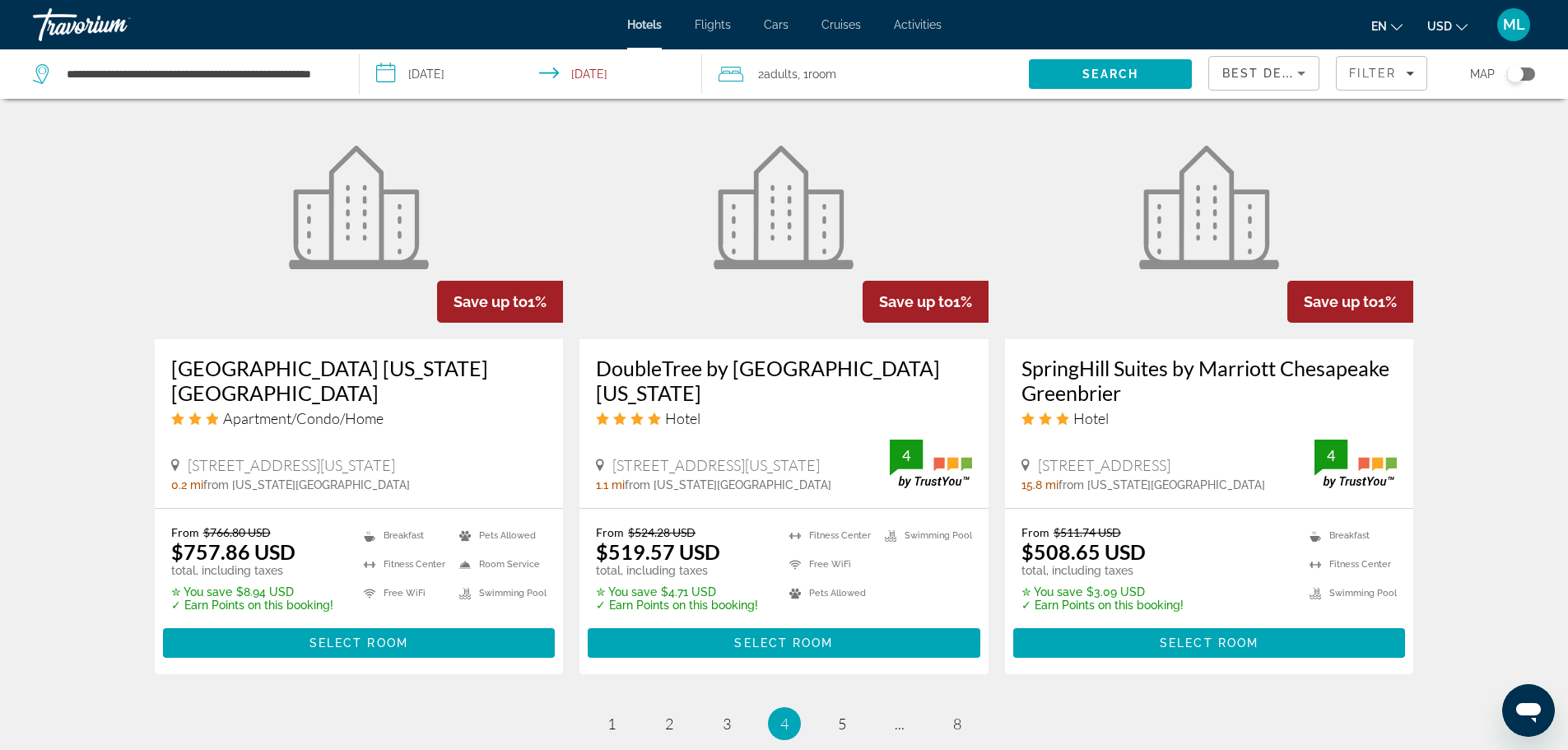
scroll to position [2042, 0]
